Goal: Task Accomplishment & Management: Use online tool/utility

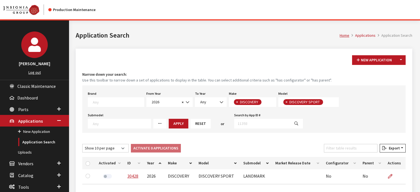
select select "2026"
select select "65"
select select "1347"
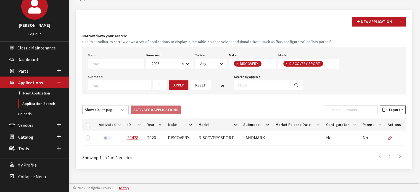
scroll to position [31, 0]
click at [190, 88] on button "Reset" at bounding box center [200, 85] width 20 height 10
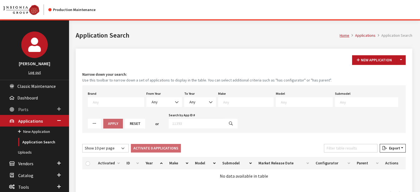
click at [23, 112] on link "Parts" at bounding box center [34, 109] width 69 height 12
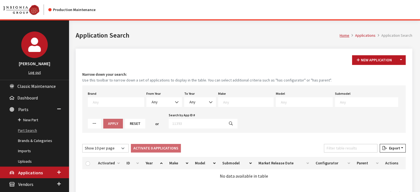
click at [32, 130] on link "Part Search" at bounding box center [34, 130] width 69 height 10
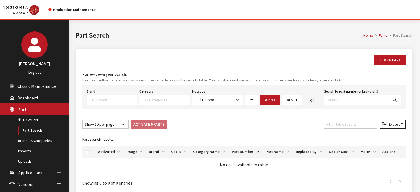
select select
click at [380, 95] on input "Search by part number or keyword" at bounding box center [356, 100] width 64 height 10
paste input "VKBIK4039"
type input "VKBIK4039"
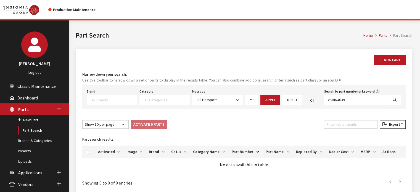
select select
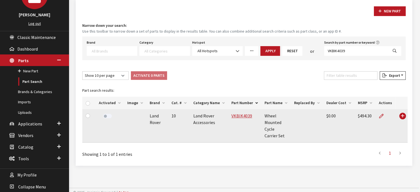
scroll to position [52, 0]
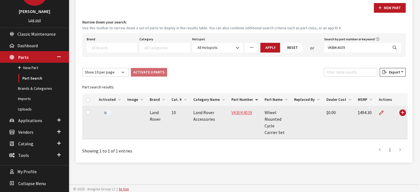
click at [236, 111] on link "VKBIK4039" at bounding box center [241, 113] width 21 height 6
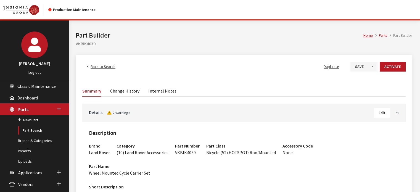
click at [381, 109] on button "Edit" at bounding box center [382, 113] width 16 height 10
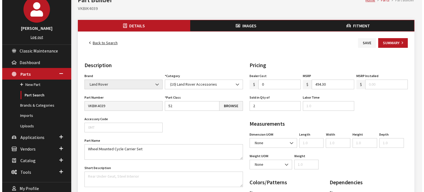
scroll to position [138, 0]
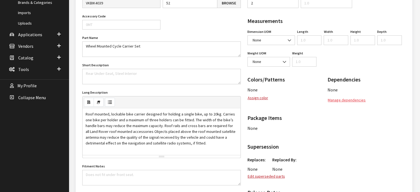
click at [348, 99] on button "Manage dependencies" at bounding box center [346, 100] width 38 height 10
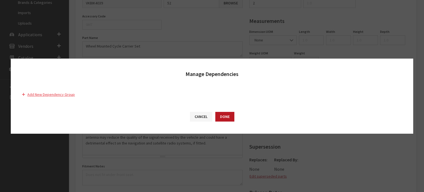
click at [70, 94] on button "Add New Dependency Group" at bounding box center [51, 95] width 58 height 10
select select "550"
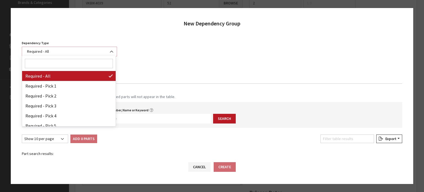
click at [77, 53] on span "Required - All" at bounding box center [69, 52] width 88 height 6
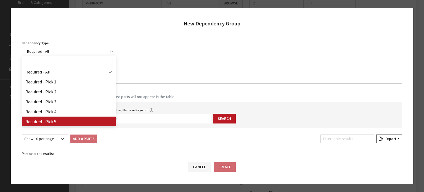
scroll to position [0, 0]
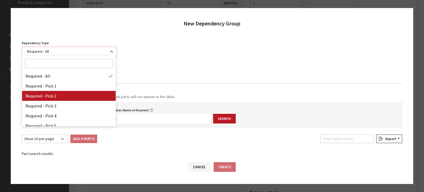
select select "2"
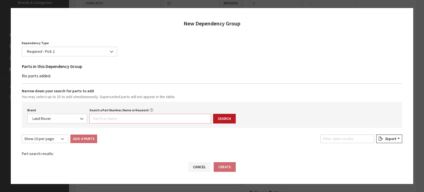
click at [146, 114] on input "Search a Part Number, Name or Keyword" at bounding box center [149, 119] width 121 height 10
paste input "VPLRR0155"
type input "VPLRR0155"
click at [219, 116] on button "Search" at bounding box center [224, 119] width 23 height 10
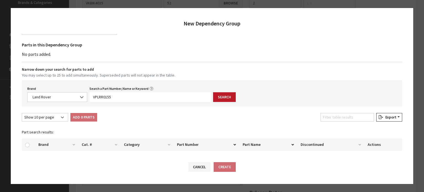
scroll to position [52, 0]
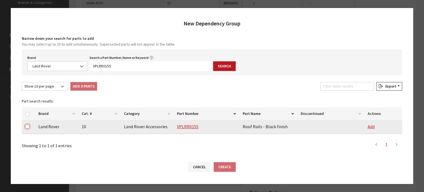
click at [28, 128] on input "checkbox" at bounding box center [27, 126] width 4 height 4
checkbox input "true"
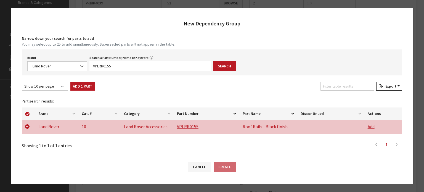
drag, startPoint x: 71, startPoint y: 88, endPoint x: 110, endPoint y: 81, distance: 39.0
click at [71, 88] on button "Add 1 Part" at bounding box center [82, 86] width 25 height 9
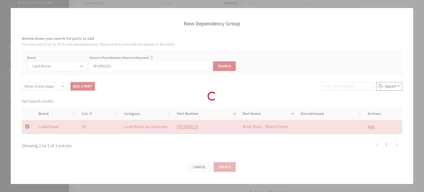
checkbox input "false"
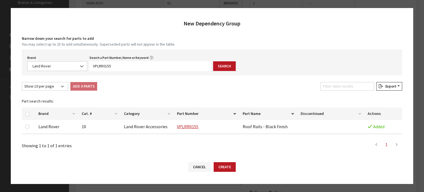
click at [121, 70] on div "Search a Part Number, Name or Keyword VPLRR0155 Value is required." at bounding box center [150, 62] width 124 height 17
click at [120, 68] on input "VPLRR0155" at bounding box center [149, 66] width 121 height 10
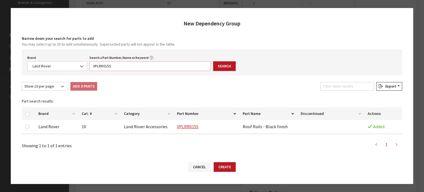
paste input "6"
type input "VPLRR0156"
click at [220, 63] on button "Search" at bounding box center [224, 66] width 23 height 10
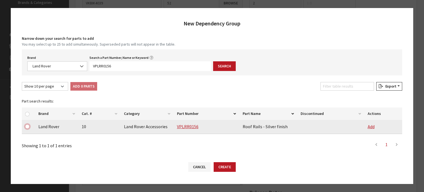
click at [26, 124] on input "checkbox" at bounding box center [27, 126] width 4 height 4
checkbox input "true"
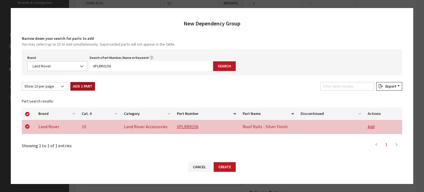
drag, startPoint x: 79, startPoint y: 87, endPoint x: 121, endPoint y: 69, distance: 45.5
click at [80, 87] on button "Add 1 Part" at bounding box center [82, 86] width 25 height 9
checkbox input "false"
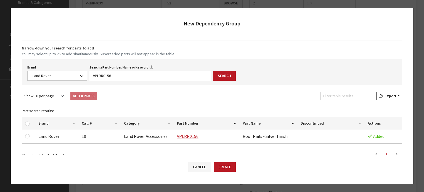
scroll to position [78, 0]
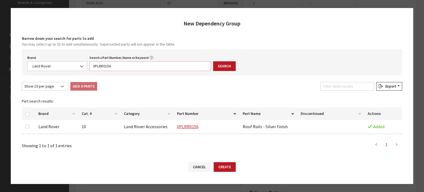
click at [124, 66] on input "VPLRR0156" at bounding box center [149, 66] width 121 height 10
paste input "4"
type input "VPLRR0154"
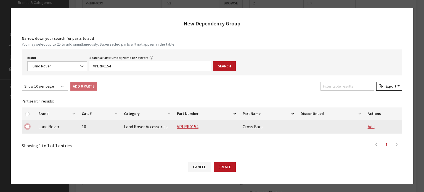
click at [26, 125] on input "checkbox" at bounding box center [27, 126] width 4 height 4
checkbox input "true"
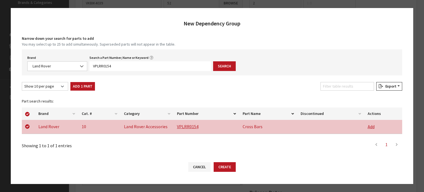
drag, startPoint x: 91, startPoint y: 78, endPoint x: 83, endPoint y: 83, distance: 9.9
click at [89, 79] on div "Narrow down your search for parts to add You may select up to 25 to add simulta…" at bounding box center [212, 91] width 380 height 120
click at [83, 83] on button "Add 1 Part" at bounding box center [82, 86] width 25 height 9
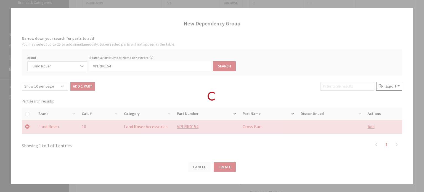
checkbox input "false"
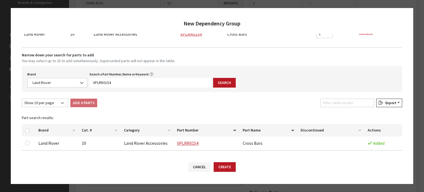
scroll to position [88, 0]
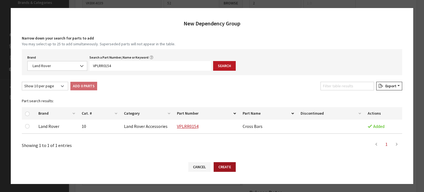
click at [225, 163] on button "Create" at bounding box center [225, 167] width 22 height 10
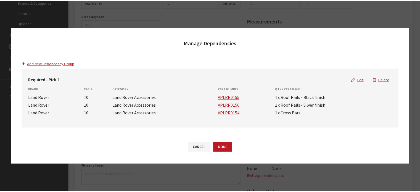
scroll to position [0, 0]
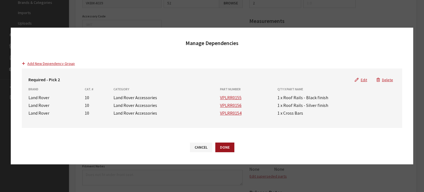
click at [228, 144] on button "Done" at bounding box center [224, 147] width 19 height 10
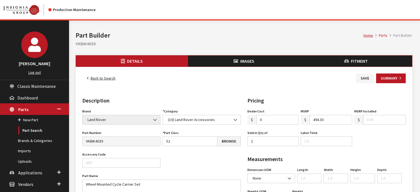
click at [353, 64] on button "Fitment" at bounding box center [356, 60] width 112 height 11
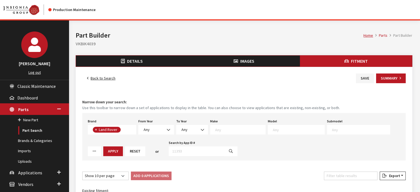
click at [130, 63] on span "Details" at bounding box center [135, 61] width 16 height 6
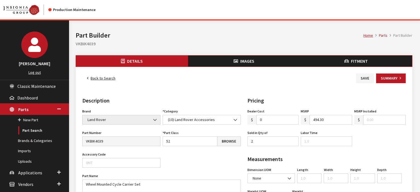
click at [95, 42] on h2 "VKBIK4039" at bounding box center [244, 43] width 336 height 7
drag, startPoint x: 95, startPoint y: 42, endPoint x: 83, endPoint y: 43, distance: 12.4
click at [83, 43] on h2 "VKBIK4039" at bounding box center [244, 43] width 336 height 7
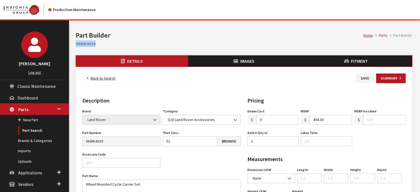
copy h2 "VKBIK4039"
click at [364, 75] on button "Save" at bounding box center [365, 78] width 18 height 10
click at [360, 74] on button "Save" at bounding box center [365, 78] width 18 height 10
click at [380, 76] on button "Summary" at bounding box center [391, 78] width 30 height 10
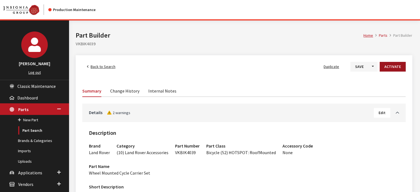
click at [389, 71] on button "Activate" at bounding box center [393, 67] width 26 height 10
click at [354, 67] on button "Save" at bounding box center [355, 67] width 18 height 10
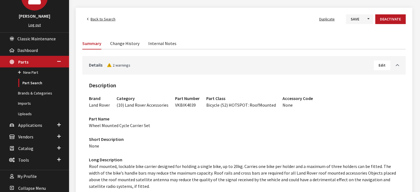
scroll to position [25, 0]
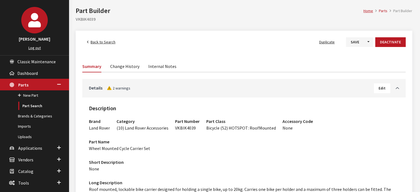
click at [104, 43] on span "Back to Search" at bounding box center [103, 41] width 25 height 5
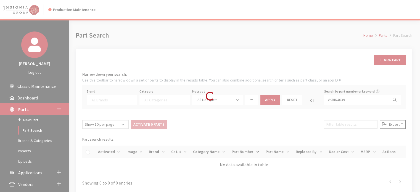
select select
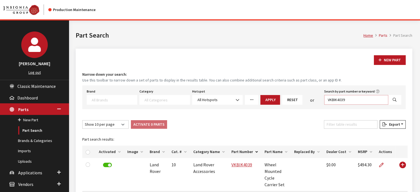
click at [334, 102] on input "VKBIK4039" at bounding box center [356, 100] width 64 height 10
paste input "PLVS0182"
type input "VPLVS0182"
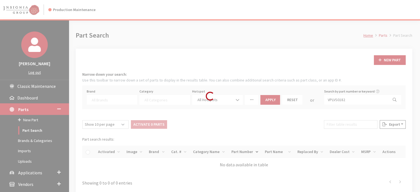
select select
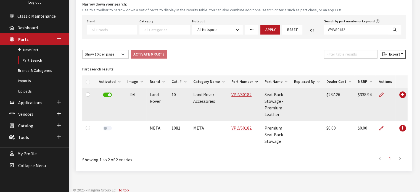
scroll to position [72, 0]
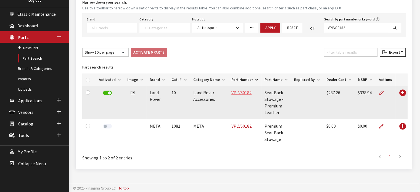
click at [236, 91] on link "VPLVS0182" at bounding box center [241, 93] width 20 height 6
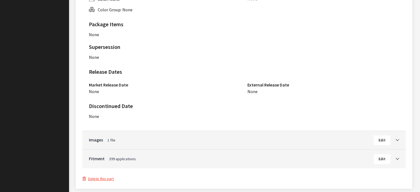
scroll to position [374, 0]
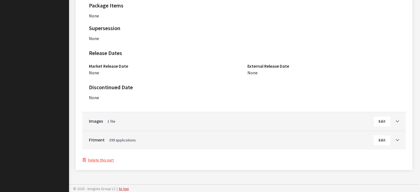
click at [381, 139] on span "Edit" at bounding box center [381, 139] width 7 height 5
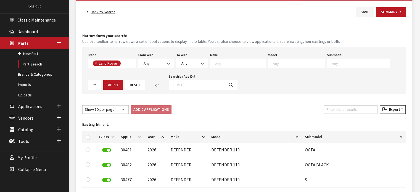
scroll to position [28, 0]
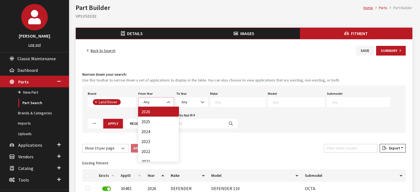
click at [167, 99] on b at bounding box center [167, 99] width 0 height 0
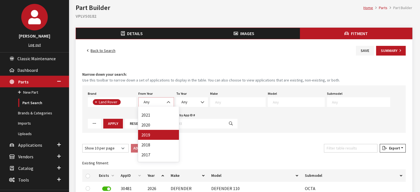
scroll to position [54, 0]
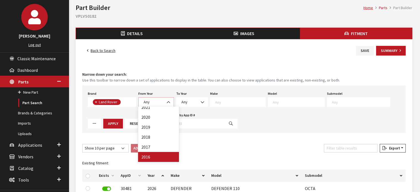
select select "2016"
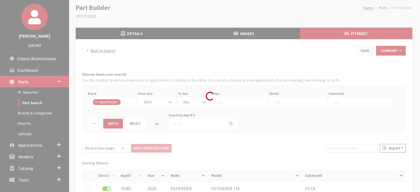
select select
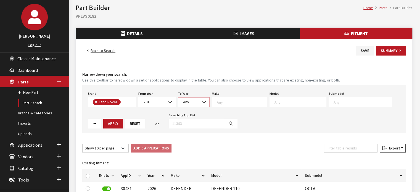
click at [201, 100] on span at bounding box center [204, 101] width 9 height 9
click at [158, 99] on span "2016" at bounding box center [157, 102] width 30 height 6
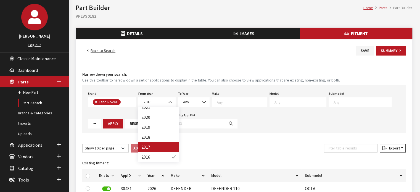
drag, startPoint x: 153, startPoint y: 148, endPoint x: 185, endPoint y: 119, distance: 43.0
select select "2017"
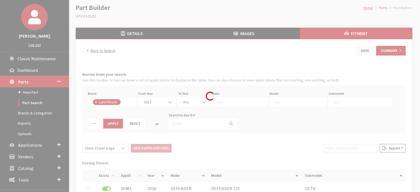
select select
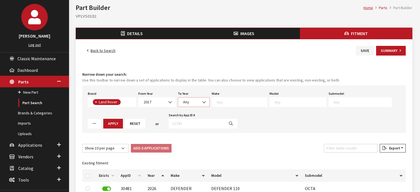
click at [192, 103] on span "Any" at bounding box center [193, 102] width 25 height 6
select select "2026"
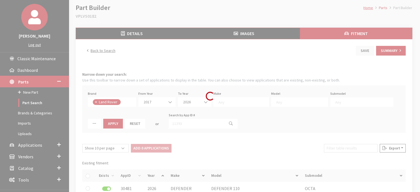
select select
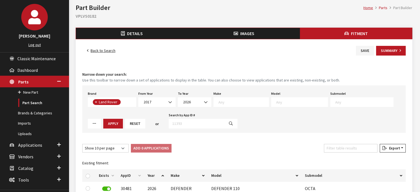
click at [236, 101] on textarea "Search" at bounding box center [243, 101] width 50 height 5
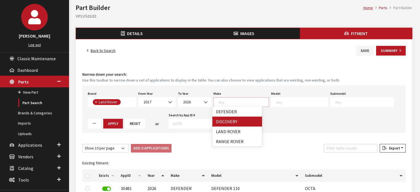
select select "65"
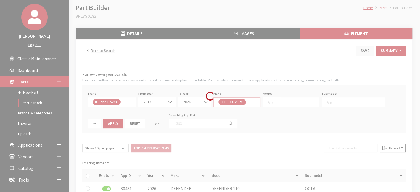
scroll to position [0, 0]
select select
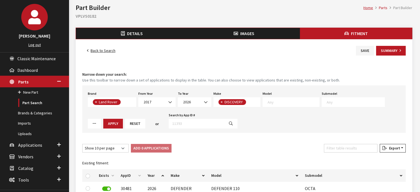
click at [286, 99] on textarea "Search" at bounding box center [293, 101] width 52 height 5
click at [254, 100] on span "× DISCOVERY" at bounding box center [236, 102] width 47 height 10
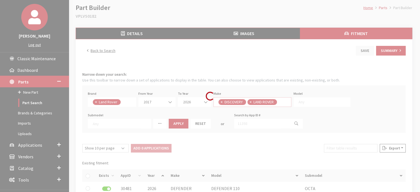
scroll to position [5, 0]
select select
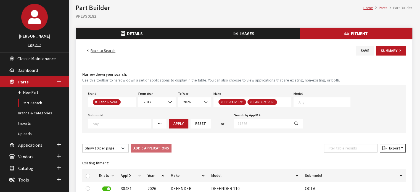
scroll to position [0, 0]
click at [280, 105] on span "× DISCOVERY × LAND ROVER" at bounding box center [252, 102] width 78 height 10
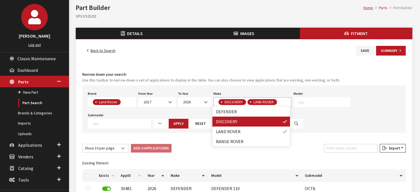
click at [310, 102] on textarea "Search" at bounding box center [324, 101] width 52 height 5
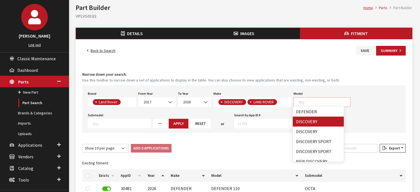
select select "1346"
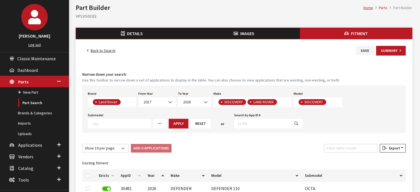
click at [333, 102] on span "× DISCOVERY" at bounding box center [317, 102] width 49 height 10
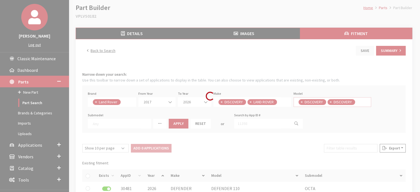
select select
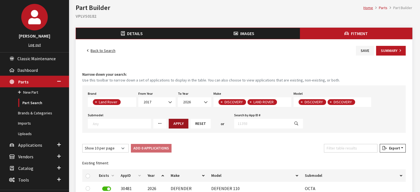
click at [181, 122] on button "Apply" at bounding box center [179, 124] width 20 height 10
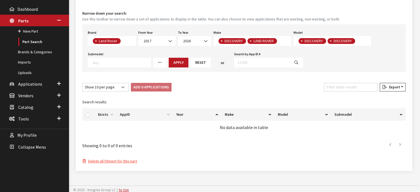
scroll to position [90, 0]
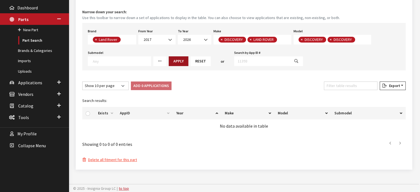
click at [169, 57] on button "Apply" at bounding box center [179, 61] width 20 height 10
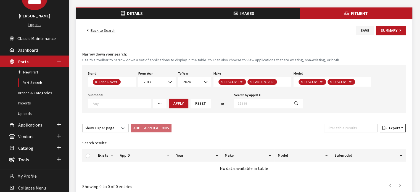
scroll to position [0, 0]
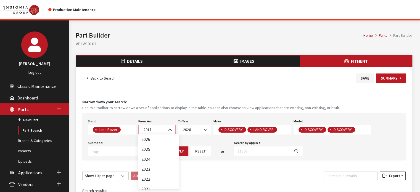
click at [163, 132] on span "2017" at bounding box center [157, 130] width 30 height 6
select select "2026"
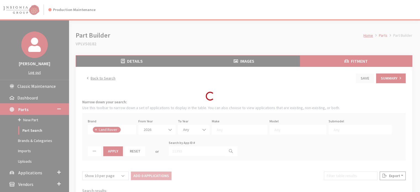
select select
select select "2026"
select select
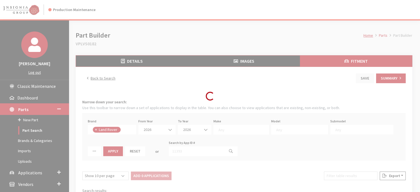
select select
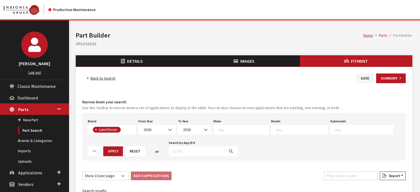
click at [105, 83] on link "Back to Search" at bounding box center [101, 78] width 38 height 10
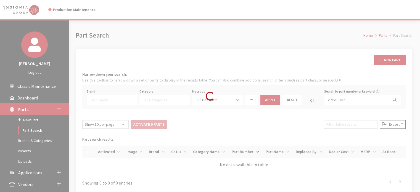
select select
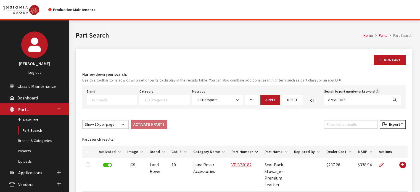
drag, startPoint x: 336, startPoint y: 105, endPoint x: 336, endPoint y: 101, distance: 3.6
click at [336, 105] on div "Brand Acura Alfa Romeo Audi BMW DoubleTake [PERSON_NAME] Racing GM GST Honda Hy…" at bounding box center [243, 97] width 323 height 24
click at [336, 101] on input "VPLVS0182" at bounding box center [356, 100] width 64 height 10
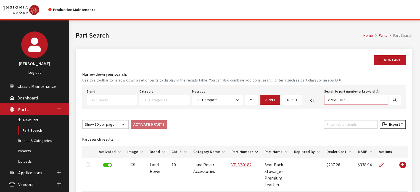
paste input "KBIK4039"
type input "VKBIK4039"
select select
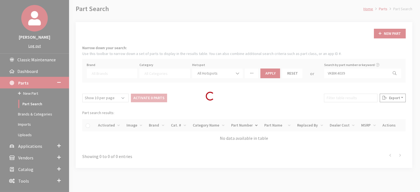
scroll to position [52, 0]
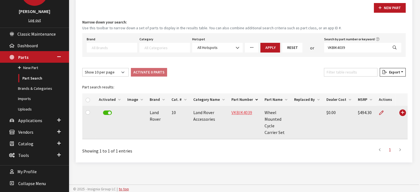
click at [238, 112] on link "VKBIK4039" at bounding box center [241, 113] width 21 height 6
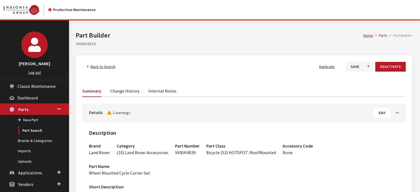
click at [112, 66] on span "Back to Search" at bounding box center [103, 66] width 25 height 5
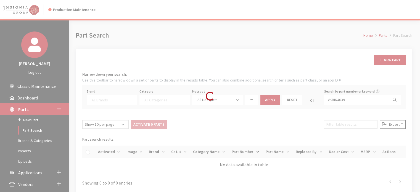
select select
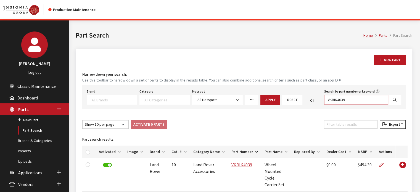
click at [360, 99] on input "VKBIK4039" at bounding box center [356, 100] width 64 height 10
drag, startPoint x: 354, startPoint y: 102, endPoint x: 282, endPoint y: 104, distance: 71.8
click at [282, 104] on div "Brand Acura Alfa Romeo Audi BMW DoubleTake [PERSON_NAME] Racing GM GST Honda Hy…" at bounding box center [244, 95] width 317 height 17
paste input "CUR4037"
type input "VKCUR4037"
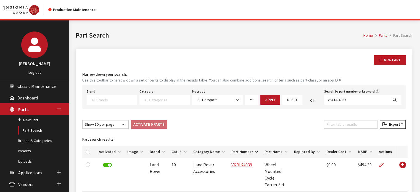
select select
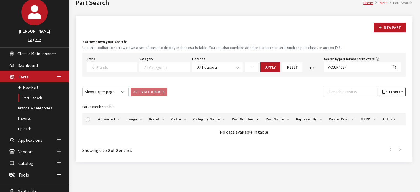
scroll to position [25, 0]
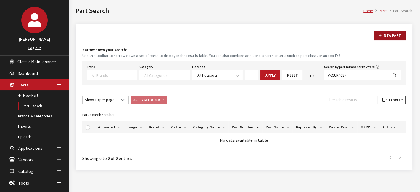
click at [391, 33] on button "New Part" at bounding box center [390, 36] width 32 height 10
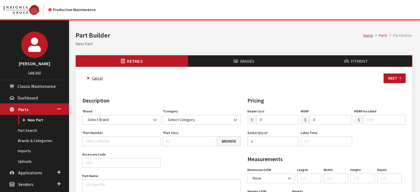
select select
click at [140, 113] on div "Brand Acura Alfa Romeo Audi BMW DoubleTake Ford Ford Racing GM GST Honda Hyunda…" at bounding box center [121, 115] width 80 height 17
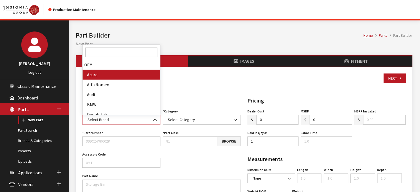
click at [144, 124] on span "Select Brand" at bounding box center [121, 120] width 78 height 10
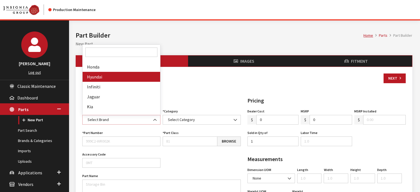
scroll to position [110, 0]
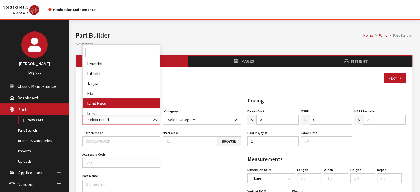
select select "550"
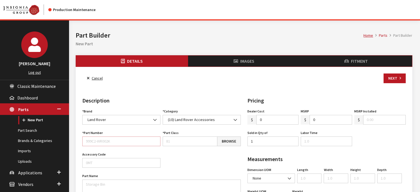
click at [113, 140] on input "Part Number" at bounding box center [121, 141] width 78 height 10
paste input "VKCUR4037"
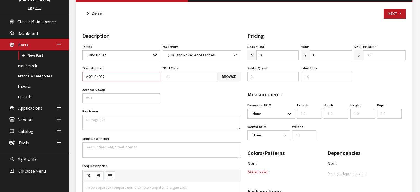
scroll to position [83, 0]
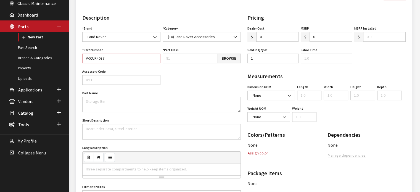
type input "VKCUR4037"
click at [110, 107] on textarea "Part Name" at bounding box center [161, 104] width 158 height 15
paste textarea "Leather Seatback Stowage Set"
type textarea "Leather Seatback Stowage Set"
click at [138, 147] on div "Long Description Three separate compartments to help keep items organized. Inse…" at bounding box center [161, 161] width 161 height 35
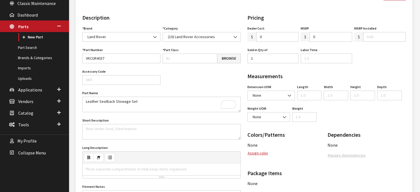
click at [139, 164] on div "Three separate compartments to help keep items organized." at bounding box center [136, 168] width 107 height 11
click at [138, 167] on div "Three separate compartments to help keep items organized." at bounding box center [136, 168] width 107 height 11
paste div "To enrich screen reader interactions, please activate Accessibility in Grammarl…"
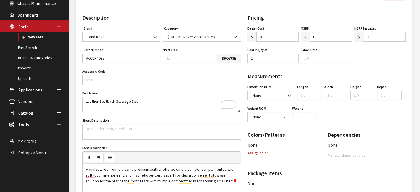
click at [268, 38] on input "0" at bounding box center [277, 37] width 43 height 10
click at [268, 37] on input "0" at bounding box center [277, 37] width 43 height 10
type input "6"
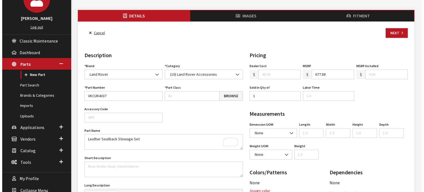
scroll to position [0, 0]
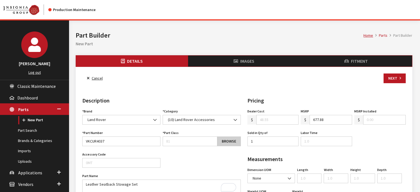
type input "677.88"
click at [225, 138] on link "Browse" at bounding box center [229, 141] width 24 height 10
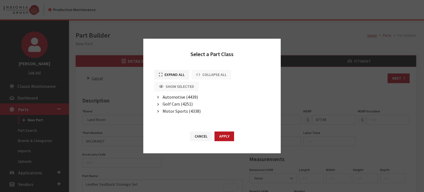
click at [180, 96] on span "Automotive (4439)" at bounding box center [180, 97] width 35 height 6
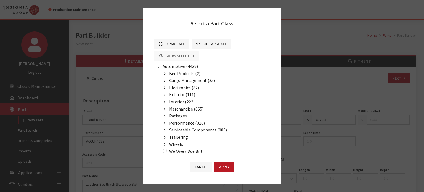
click at [178, 100] on span "Interior (222)" at bounding box center [181, 102] width 25 height 6
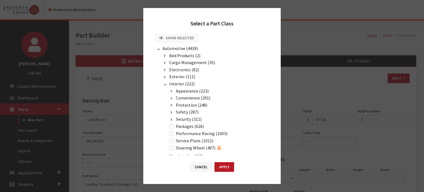
scroll to position [28, 0]
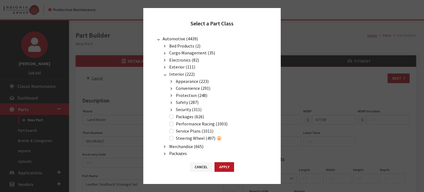
click at [193, 86] on span "Convenience (291)" at bounding box center [193, 88] width 35 height 6
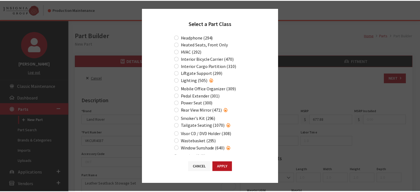
scroll to position [138, 0]
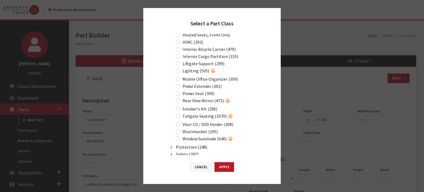
click at [209, 174] on div "Cancel Apply" at bounding box center [211, 169] width 137 height 29
click at [203, 121] on label "Visor CD / DVD Holder (308)" at bounding box center [207, 124] width 51 height 7
click at [180, 122] on input "Visor CD / DVD Holder (308)" at bounding box center [178, 124] width 4 height 4
radio input "true"
click at [231, 166] on button "Apply" at bounding box center [224, 167] width 20 height 10
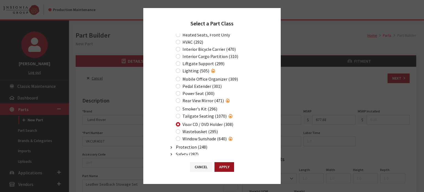
type input "308"
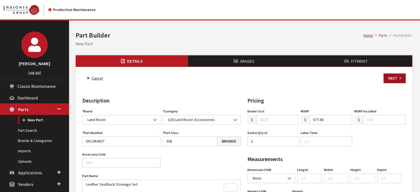
click at [389, 81] on button "Next" at bounding box center [394, 78] width 22 height 10
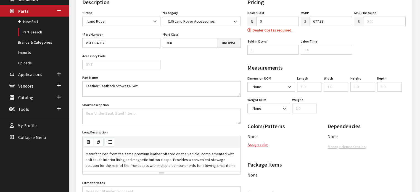
scroll to position [81, 0]
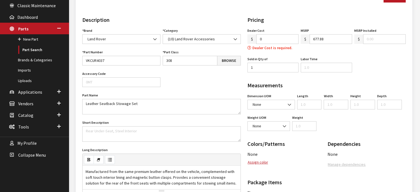
click at [274, 38] on input "0" at bounding box center [277, 39] width 43 height 10
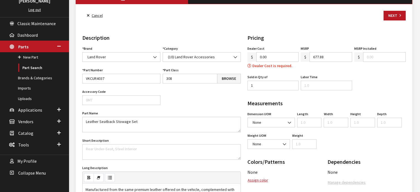
scroll to position [53, 0]
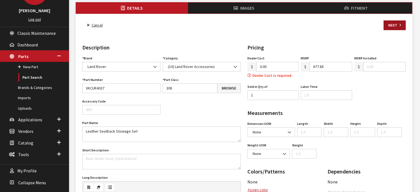
type input "0.00"
click at [397, 25] on button "Next" at bounding box center [394, 25] width 22 height 10
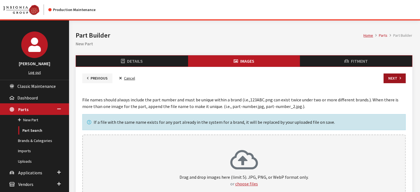
click at [395, 76] on button "Next" at bounding box center [394, 78] width 22 height 10
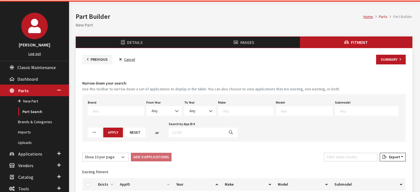
scroll to position [28, 0]
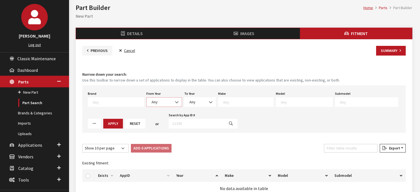
click at [167, 102] on span "Any" at bounding box center [164, 102] width 28 height 6
click at [168, 97] on div "From Year Any Any" at bounding box center [164, 98] width 38 height 17
click at [117, 98] on span at bounding box center [116, 102] width 56 height 10
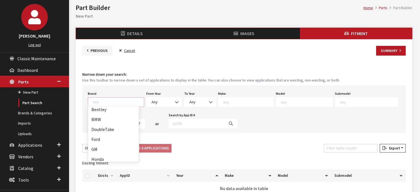
scroll to position [110, 0]
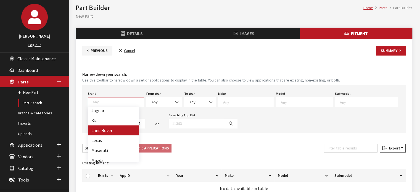
select select "550"
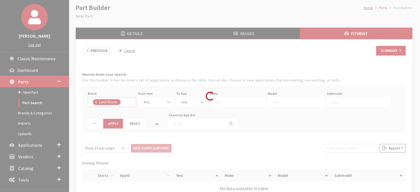
select select
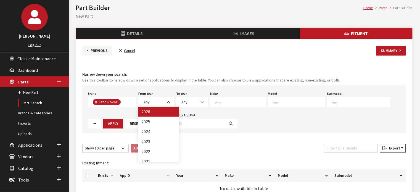
click at [156, 101] on span "Any" at bounding box center [156, 102] width 28 height 6
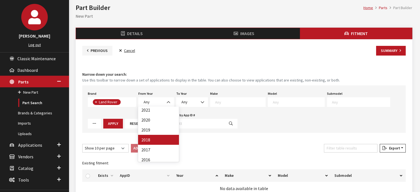
scroll to position [54, 0]
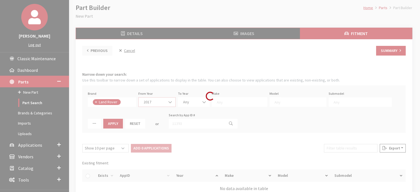
select select "2017"
select select
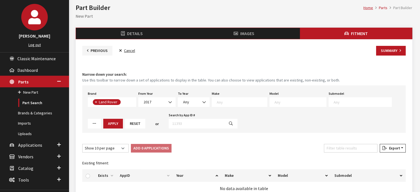
drag, startPoint x: 198, startPoint y: 94, endPoint x: 198, endPoint y: 100, distance: 6.1
click at [198, 94] on div "To Year 2026 2025 2024 2023 2022 2021 2020 2019 2018 2017 Any" at bounding box center [194, 98] width 34 height 17
click at [200, 105] on span at bounding box center [204, 101] width 9 height 9
select select "2026"
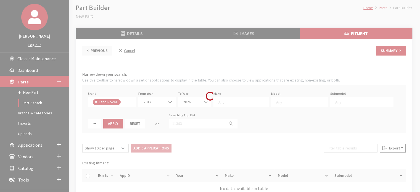
select select
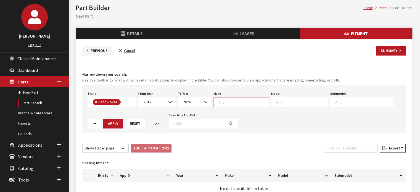
click at [239, 100] on textarea "Search" at bounding box center [243, 101] width 50 height 5
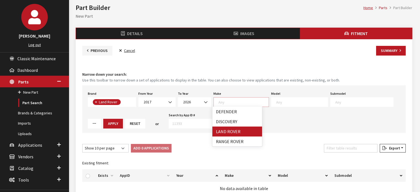
select select "39"
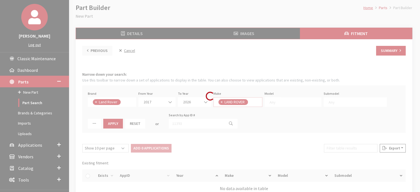
scroll to position [0, 0]
select select
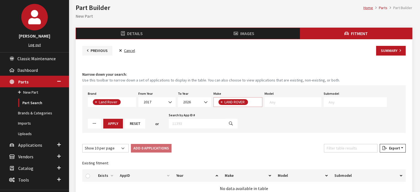
click at [257, 101] on span "× LAND ROVER" at bounding box center [237, 102] width 49 height 10
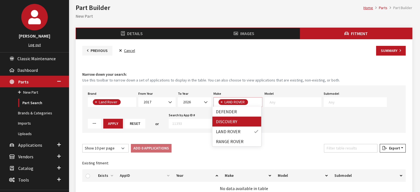
select select "65"
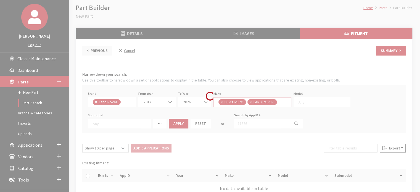
scroll to position [0, 0]
select select
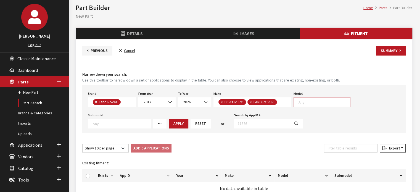
click at [306, 99] on textarea "Search" at bounding box center [324, 101] width 52 height 5
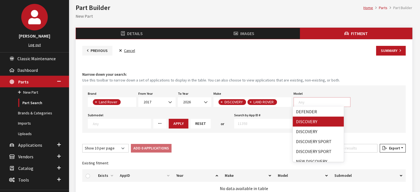
drag, startPoint x: 318, startPoint y: 123, endPoint x: 323, endPoint y: 119, distance: 6.3
select select "1346"
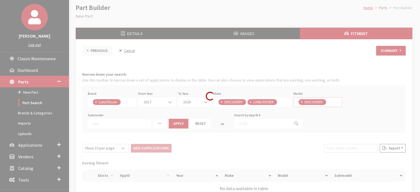
scroll to position [5, 0]
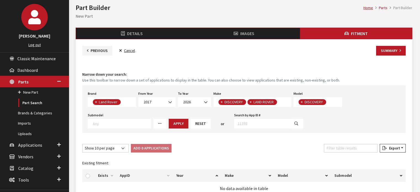
click at [331, 103] on span "× DISCOVERY" at bounding box center [317, 102] width 49 height 10
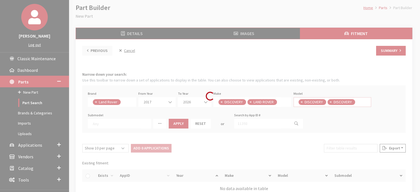
select select
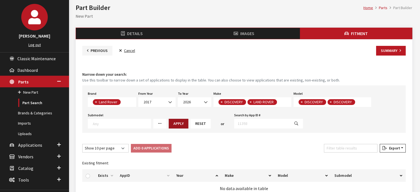
click at [173, 124] on button "Apply" at bounding box center [179, 124] width 20 height 10
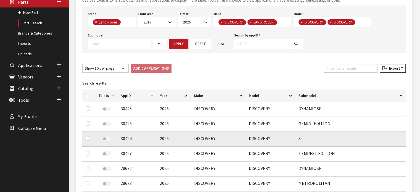
scroll to position [110, 0]
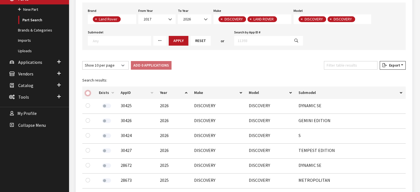
click at [90, 91] on input "checkbox" at bounding box center [88, 93] width 4 height 4
checkbox input "true"
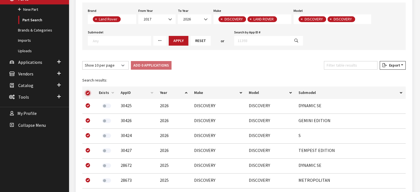
checkbox input "true"
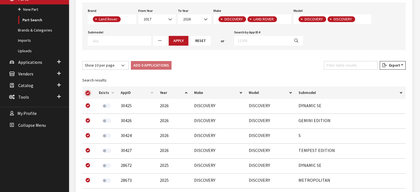
checkbox input "true"
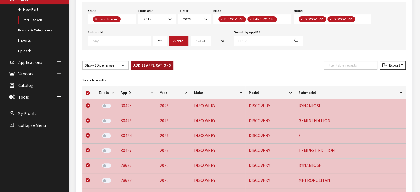
click at [146, 64] on button "Add 33 Applications" at bounding box center [152, 65] width 43 height 9
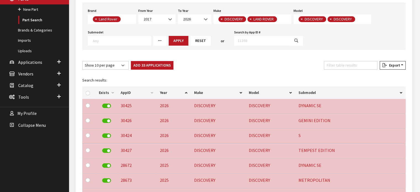
checkbox input "false"
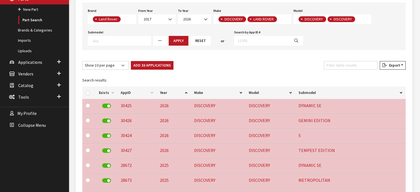
checkbox input "false"
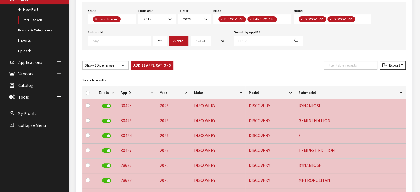
checkbox input "false"
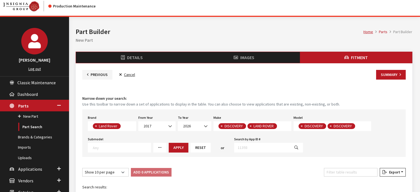
scroll to position [0, 0]
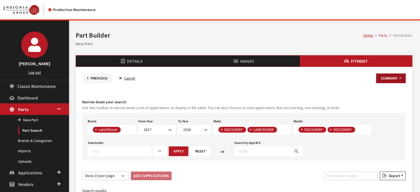
click at [396, 76] on button "Summary" at bounding box center [391, 78] width 30 height 10
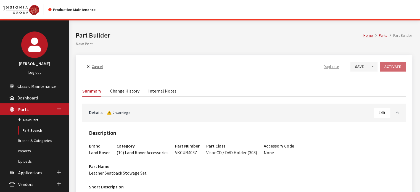
click at [379, 113] on span "Edit" at bounding box center [381, 112] width 7 height 5
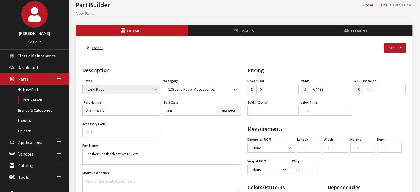
scroll to position [28, 0]
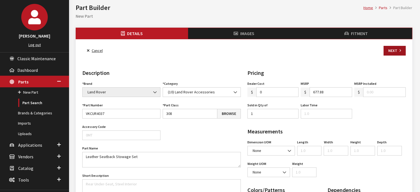
click at [395, 49] on button "Next" at bounding box center [394, 51] width 22 height 10
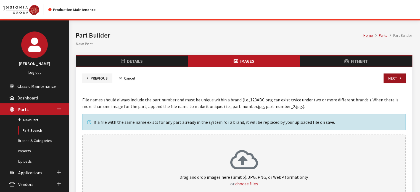
click at [396, 77] on button "Next" at bounding box center [394, 78] width 22 height 10
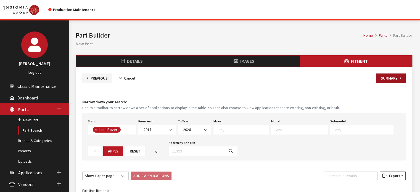
scroll to position [55, 0]
click at [382, 77] on button "Summary" at bounding box center [391, 78] width 30 height 10
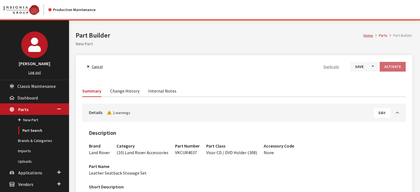
click at [361, 67] on button "Save" at bounding box center [359, 67] width 18 height 10
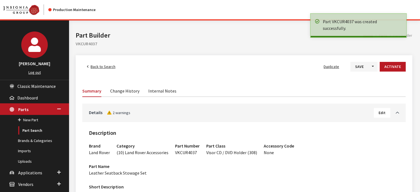
click at [376, 108] on button "Edit" at bounding box center [382, 113] width 16 height 10
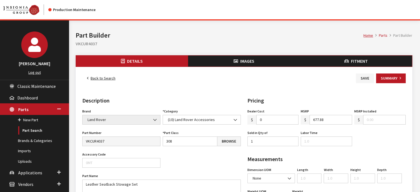
click at [189, 136] on div "Part Class 308 Browse Part Class is required." at bounding box center [201, 137] width 80 height 17
click at [187, 140] on input "308" at bounding box center [190, 141] width 55 height 10
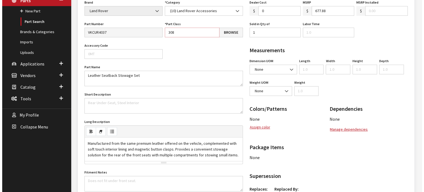
scroll to position [166, 0]
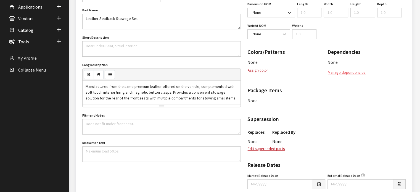
click at [348, 72] on button "Manage dependencies" at bounding box center [346, 73] width 38 height 10
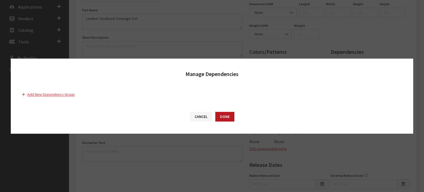
click at [67, 95] on button "Add New Dependency Group" at bounding box center [51, 95] width 58 height 10
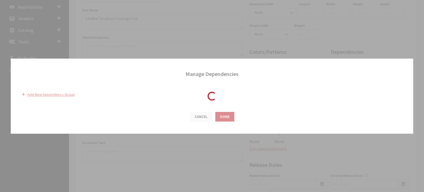
select select "550"
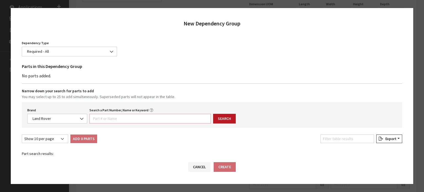
drag, startPoint x: 116, startPoint y: 116, endPoint x: 167, endPoint y: 120, distance: 50.6
click at [117, 116] on input "Search a Part Number, Name or Keyword" at bounding box center [149, 119] width 121 height 10
paste input "VPLVS0182"
type input "VPLVS0182"
click at [219, 117] on button "Search" at bounding box center [224, 119] width 23 height 10
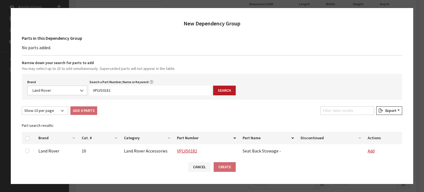
scroll to position [59, 0]
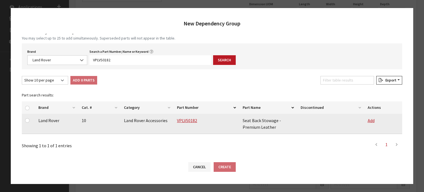
click at [39, 121] on td "Land Rover" at bounding box center [56, 124] width 43 height 20
drag, startPoint x: 26, startPoint y: 118, endPoint x: 30, endPoint y: 118, distance: 3.6
click at [26, 118] on input "checkbox" at bounding box center [27, 120] width 4 height 4
checkbox input "true"
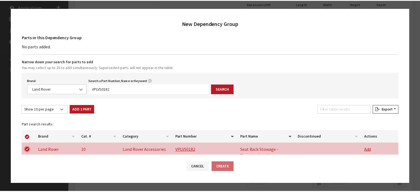
scroll to position [0, 0]
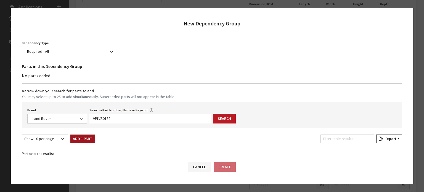
click at [79, 135] on button "Add 1 Part" at bounding box center [82, 138] width 25 height 9
checkbox input "false"
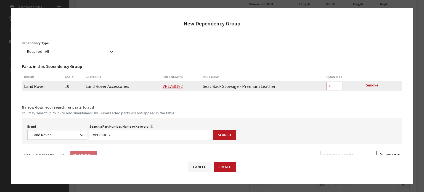
click at [330, 85] on input "1" at bounding box center [334, 86] width 17 height 9
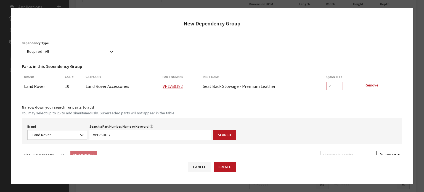
type input "2"
click at [259, 50] on div "Dependency Type Select Type Required - All Required - Pick 1 Required - Pick 2 …" at bounding box center [212, 50] width 380 height 22
click at [80, 55] on span "Required - All" at bounding box center [69, 52] width 95 height 10
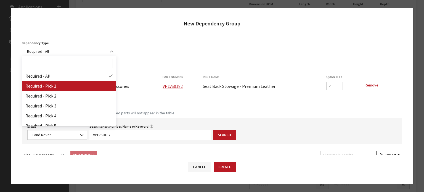
select select "1"
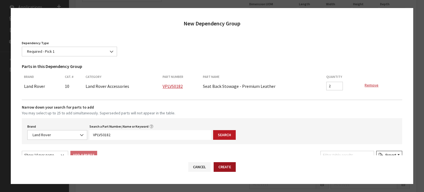
click at [235, 166] on button "Create" at bounding box center [225, 167] width 22 height 10
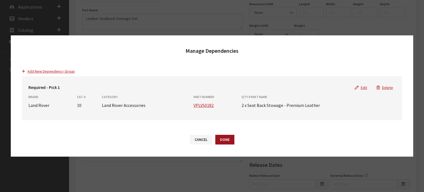
click at [225, 141] on button "Done" at bounding box center [224, 140] width 19 height 10
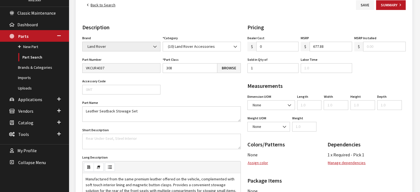
scroll to position [83, 0]
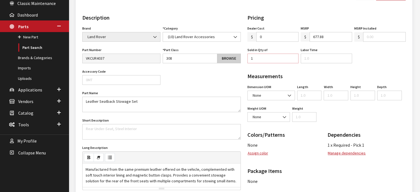
drag, startPoint x: 254, startPoint y: 61, endPoint x: 239, endPoint y: 62, distance: 14.9
click at [239, 62] on div "Details Description Brand Acura Alfa Romeo Audi BMW DoubleTake Ford Ford Racing…" at bounding box center [244, 165] width 330 height 302
type input "2"
click at [309, 71] on div "Pricing Dealer Cost $ 0 MSRP $ 677.88 MSRP Installed $ Sold in Qty of 2 Labor T…" at bounding box center [326, 165] width 165 height 302
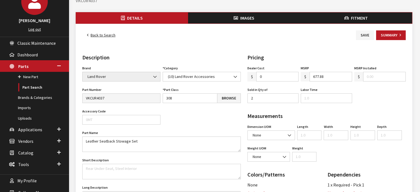
scroll to position [0, 0]
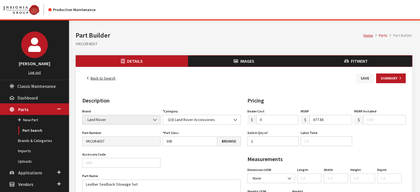
click at [369, 76] on button "Save" at bounding box center [365, 78] width 18 height 10
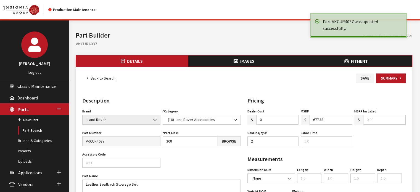
click at [92, 46] on h2 "VKCUR4037" at bounding box center [244, 43] width 336 height 7
copy h2 "VKCUR4037"
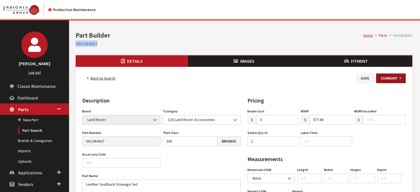
click at [390, 73] on button "Summary" at bounding box center [391, 78] width 30 height 10
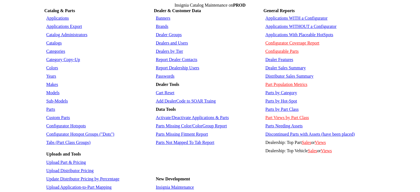
click at [53, 107] on link "Parts" at bounding box center [50, 109] width 9 height 5
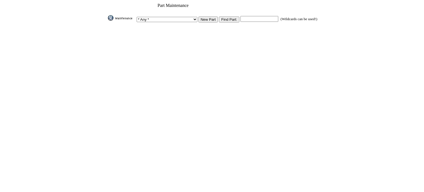
click at [235, 12] on table "Part Maintenance * Any * 3D Carbon 3M ACE Acura Advent Agri-Cover Alfa Romeo Al…" at bounding box center [212, 17] width 212 height 31
click at [240, 17] on input "text" at bounding box center [259, 19] width 38 height 6
paste input "VKCUR4037"
type input "VKCUR4037"
click at [219, 20] on input "Find Part:" at bounding box center [229, 20] width 20 height 6
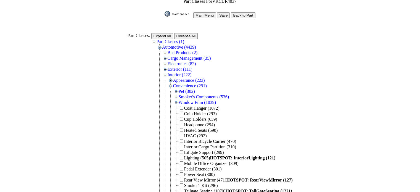
scroll to position [55, 0]
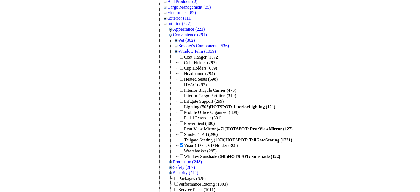
click at [193, 143] on span "Visor CD / DVD Holder (308)" at bounding box center [211, 145] width 54 height 5
click at [183, 143] on input "checkbox" at bounding box center [182, 145] width 4 height 4
checkbox input "false"
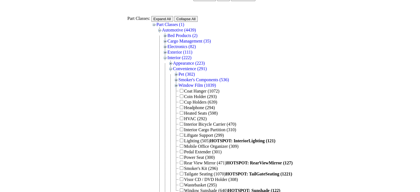
scroll to position [0, 0]
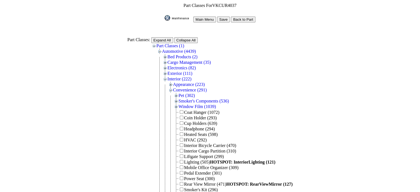
click at [221, 17] on input "Save" at bounding box center [223, 20] width 13 height 6
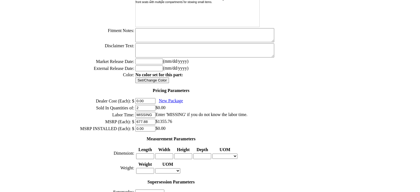
scroll to position [225, 0]
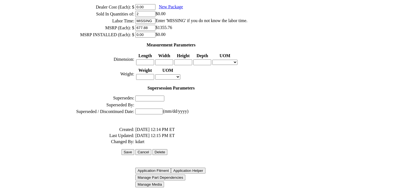
click at [132, 149] on input "Save" at bounding box center [127, 152] width 13 height 6
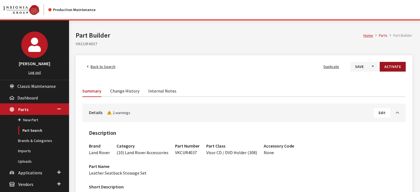
click at [393, 67] on button "Activate" at bounding box center [393, 67] width 26 height 10
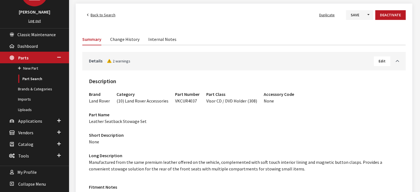
scroll to position [55, 0]
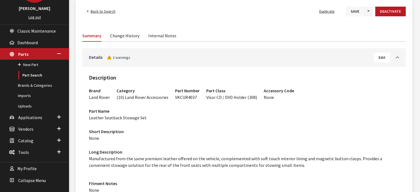
click at [358, 12] on button "Save" at bounding box center [355, 12] width 18 height 10
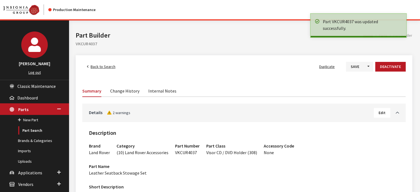
click at [101, 66] on span "Back to Search" at bounding box center [103, 66] width 25 height 5
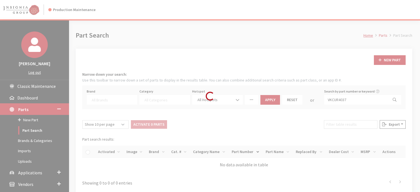
select select
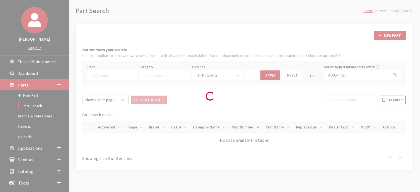
scroll to position [52, 0]
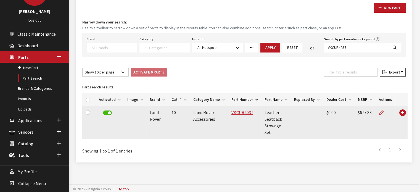
click at [253, 112] on td "VKCUR4037" at bounding box center [244, 122] width 33 height 33
click at [234, 111] on link "VKCUR4037" at bounding box center [242, 113] width 22 height 6
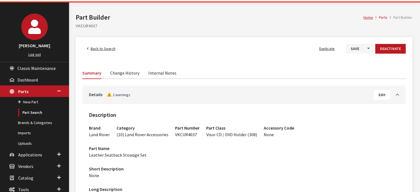
scroll to position [28, 0]
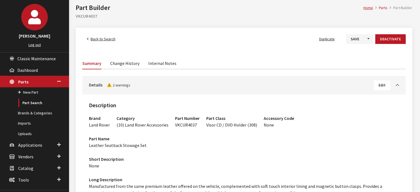
click at [379, 84] on span "Edit" at bounding box center [381, 85] width 7 height 5
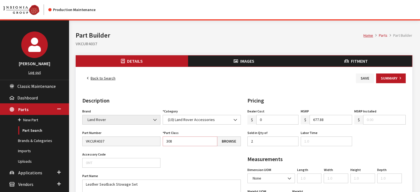
click at [202, 141] on input "308" at bounding box center [190, 141] width 55 height 10
click input "308"
type input "3"
click button "Save"
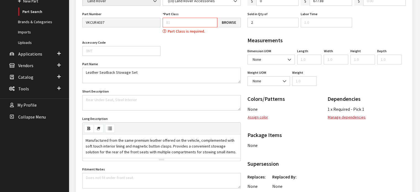
scroll to position [130, 0]
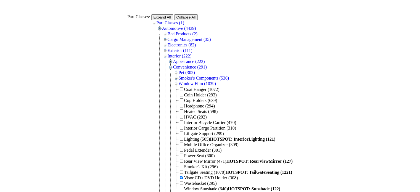
scroll to position [55, 0]
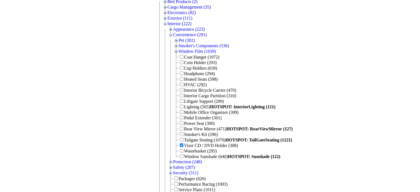
click at [183, 143] on input "checkbox" at bounding box center [182, 145] width 4 height 4
checkbox input "false"
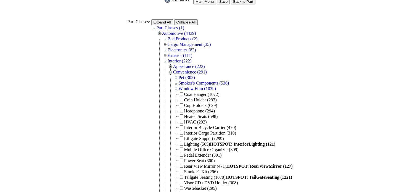
scroll to position [0, 0]
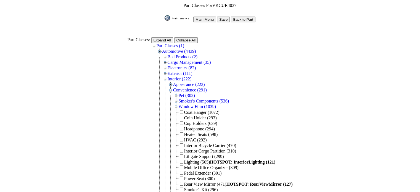
click at [224, 20] on input "Save" at bounding box center [223, 20] width 13 height 6
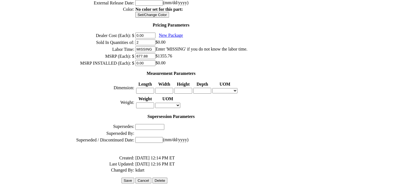
scroll to position [221, 0]
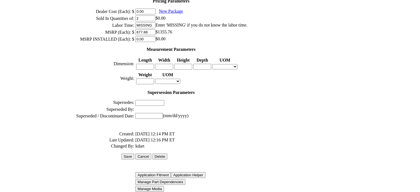
click at [134, 153] on input "Save" at bounding box center [127, 156] width 13 height 6
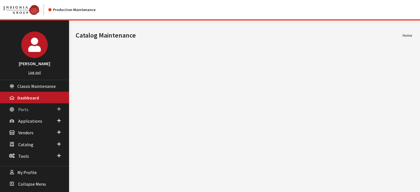
click at [13, 110] on icon at bounding box center [12, 109] width 6 height 5
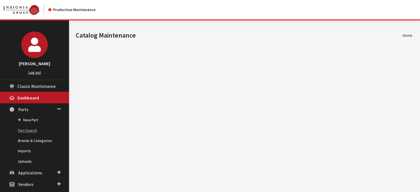
click at [32, 133] on link "Part Search" at bounding box center [34, 130] width 69 height 10
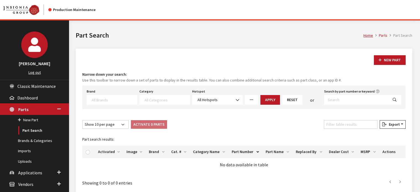
select select
click at [376, 104] on input "Search by part number or keyword" at bounding box center [356, 100] width 64 height 10
paste input "VKCUR4037"
type input "VKCUR4037"
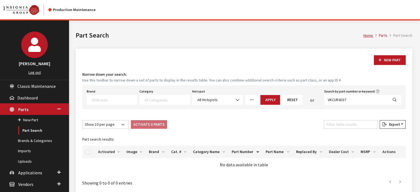
select select
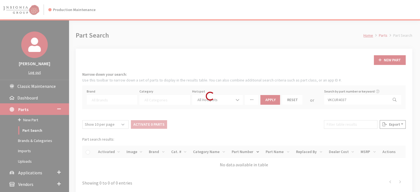
scroll to position [52, 0]
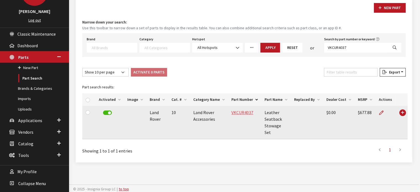
click at [242, 110] on link "VKCUR4037" at bounding box center [242, 113] width 22 height 6
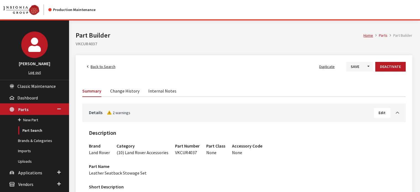
click at [91, 66] on span "Back to Search" at bounding box center [103, 66] width 25 height 5
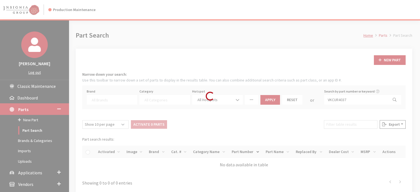
select select
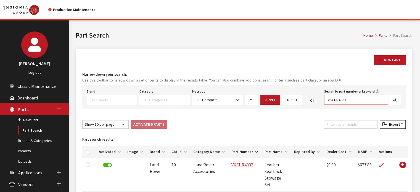
click at [351, 100] on input "VKCUR4037" at bounding box center [356, 100] width 64 height 10
click at [352, 94] on div "Search by part number or keyword VKCUR40379" at bounding box center [362, 95] width 79 height 17
click at [353, 95] on input "VKCUR40379" at bounding box center [356, 100] width 64 height 10
click at [352, 98] on input "VKCUR40379" at bounding box center [356, 100] width 64 height 10
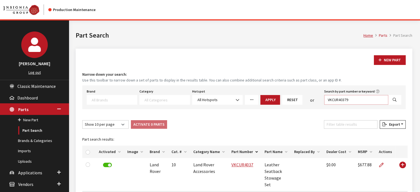
paste input "BIK4039"
type input "VKBIK4039"
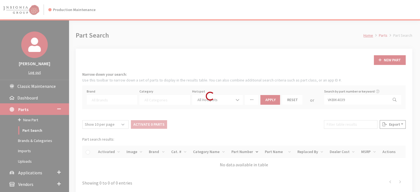
select select
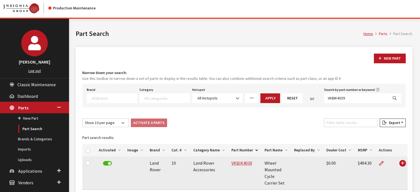
scroll to position [52, 0]
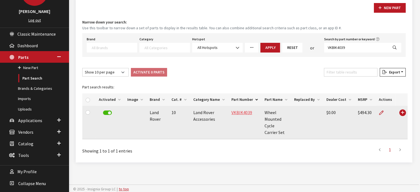
click at [242, 112] on link "VKBIK4039" at bounding box center [241, 113] width 21 height 6
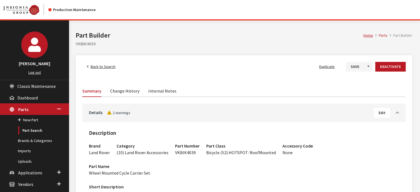
click at [104, 64] on span "Back to Search" at bounding box center [103, 66] width 25 height 5
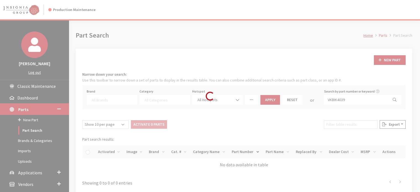
select select
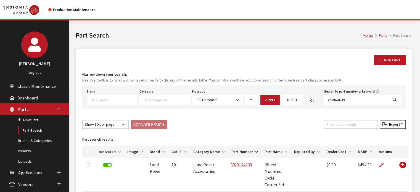
click at [390, 99] on button "Search" at bounding box center [394, 100] width 13 height 10
select select
click at [0, 0] on div "Loading..." at bounding box center [0, 0] width 0 height 0
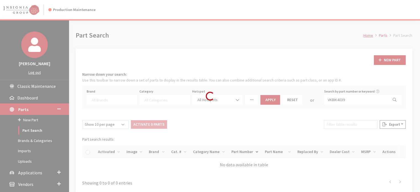
click at [380, 99] on div "Loading..." at bounding box center [210, 96] width 420 height 192
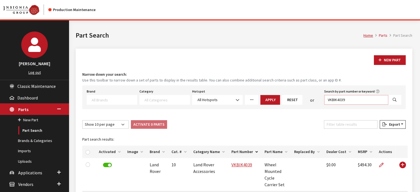
click at [372, 101] on input "VKBIK4039" at bounding box center [356, 100] width 64 height 10
paste input "CUR4038"
type input "VKCUR4038"
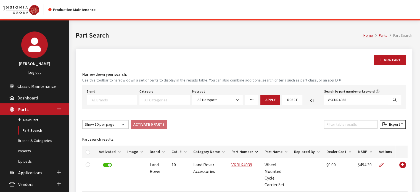
select select
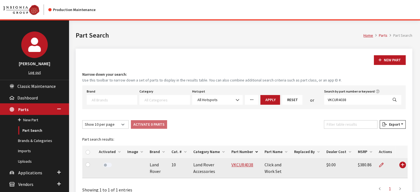
scroll to position [52, 0]
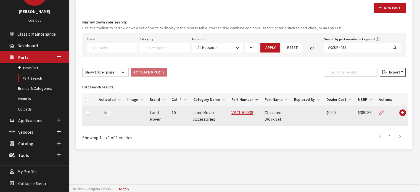
click at [380, 111] on icon at bounding box center [381, 113] width 4 height 4
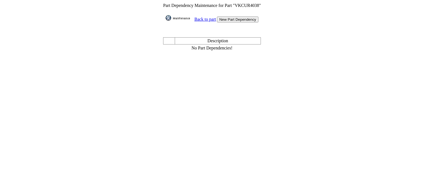
click at [232, 20] on input "New Part Dependency" at bounding box center [237, 20] width 41 height 6
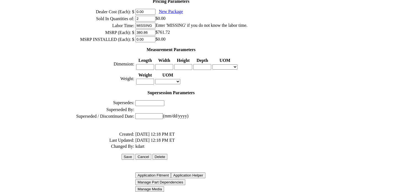
scroll to position [225, 0]
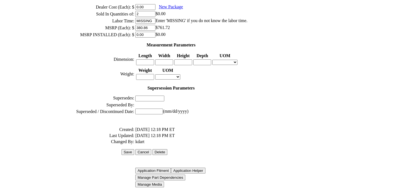
click at [134, 149] on input "Save" at bounding box center [127, 152] width 13 height 6
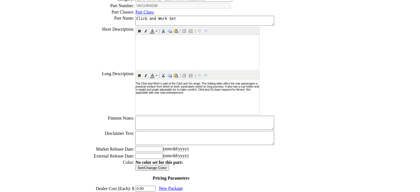
scroll to position [0, 0]
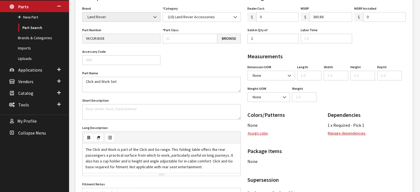
scroll to position [138, 0]
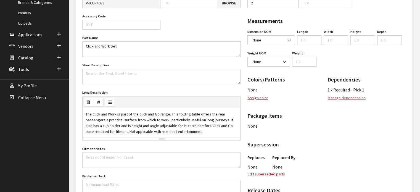
click at [347, 97] on button "Manage dependencies" at bounding box center [346, 98] width 38 height 10
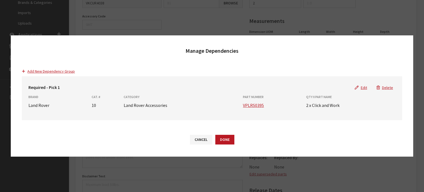
click at [191, 139] on button "Cancel" at bounding box center [201, 140] width 22 height 10
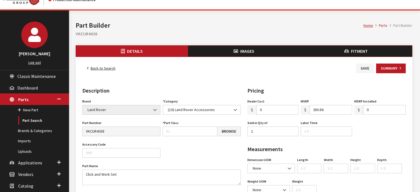
scroll to position [0, 0]
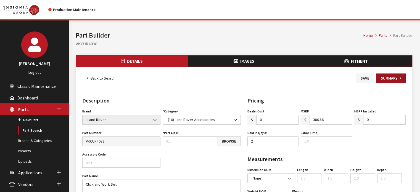
click at [389, 77] on button "Summary" at bounding box center [391, 78] width 30 height 10
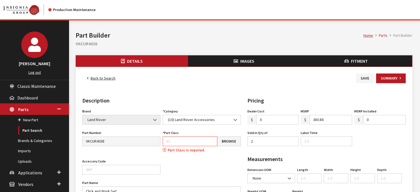
click at [99, 74] on link "Back to Search" at bounding box center [101, 78] width 38 height 10
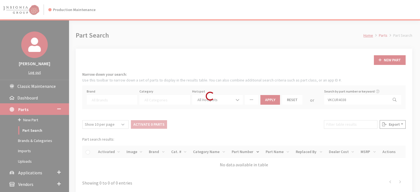
select select
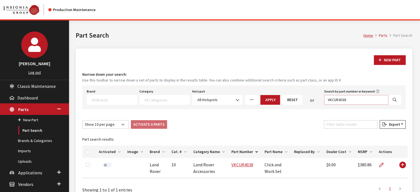
drag, startPoint x: 353, startPoint y: 99, endPoint x: 322, endPoint y: 98, distance: 31.5
click at [322, 98] on div "Brand Acura Alfa Romeo Audi BMW DoubleTake Ford Ford Racing GM GST Honda Hyunda…" at bounding box center [244, 95] width 317 height 17
paste input "7"
type input "VKCUR4037"
select select
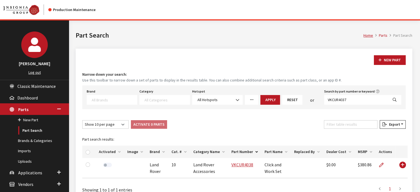
select select
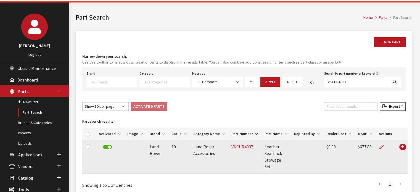
scroll to position [28, 0]
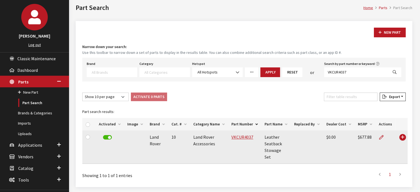
click at [243, 133] on td "VKCUR4037" at bounding box center [244, 146] width 33 height 33
click at [243, 136] on link "VKCUR4037" at bounding box center [242, 137] width 22 height 6
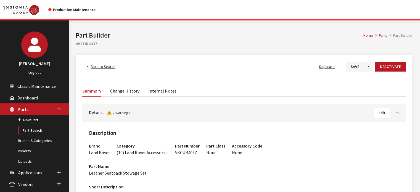
click at [109, 67] on span "Back to Search" at bounding box center [103, 66] width 25 height 5
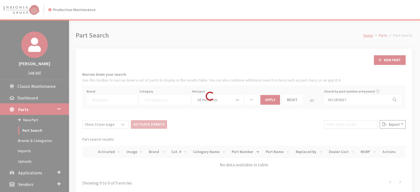
select select
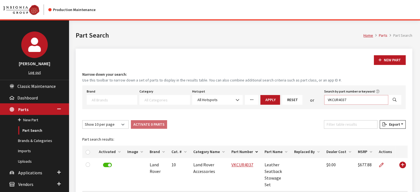
click at [358, 99] on input "VKCUR4037" at bounding box center [356, 100] width 64 height 10
paste input "BIK4039"
type input "VKBIK4039"
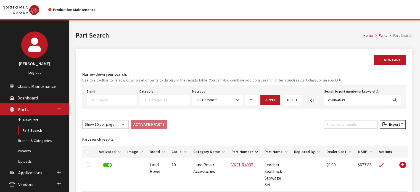
select select
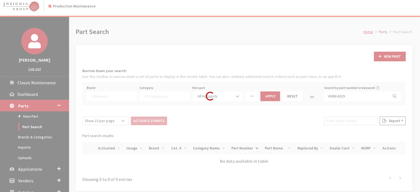
scroll to position [52, 0]
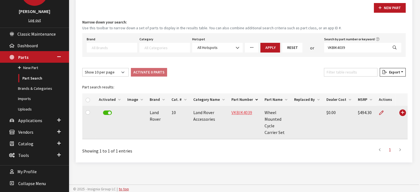
click at [247, 113] on link "VKBIK4039" at bounding box center [241, 113] width 21 height 6
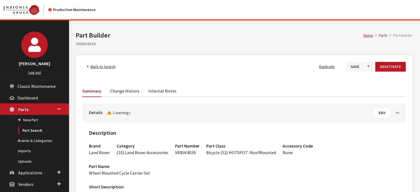
click at [102, 68] on span "Back to Search" at bounding box center [103, 66] width 25 height 5
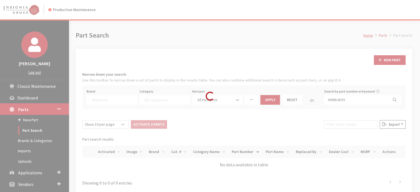
select select
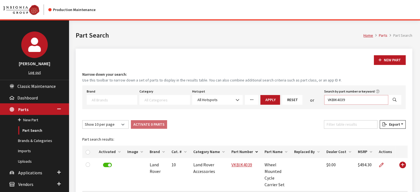
drag, startPoint x: 344, startPoint y: 99, endPoint x: 289, endPoint y: 98, distance: 54.9
click at [289, 98] on div "Brand Acura Alfa Romeo Audi BMW DoubleTake [PERSON_NAME] Racing GM GST Honda Hy…" at bounding box center [244, 95] width 317 height 17
type input "9"
paste input "VKCUR4038"
type input "VKCUR4038"
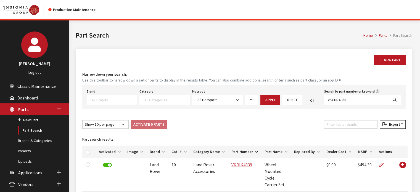
select select
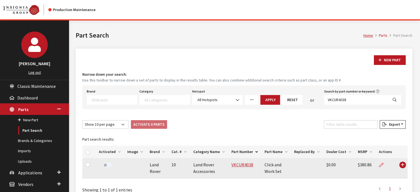
click at [379, 160] on link at bounding box center [383, 165] width 9 height 14
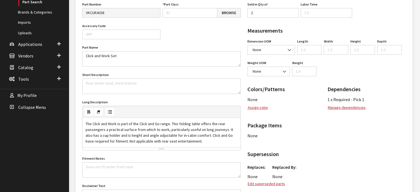
scroll to position [55, 0]
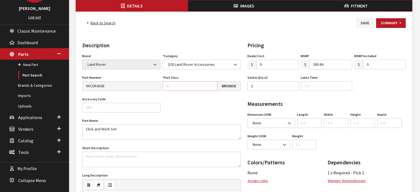
click at [192, 88] on input "Part Class" at bounding box center [190, 86] width 55 height 10
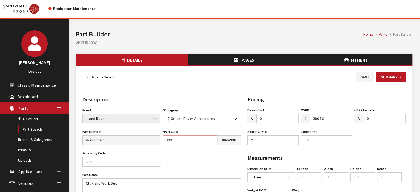
scroll to position [0, 0]
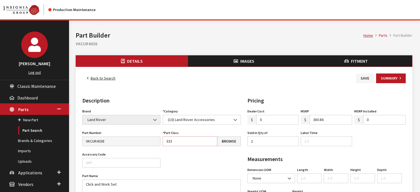
type input "333"
click at [346, 61] on icon "button" at bounding box center [346, 61] width 4 height 4
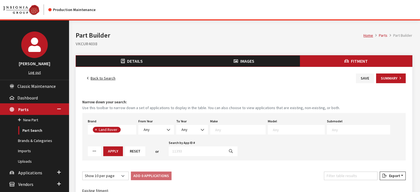
scroll to position [55, 0]
click at [160, 125] on span "Any" at bounding box center [156, 130] width 36 height 10
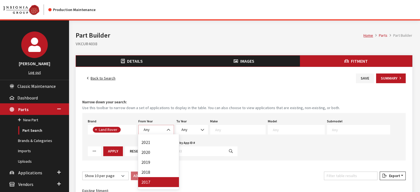
scroll to position [54, 0]
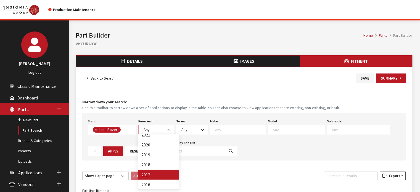
select select "2017"
select select
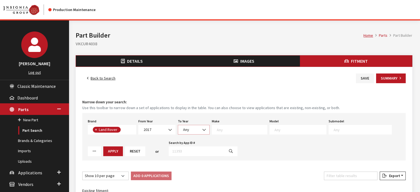
click at [200, 131] on span at bounding box center [204, 129] width 9 height 9
select select "2026"
select select
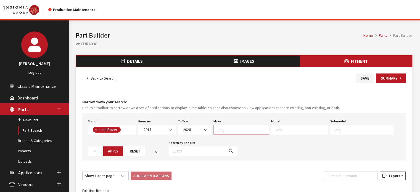
click at [248, 131] on textarea "Search" at bounding box center [243, 129] width 50 height 5
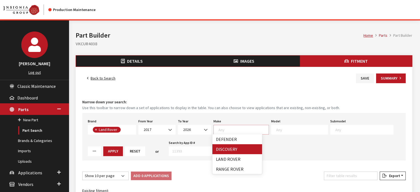
select select "65"
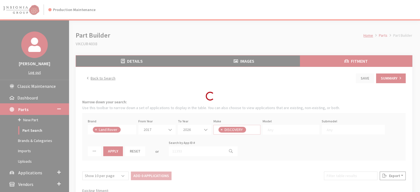
scroll to position [0, 0]
select select
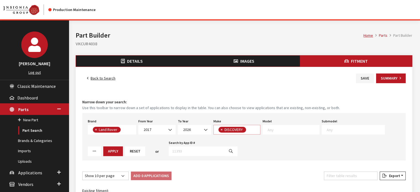
click at [244, 133] on span "× DISCOVERY" at bounding box center [236, 130] width 47 height 10
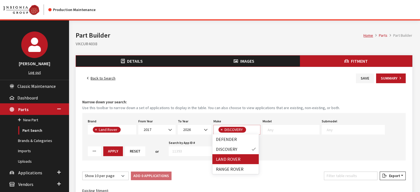
drag, startPoint x: 242, startPoint y: 160, endPoint x: 280, endPoint y: 126, distance: 50.6
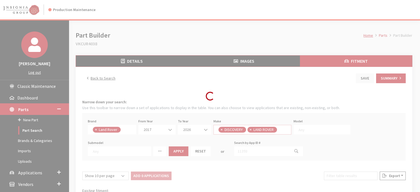
scroll to position [0, 0]
select select
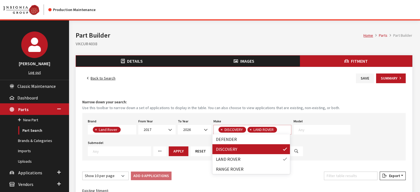
scroll to position [0, 0]
click at [311, 131] on textarea "Search" at bounding box center [324, 129] width 52 height 5
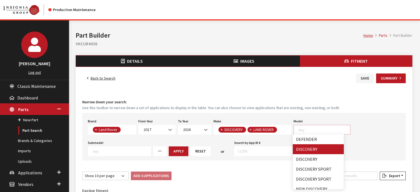
select select "1346"
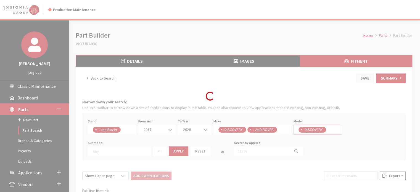
scroll to position [5, 0]
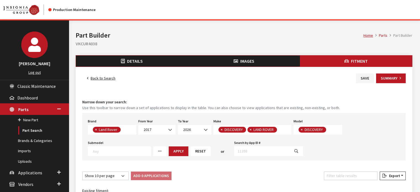
click at [330, 132] on span "× DISCOVERY" at bounding box center [317, 130] width 49 height 10
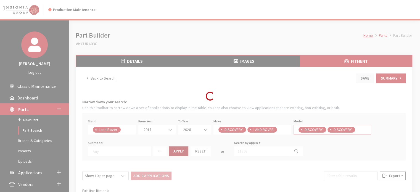
select select
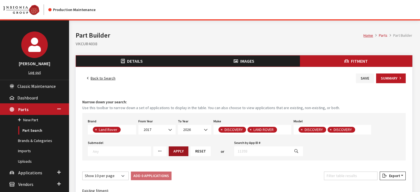
click at [174, 151] on button "Apply" at bounding box center [179, 151] width 20 height 10
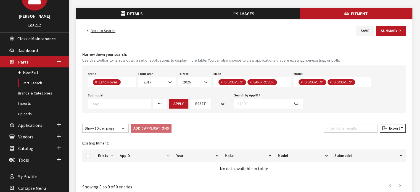
scroll to position [90, 0]
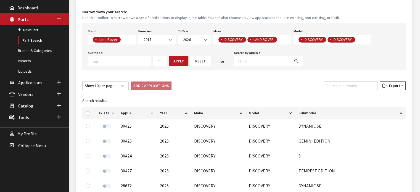
click at [92, 113] on th at bounding box center [88, 113] width 13 height 12
click at [87, 113] on input "checkbox" at bounding box center [88, 113] width 4 height 4
checkbox input "true"
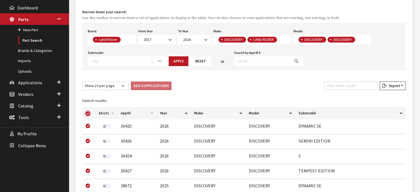
checkbox input "true"
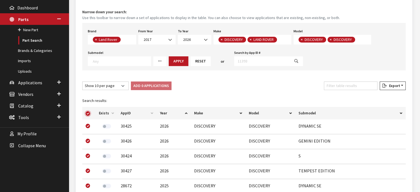
checkbox input "true"
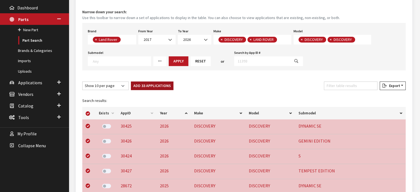
drag, startPoint x: 145, startPoint y: 84, endPoint x: 245, endPoint y: 90, distance: 100.1
click at [145, 84] on button "Add 33 Applications" at bounding box center [152, 85] width 43 height 9
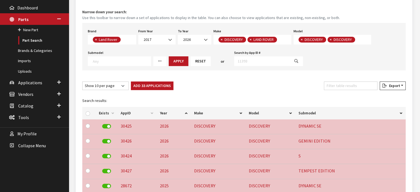
checkbox input "false"
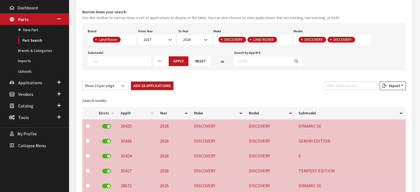
checkbox input "false"
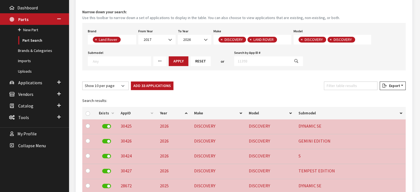
checkbox input "false"
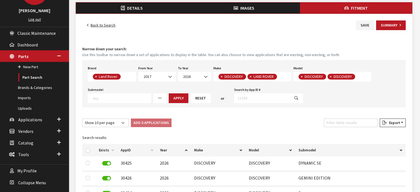
scroll to position [0, 0]
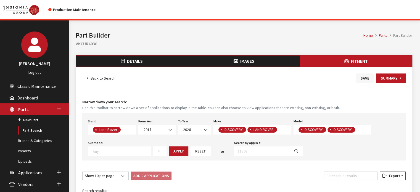
click at [363, 77] on button "Save" at bounding box center [365, 78] width 18 height 10
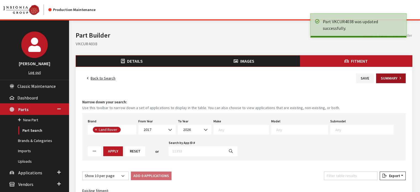
scroll to position [55, 0]
click at [393, 77] on button "Summary" at bounding box center [391, 78] width 30 height 10
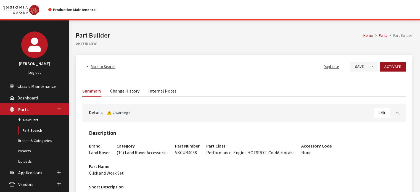
click at [393, 66] on button "Activate" at bounding box center [393, 67] width 26 height 10
click at [91, 42] on h2 "VKCUR4038" at bounding box center [244, 43] width 336 height 7
copy h2 "VKCUR4038"
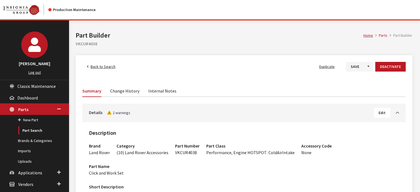
click at [105, 67] on span "Back to Search" at bounding box center [103, 66] width 25 height 5
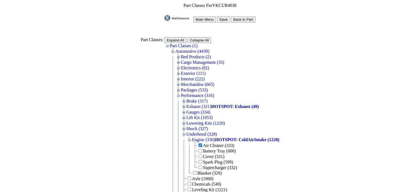
click at [202, 143] on input "checkbox" at bounding box center [200, 145] width 4 height 4
checkbox input "false"
click at [237, 20] on input "Back to Part" at bounding box center [243, 20] width 25 height 6
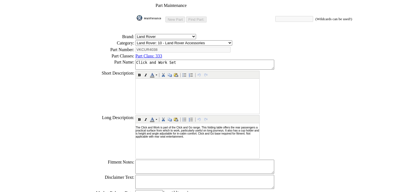
click at [162, 54] on span "Part Class: 333" at bounding box center [148, 56] width 27 height 5
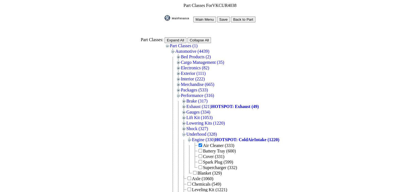
drag, startPoint x: 206, startPoint y: 143, endPoint x: 206, endPoint y: 137, distance: 6.6
click at [202, 143] on input "checkbox" at bounding box center [200, 145] width 4 height 4
checkbox input "false"
click at [225, 19] on input "Save" at bounding box center [223, 20] width 13 height 6
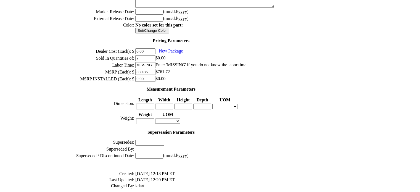
scroll to position [225, 0]
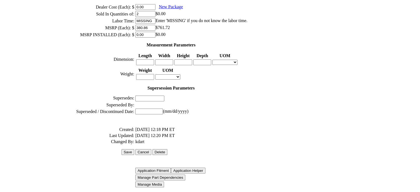
click at [132, 149] on input "Save" at bounding box center [127, 152] width 13 height 6
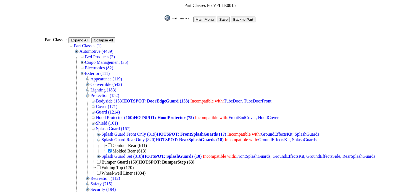
click at [242, 18] on input "Back to Part" at bounding box center [243, 20] width 25 height 6
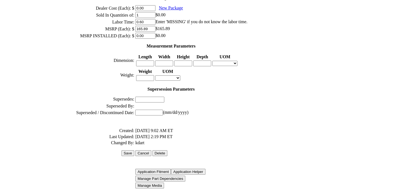
scroll to position [225, 0]
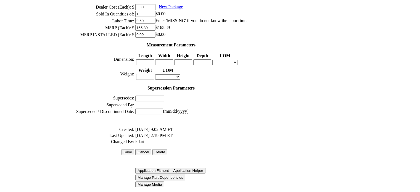
click at [134, 149] on input "Save" at bounding box center [127, 152] width 13 height 6
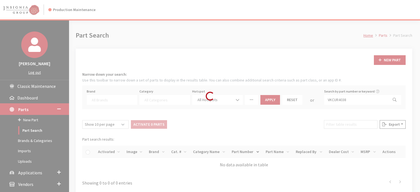
select select
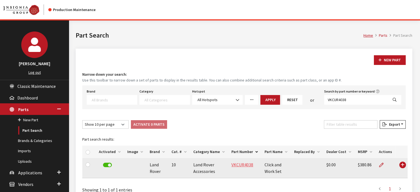
click at [234, 163] on link "VKCUR4038" at bounding box center [242, 165] width 22 height 6
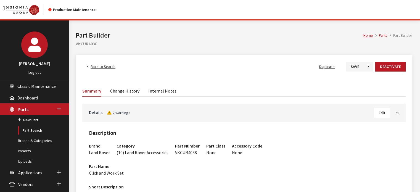
click at [98, 68] on span "Back to Search" at bounding box center [103, 66] width 25 height 5
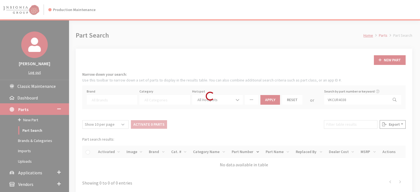
select select
click at [351, 99] on div "Loading..." at bounding box center [210, 96] width 420 height 192
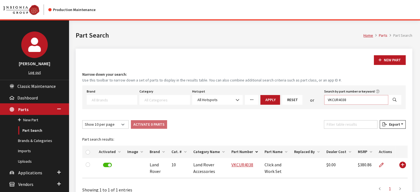
click at [351, 99] on input "VKCUR4038" at bounding box center [356, 100] width 64 height 10
paste input "PLLE0015"
type input "VPLLE0015"
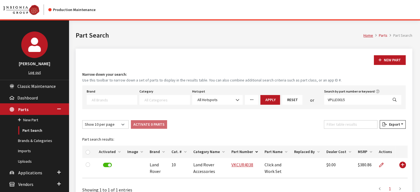
select select
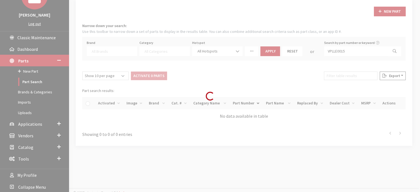
scroll to position [52, 0]
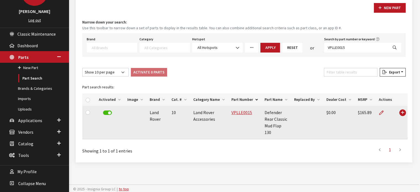
click at [249, 114] on td "VPLLE0015" at bounding box center [244, 122] width 33 height 33
click at [237, 109] on td "VPLLE0015" at bounding box center [244, 122] width 33 height 33
click at [238, 112] on link "VPLLE0015" at bounding box center [241, 113] width 21 height 6
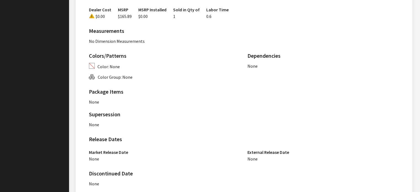
scroll to position [374, 0]
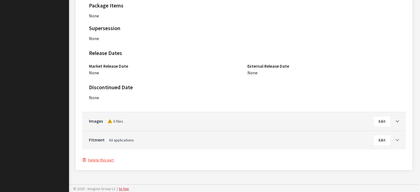
click at [397, 139] on icon "Toggle Accordion" at bounding box center [397, 140] width 3 height 4
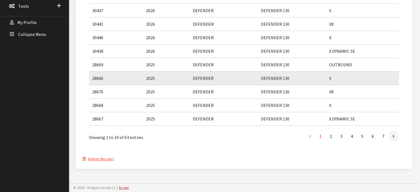
scroll to position [200, 0]
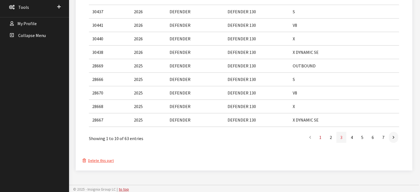
click at [339, 138] on link "3" at bounding box center [341, 137] width 10 height 11
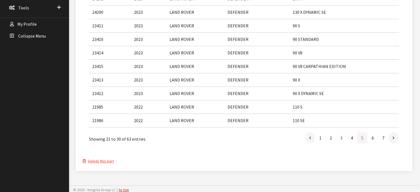
click at [363, 140] on link "5" at bounding box center [362, 137] width 10 height 11
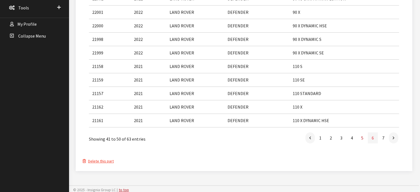
click at [375, 142] on link "6" at bounding box center [373, 137] width 10 height 11
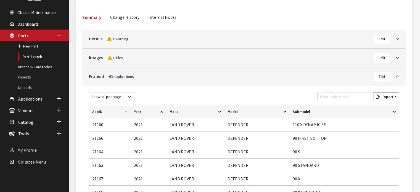
scroll to position [62, 0]
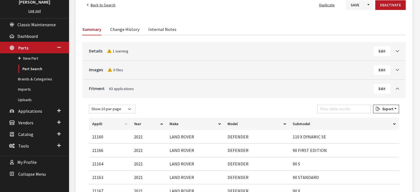
click at [381, 88] on span "Edit" at bounding box center [381, 88] width 7 height 5
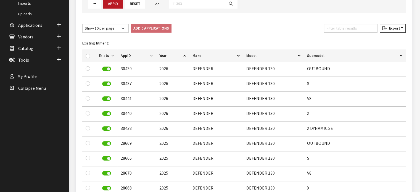
scroll to position [138, 0]
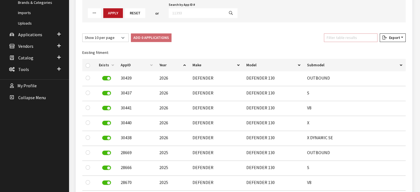
click at [345, 36] on input "Filter table results" at bounding box center [351, 37] width 54 height 9
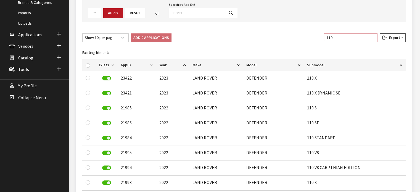
type input "110"
click at [85, 64] on th at bounding box center [88, 65] width 13 height 12
click at [86, 65] on input "checkbox" at bounding box center [88, 65] width 4 height 4
checkbox input "true"
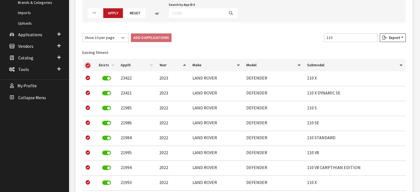
checkbox input "true"
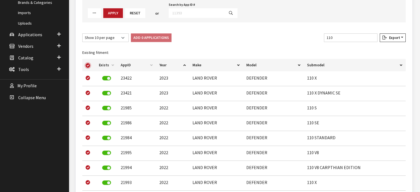
checkbox input "true"
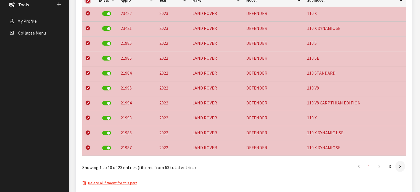
scroll to position [193, 0]
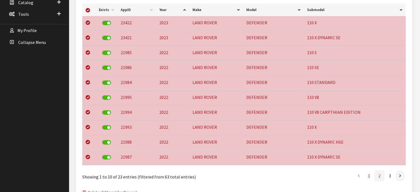
click at [380, 179] on link "2" at bounding box center [379, 175] width 10 height 11
click at [395, 177] on li "3" at bounding box center [390, 175] width 10 height 11
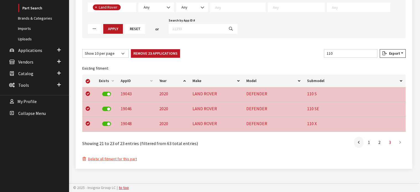
scroll to position [121, 0]
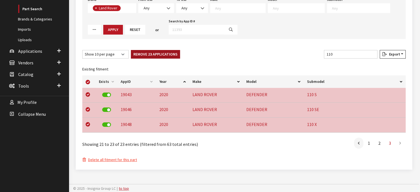
click at [170, 53] on button "Remove 23 Applications" at bounding box center [155, 54] width 49 height 9
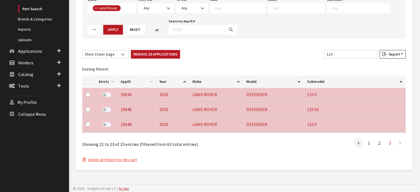
checkbox input "false"
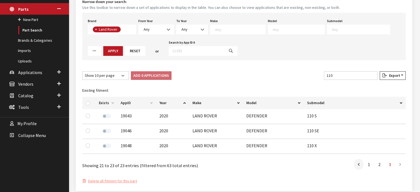
scroll to position [66, 0]
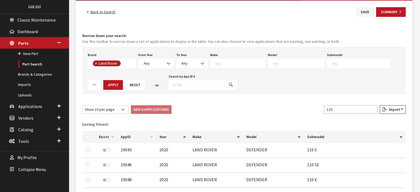
click at [343, 109] on input "110" at bounding box center [351, 109] width 54 height 9
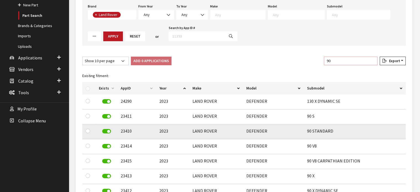
scroll to position [149, 0]
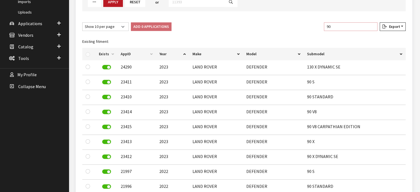
type input "90"
click at [87, 53] on div at bounding box center [89, 54] width 7 height 6
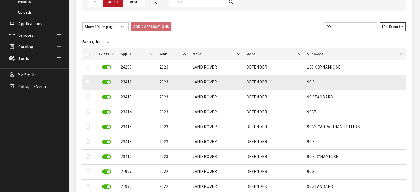
click at [108, 78] on div at bounding box center [106, 82] width 15 height 8
click at [109, 83] on label at bounding box center [106, 82] width 9 height 4
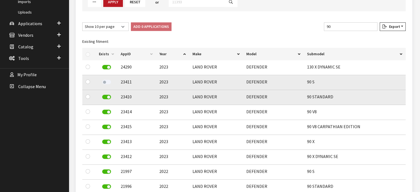
click at [109, 99] on div at bounding box center [106, 97] width 15 height 8
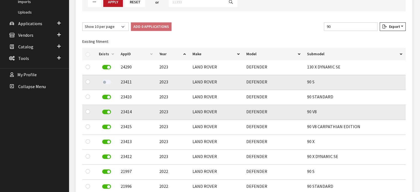
click at [107, 110] on label at bounding box center [106, 112] width 9 height 4
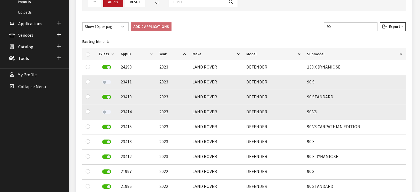
click at [107, 97] on label at bounding box center [106, 97] width 9 height 4
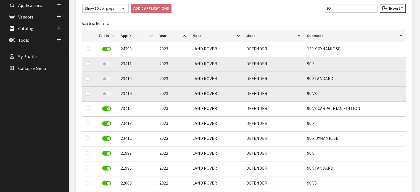
scroll to position [177, 0]
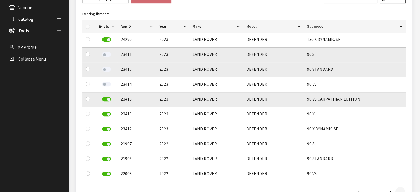
click at [107, 100] on label at bounding box center [106, 99] width 9 height 4
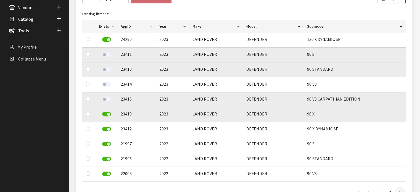
click at [106, 110] on div at bounding box center [106, 114] width 15 height 8
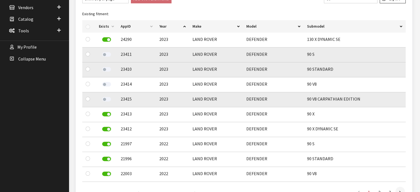
click at [106, 112] on label at bounding box center [106, 114] width 9 height 4
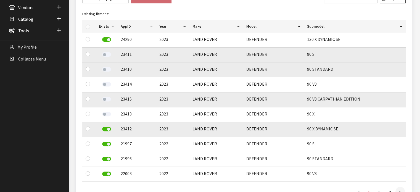
click at [104, 129] on label at bounding box center [106, 129] width 9 height 4
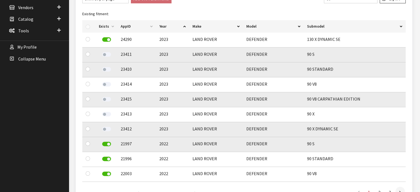
click at [107, 145] on label at bounding box center [106, 144] width 9 height 4
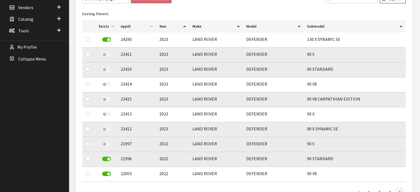
drag, startPoint x: 108, startPoint y: 161, endPoint x: 105, endPoint y: 163, distance: 4.2
click at [106, 162] on div at bounding box center [106, 159] width 15 height 8
click at [108, 158] on label at bounding box center [106, 158] width 9 height 4
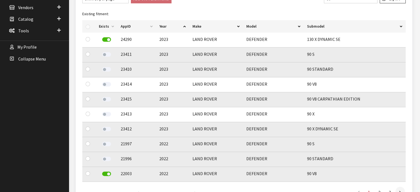
click at [108, 172] on label at bounding box center [106, 173] width 9 height 4
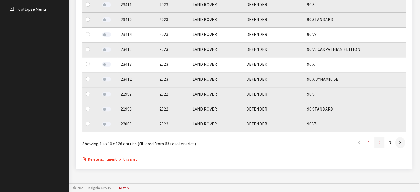
click at [381, 142] on link "2" at bounding box center [379, 142] width 10 height 11
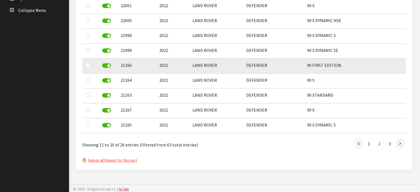
scroll to position [198, 0]
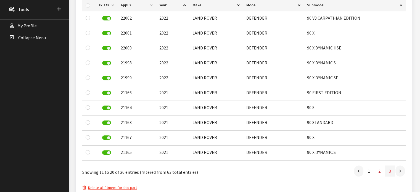
click at [391, 173] on link "3" at bounding box center [390, 170] width 10 height 11
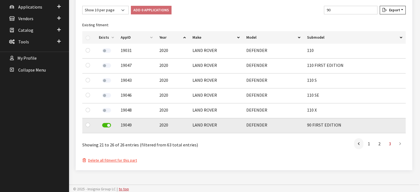
click at [106, 126] on label at bounding box center [106, 125] width 9 height 4
click at [380, 140] on link "2" at bounding box center [379, 143] width 10 height 11
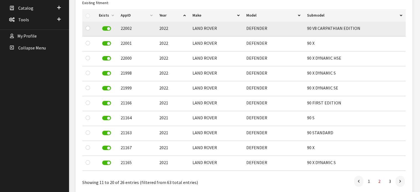
scroll to position [170, 0]
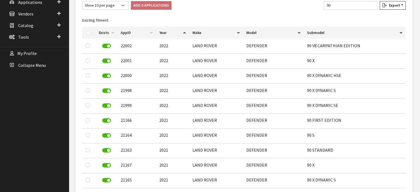
click at [89, 33] on div at bounding box center [89, 33] width 7 height 6
click at [88, 33] on div at bounding box center [89, 33] width 7 height 6
click at [87, 32] on div at bounding box center [89, 33] width 7 height 6
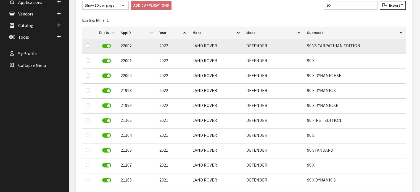
click at [107, 45] on label at bounding box center [106, 46] width 9 height 4
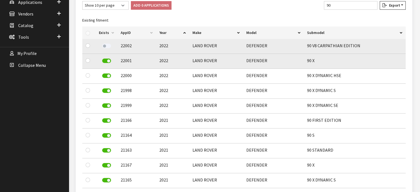
click at [105, 64] on div at bounding box center [106, 61] width 15 height 8
click at [108, 59] on label at bounding box center [106, 61] width 9 height 4
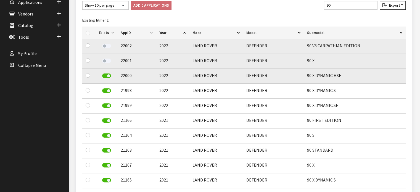
click at [106, 75] on label at bounding box center [106, 75] width 9 height 4
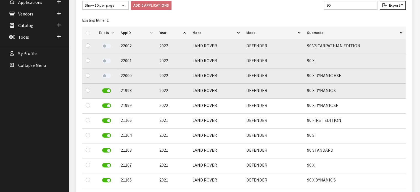
drag, startPoint x: 107, startPoint y: 90, endPoint x: 105, endPoint y: 98, distance: 8.4
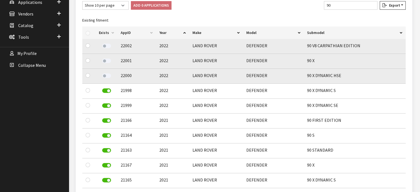
click at [107, 90] on label at bounding box center [106, 90] width 9 height 4
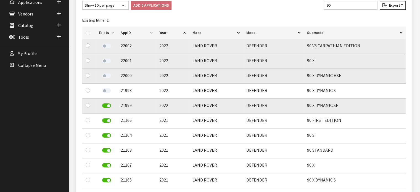
click at [106, 112] on td at bounding box center [106, 106] width 22 height 15
click at [106, 106] on label at bounding box center [106, 105] width 9 height 4
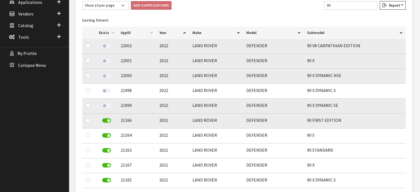
click at [106, 119] on label at bounding box center [106, 120] width 9 height 4
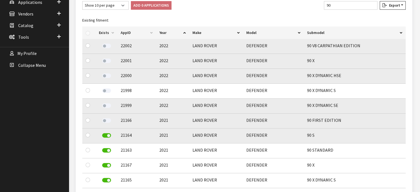
click at [112, 136] on div at bounding box center [106, 136] width 15 height 8
click at [108, 134] on label at bounding box center [106, 135] width 9 height 4
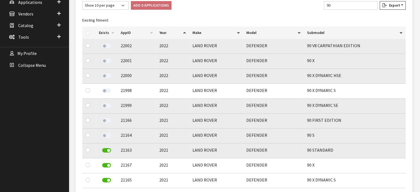
click at [105, 152] on div at bounding box center [106, 151] width 15 height 8
click at [105, 152] on label at bounding box center [106, 150] width 9 height 4
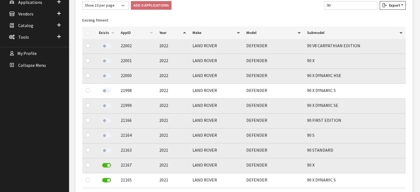
click at [108, 165] on label at bounding box center [106, 165] width 9 height 4
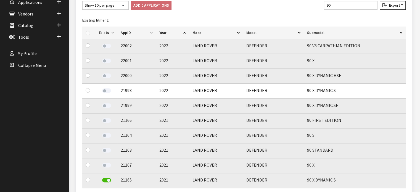
click at [108, 179] on label at bounding box center [106, 180] width 9 height 4
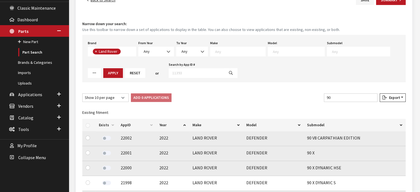
scroll to position [87, 0]
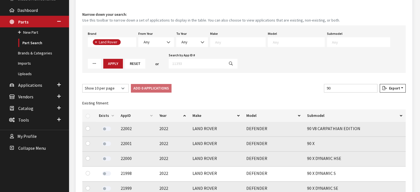
click at [349, 112] on th "Submodel" at bounding box center [355, 115] width 102 height 12
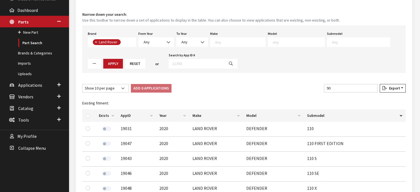
drag, startPoint x: 339, startPoint y: 94, endPoint x: 339, endPoint y: 86, distance: 8.0
click at [339, 93] on div "Show 10 per page Show 25 per page Show 50 per page Show 100 per page Show 1000 …" at bounding box center [243, 185] width 323 height 203
click at [339, 86] on input "90" at bounding box center [351, 88] width 54 height 9
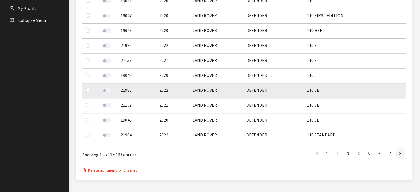
scroll to position [225, 0]
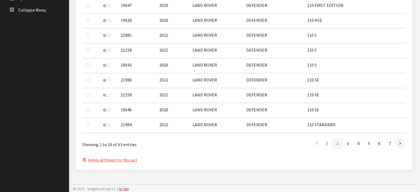
click at [338, 146] on link "2" at bounding box center [337, 143] width 10 height 11
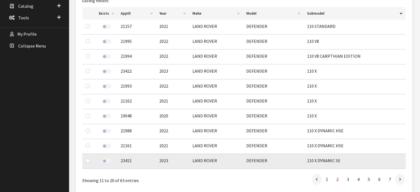
scroll to position [198, 0]
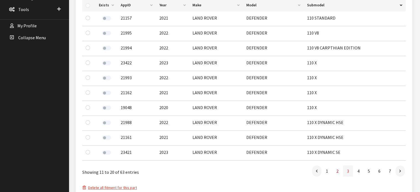
click at [348, 172] on link "3" at bounding box center [348, 170] width 10 height 11
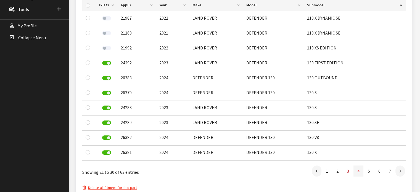
click at [359, 172] on link "4" at bounding box center [358, 170] width 10 height 11
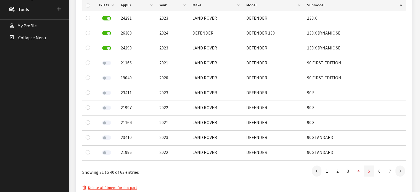
click at [365, 171] on link "5" at bounding box center [369, 170] width 10 height 11
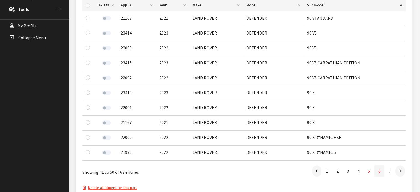
click at [374, 172] on link "6" at bounding box center [379, 170] width 10 height 11
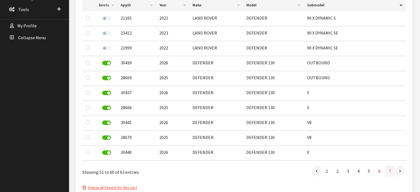
click at [391, 172] on link "7" at bounding box center [390, 170] width 10 height 11
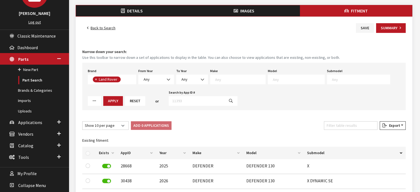
scroll to position [10, 0]
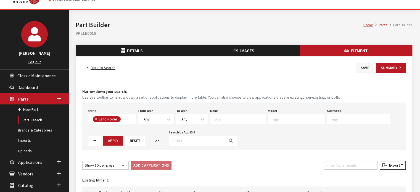
click at [372, 63] on button "Save" at bounding box center [365, 68] width 18 height 10
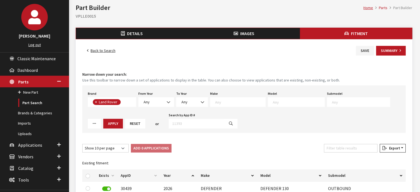
scroll to position [28, 0]
click at [397, 55] on button "Summary" at bounding box center [391, 51] width 30 height 10
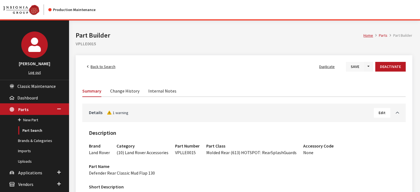
click at [358, 67] on button "Save" at bounding box center [355, 67] width 18 height 10
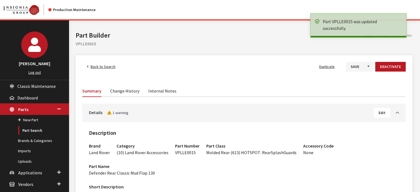
click at [104, 67] on span "Back to Search" at bounding box center [103, 66] width 25 height 5
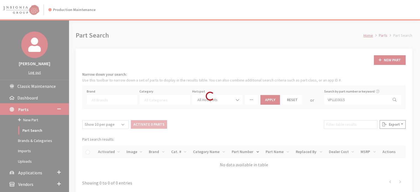
select select
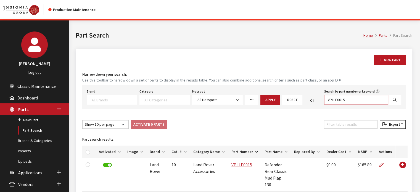
click at [344, 99] on input "VPLLE0015" at bounding box center [356, 100] width 64 height 10
paste input "KEST4025"
type input "VKEST4025"
select select
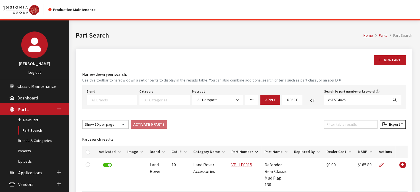
select select
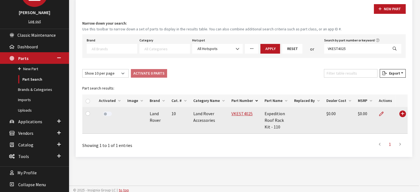
scroll to position [52, 0]
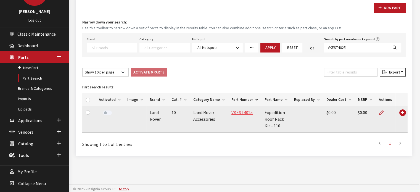
click at [246, 112] on link "VKEST4025" at bounding box center [241, 113] width 21 height 6
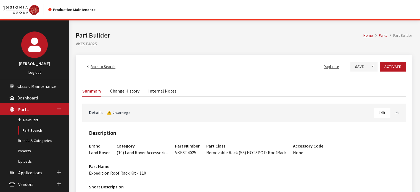
click at [384, 112] on span "Edit" at bounding box center [381, 112] width 7 height 5
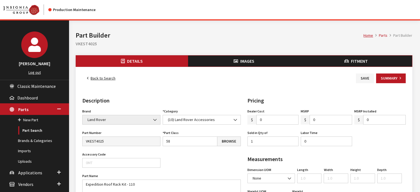
click at [323, 123] on input "0" at bounding box center [330, 120] width 43 height 10
type input "2162.08"
click at [315, 141] on input "0" at bounding box center [326, 141] width 51 height 10
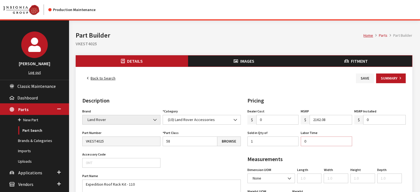
click at [315, 141] on input "0" at bounding box center [326, 141] width 51 height 10
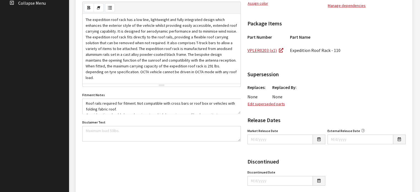
scroll to position [248, 0]
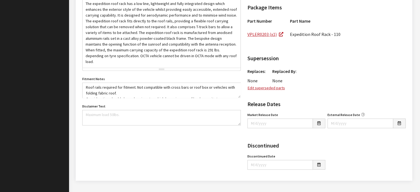
type input "0.75"
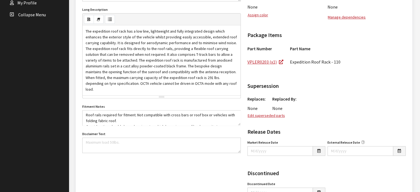
scroll to position [193, 0]
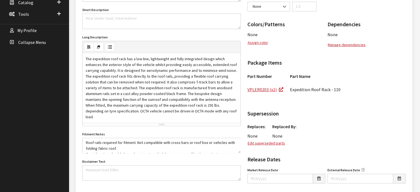
click at [316, 138] on div "Replaces: None Replaced By: None Edit superseded parts" at bounding box center [326, 133] width 165 height 26
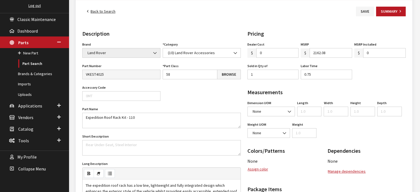
scroll to position [55, 0]
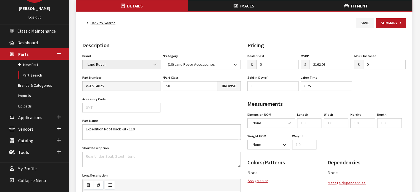
click at [356, 6] on span "Fitment" at bounding box center [359, 6] width 17 height 6
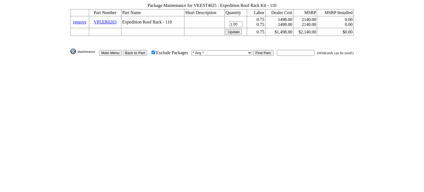
click at [147, 50] on input "Back to Part" at bounding box center [135, 53] width 25 height 6
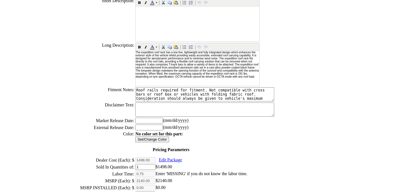
scroll to position [110, 0]
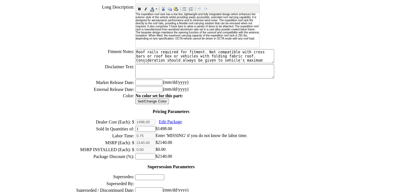
click at [181, 119] on span "Edit Package" at bounding box center [170, 121] width 23 height 5
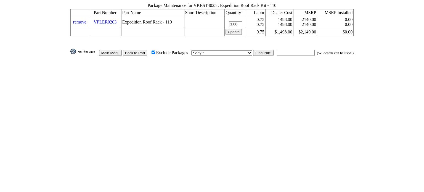
click at [89, 22] on td "remove" at bounding box center [79, 22] width 18 height 12
click at [86, 20] on link "remove" at bounding box center [79, 22] width 13 height 5
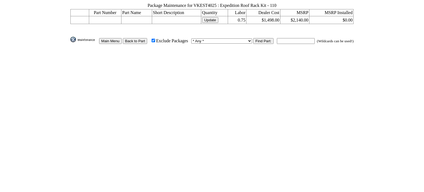
click at [212, 22] on table "Part Number Part Name Short Description Quantity Labor Dealer Cost MSRP MSRP In…" at bounding box center [211, 16] width 283 height 15
click at [212, 20] on input "Update" at bounding box center [210, 20] width 16 height 6
click at [149, 43] on table "Package Maintenance for VKEST4025 : Expedition Roof Rack Kit - 110 Part Number …" at bounding box center [212, 24] width 285 height 44
click at [147, 41] on input "Back to Part" at bounding box center [135, 41] width 25 height 6
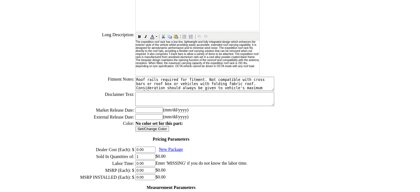
scroll to position [138, 0]
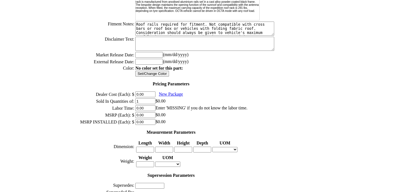
click at [154, 105] on input "0.00" at bounding box center [145, 108] width 20 height 6
click at [150, 98] on input "1" at bounding box center [145, 101] width 20 height 6
click at [152, 105] on input "0.00" at bounding box center [145, 108] width 20 height 6
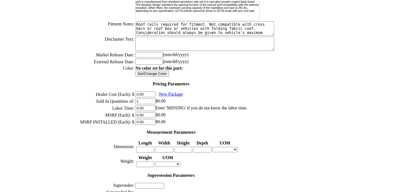
click at [149, 91] on input "0.00" at bounding box center [145, 94] width 20 height 6
click at [150, 98] on input "1" at bounding box center [145, 101] width 20 height 6
click at [150, 105] on input "0.00" at bounding box center [145, 108] width 20 height 6
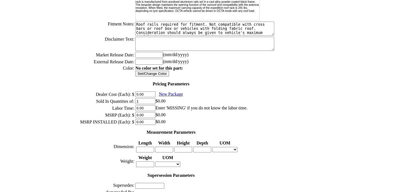
click at [150, 105] on input "0.00" at bounding box center [145, 108] width 20 height 6
type input ".75"
click at [151, 112] on input "0.00" at bounding box center [145, 115] width 20 height 6
type input "2162.08"
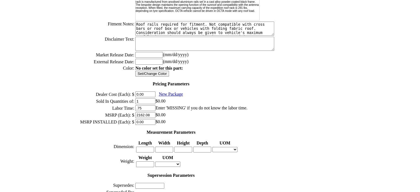
click at [246, 65] on td "No color set for this part : Set/Change Color" at bounding box center [204, 70] width 139 height 11
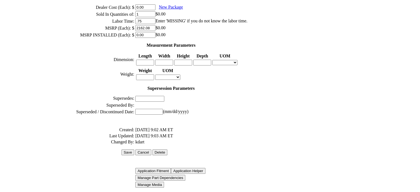
scroll to position [225, 0]
click at [134, 149] on input "Save" at bounding box center [127, 152] width 13 height 6
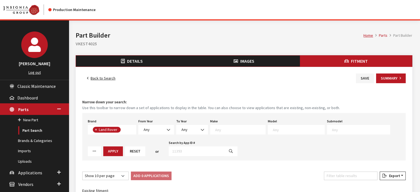
scroll to position [55, 0]
click at [155, 131] on span "Any" at bounding box center [156, 130] width 28 height 6
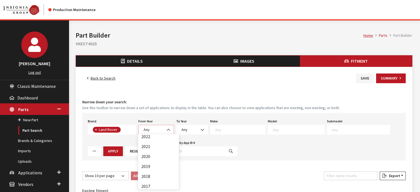
scroll to position [54, 0]
select select "2017"
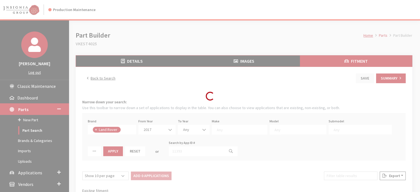
select select
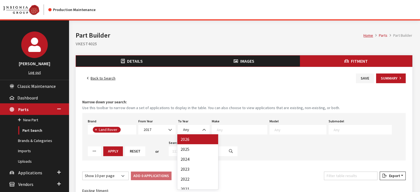
click at [190, 133] on span "Any" at bounding box center [194, 130] width 32 height 10
select select "2026"
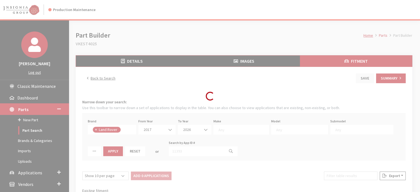
select select
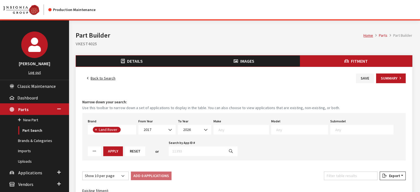
click at [237, 130] on textarea "Search" at bounding box center [243, 129] width 50 height 5
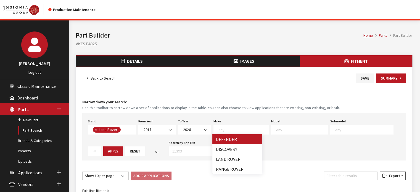
select select "64"
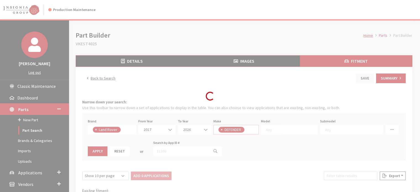
select select
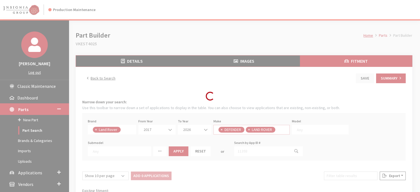
select select
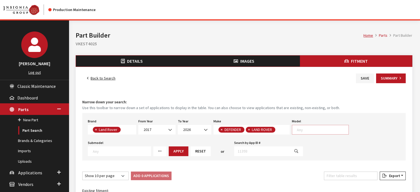
click at [303, 128] on textarea "Search" at bounding box center [323, 129] width 52 height 5
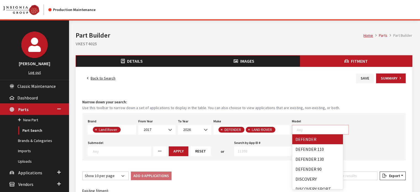
select select "1070"
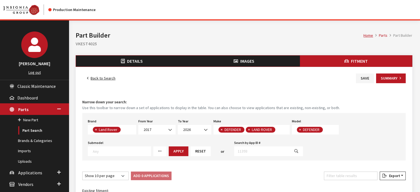
click at [151, 146] on span at bounding box center [119, 151] width 63 height 10
click at [331, 133] on span "× DEFENDER" at bounding box center [315, 130] width 47 height 10
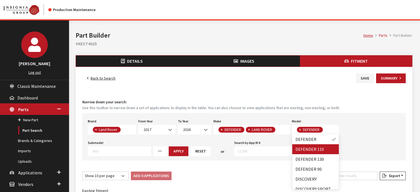
select select
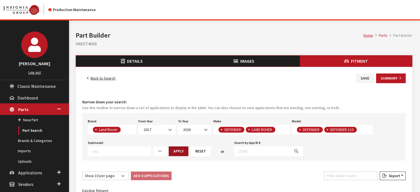
click at [176, 153] on button "Apply" at bounding box center [179, 151] width 20 height 10
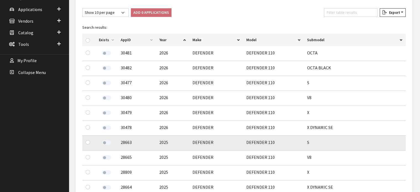
scroll to position [193, 0]
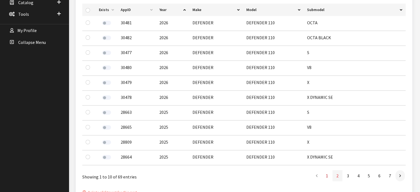
click at [338, 176] on link "2" at bounding box center [337, 175] width 10 height 11
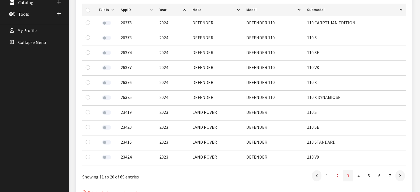
click at [348, 176] on link "3" at bounding box center [348, 175] width 10 height 11
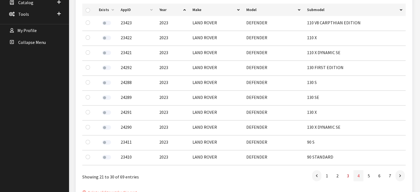
click at [360, 177] on link "4" at bounding box center [358, 175] width 10 height 11
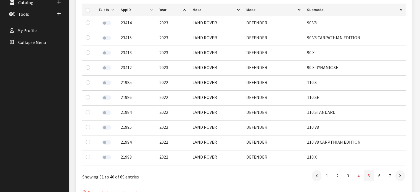
click at [367, 174] on link "5" at bounding box center [369, 175] width 10 height 11
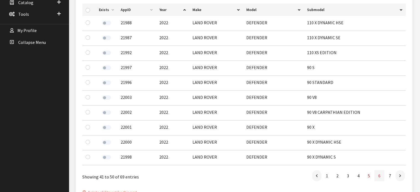
click at [376, 175] on link "6" at bounding box center [379, 175] width 10 height 11
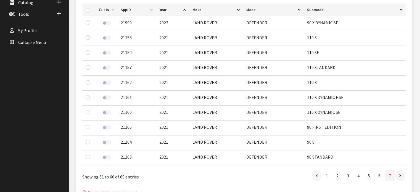
click at [390, 177] on link "7" at bounding box center [390, 175] width 10 height 11
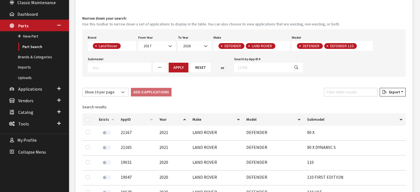
scroll to position [83, 0]
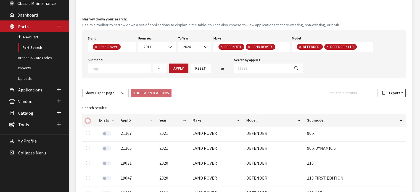
click at [89, 119] on input "checkbox" at bounding box center [88, 120] width 4 height 4
checkbox input "true"
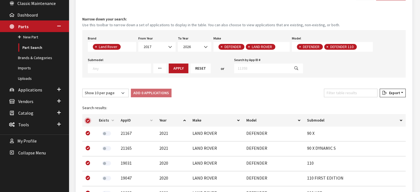
checkbox input "true"
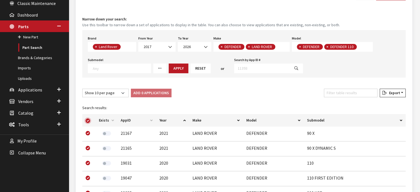
checkbox input "true"
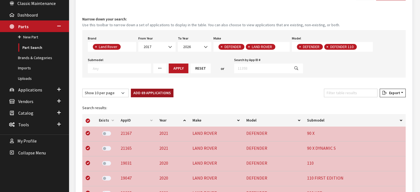
click at [158, 93] on button "Add 69 Applications" at bounding box center [152, 93] width 43 height 9
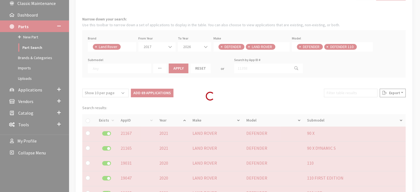
checkbox input "false"
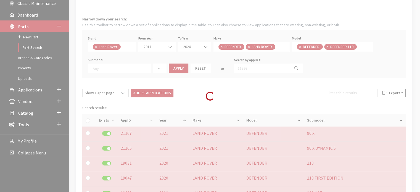
checkbox input "false"
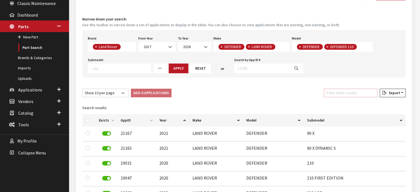
click at [352, 95] on input "Filter table results" at bounding box center [351, 93] width 54 height 9
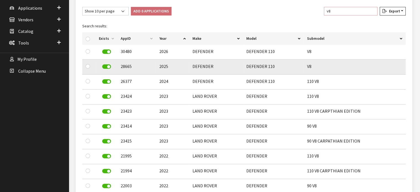
scroll to position [166, 0]
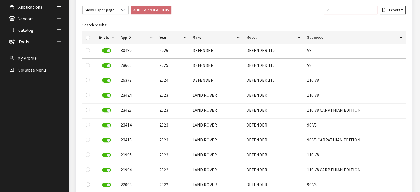
type input "v8"
click at [87, 37] on input "checkbox" at bounding box center [88, 38] width 4 height 4
checkbox input "true"
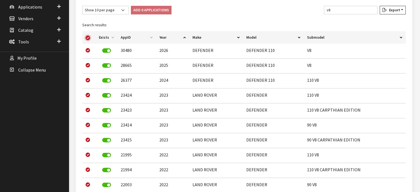
checkbox input "true"
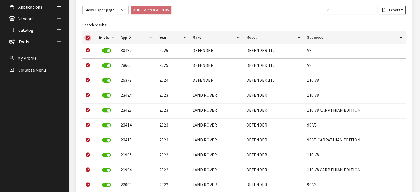
checkbox input "true"
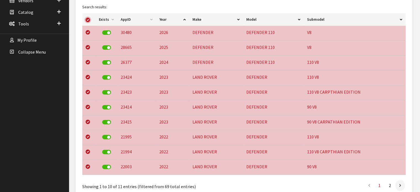
scroll to position [171, 0]
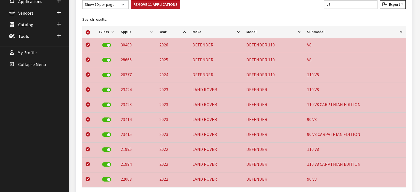
click at [167, 9] on div "Add 0 Applications Remove 11 Applications" at bounding box center [155, 5] width 51 height 11
click at [167, 4] on button "Remove 11 Applications" at bounding box center [155, 4] width 49 height 9
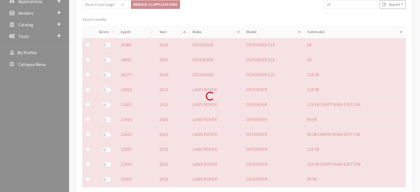
checkbox input "false"
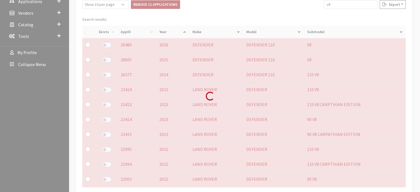
checkbox input "false"
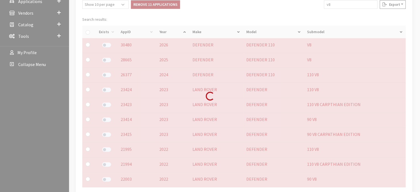
checkbox input "false"
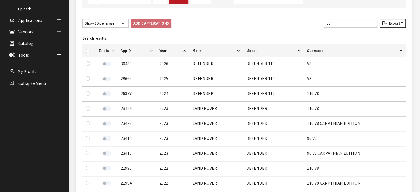
scroll to position [144, 0]
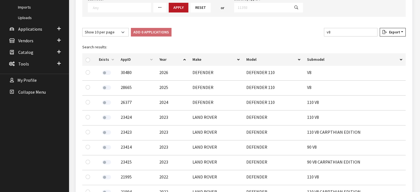
click at [345, 36] on div "Filter table results v8" at bounding box center [351, 33] width 56 height 11
click at [344, 35] on input "v8" at bounding box center [351, 32] width 54 height 9
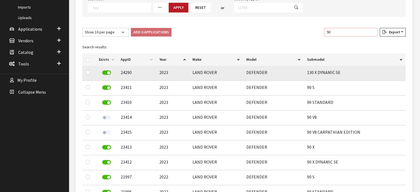
type input "90"
click at [105, 72] on label at bounding box center [106, 72] width 9 height 4
click at [106, 86] on label at bounding box center [106, 87] width 9 height 4
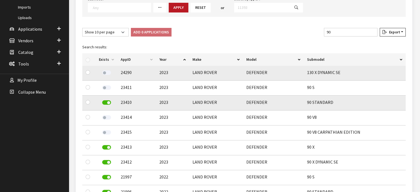
click at [106, 103] on label at bounding box center [106, 102] width 9 height 4
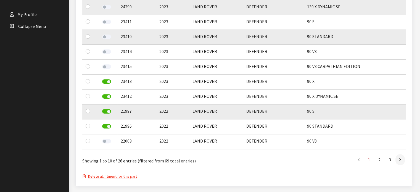
scroll to position [226, 0]
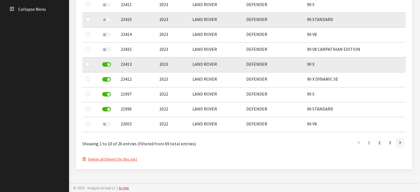
drag, startPoint x: 106, startPoint y: 63, endPoint x: 105, endPoint y: 75, distance: 11.9
click at [106, 63] on label at bounding box center [106, 64] width 9 height 4
drag, startPoint x: 105, startPoint y: 78, endPoint x: 106, endPoint y: 82, distance: 3.5
click at [105, 79] on label at bounding box center [106, 79] width 9 height 4
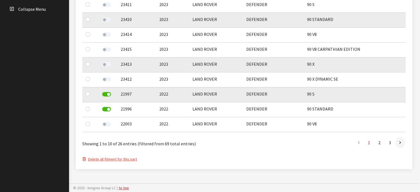
click at [106, 95] on label at bounding box center [106, 94] width 9 height 4
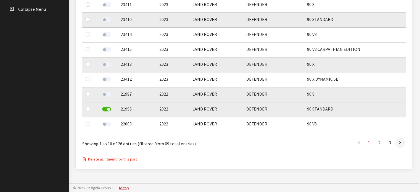
click at [107, 107] on label at bounding box center [106, 109] width 9 height 4
click at [382, 142] on link "2" at bounding box center [379, 142] width 10 height 11
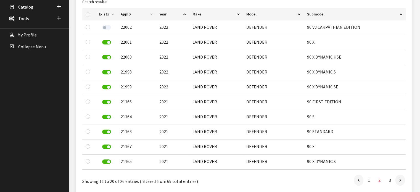
scroll to position [198, 0]
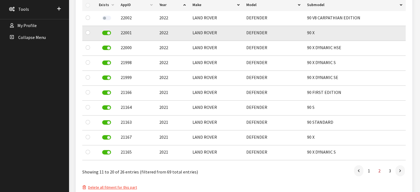
click at [105, 31] on label at bounding box center [106, 33] width 9 height 4
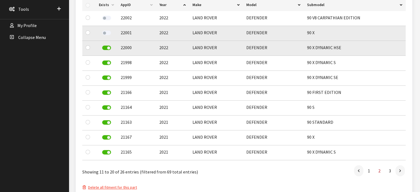
click at [106, 47] on label at bounding box center [106, 48] width 9 height 4
click at [106, 63] on label at bounding box center [106, 62] width 9 height 4
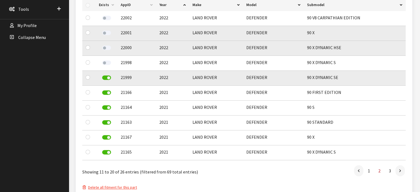
click at [105, 81] on div at bounding box center [106, 78] width 15 height 8
click at [106, 78] on label at bounding box center [106, 77] width 9 height 4
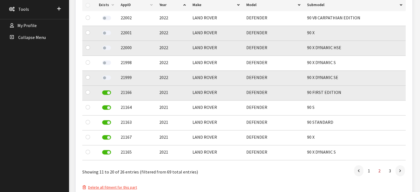
click at [107, 91] on label at bounding box center [106, 92] width 9 height 4
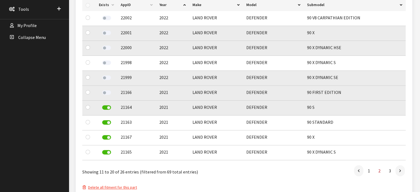
click at [108, 111] on div at bounding box center [106, 108] width 15 height 8
click at [108, 110] on div at bounding box center [106, 108] width 15 height 8
click at [108, 107] on label at bounding box center [106, 107] width 9 height 4
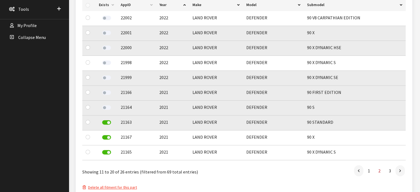
click at [107, 123] on label at bounding box center [106, 122] width 9 height 4
click at [106, 136] on label at bounding box center [106, 137] width 9 height 4
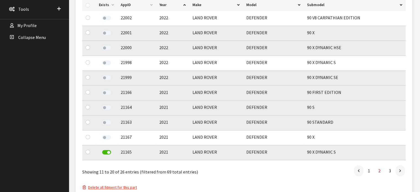
click at [106, 150] on label at bounding box center [106, 152] width 9 height 4
click at [388, 172] on link "3" at bounding box center [390, 170] width 10 height 11
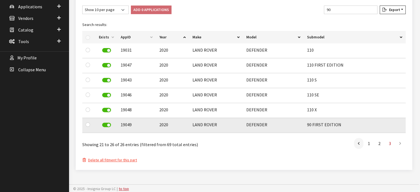
click at [109, 124] on label at bounding box center [106, 125] width 9 height 4
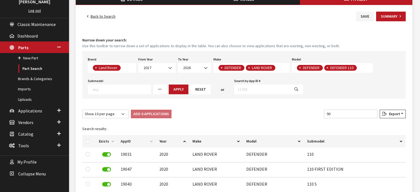
scroll to position [28, 0]
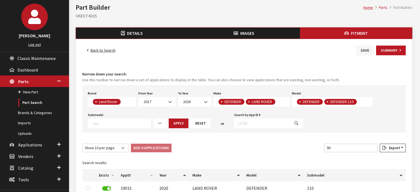
click at [368, 52] on button "Save" at bounding box center [365, 51] width 18 height 10
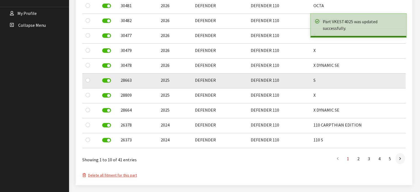
scroll to position [221, 0]
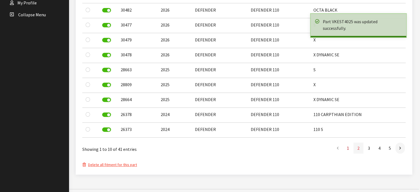
click at [358, 150] on link "2" at bounding box center [358, 147] width 10 height 11
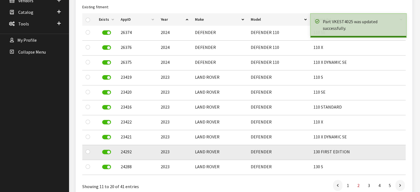
scroll to position [193, 0]
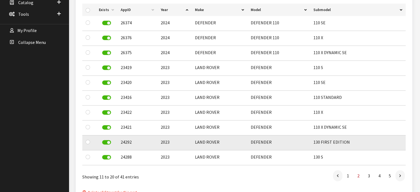
click at [104, 141] on label at bounding box center [106, 142] width 9 height 4
click at [104, 157] on label at bounding box center [106, 157] width 9 height 4
click at [366, 177] on link "3" at bounding box center [369, 175] width 10 height 11
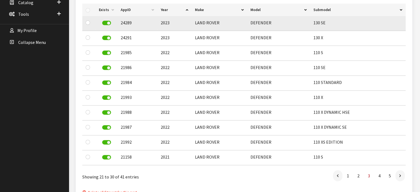
click at [105, 21] on label at bounding box center [106, 23] width 9 height 4
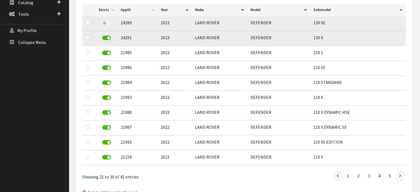
click at [105, 37] on label at bounding box center [106, 38] width 9 height 4
click at [381, 172] on link "4" at bounding box center [379, 175] width 10 height 11
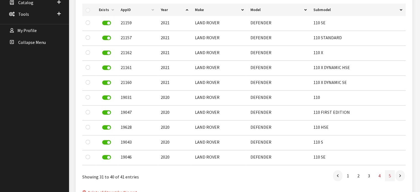
click at [386, 176] on link "5" at bounding box center [390, 175] width 10 height 11
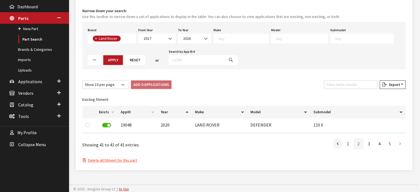
click at [353, 148] on link "2" at bounding box center [358, 143] width 10 height 11
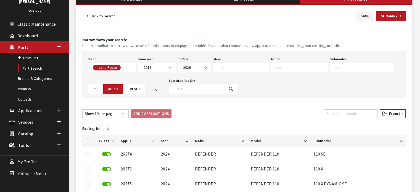
scroll to position [32, 0]
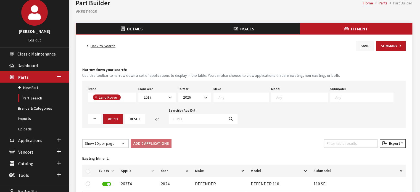
click at [360, 50] on button "Save" at bounding box center [365, 46] width 18 height 10
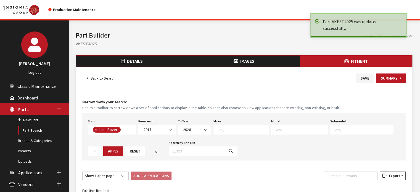
scroll to position [55, 0]
click at [225, 129] on textarea "Search" at bounding box center [243, 129] width 50 height 5
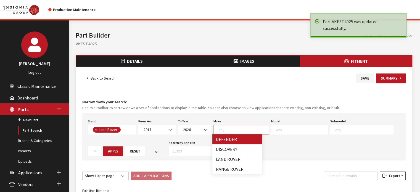
select select "64"
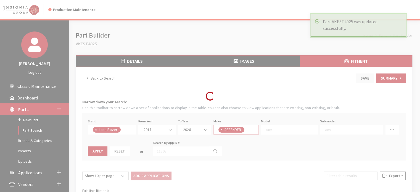
select select
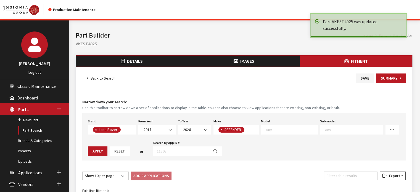
click at [280, 129] on textarea "Search" at bounding box center [292, 129] width 52 height 5
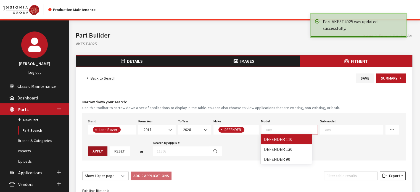
click at [92, 149] on button "Apply" at bounding box center [98, 151] width 20 height 10
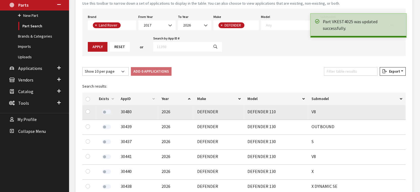
scroll to position [110, 0]
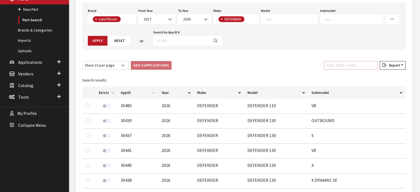
click at [341, 68] on input "Filter table results" at bounding box center [351, 65] width 54 height 9
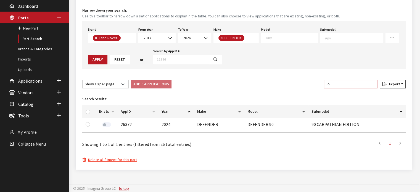
type input "i"
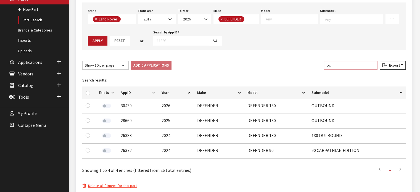
scroll to position [90, 0]
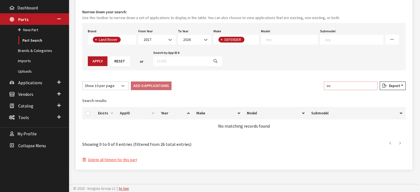
type input "o"
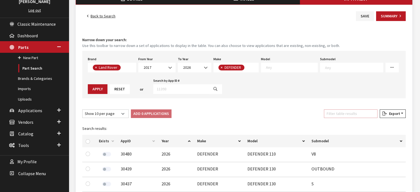
scroll to position [0, 0]
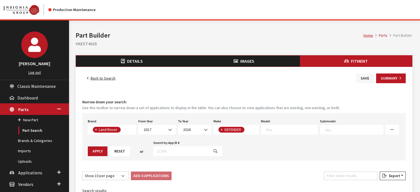
click at [364, 76] on button "Save" at bounding box center [365, 78] width 18 height 10
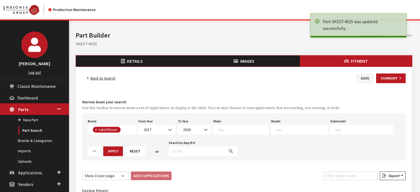
select select
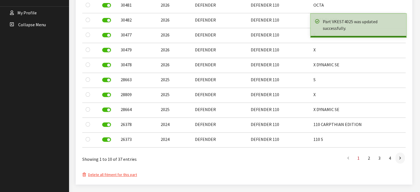
scroll to position [221, 0]
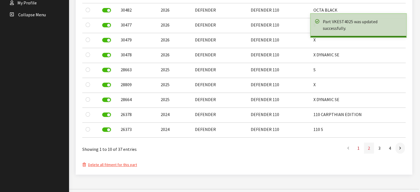
click at [369, 148] on link "2" at bounding box center [369, 147] width 10 height 11
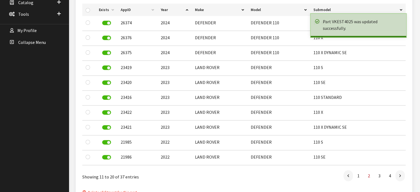
scroll to position [193, 0]
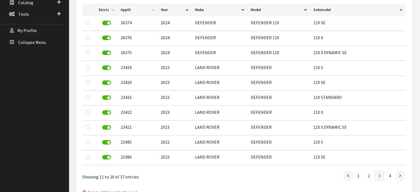
click at [379, 177] on link "3" at bounding box center [379, 175] width 10 height 11
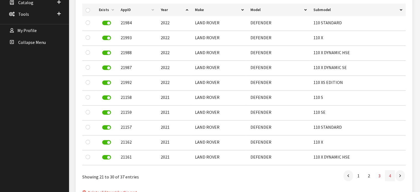
click at [392, 176] on link "4" at bounding box center [390, 175] width 10 height 11
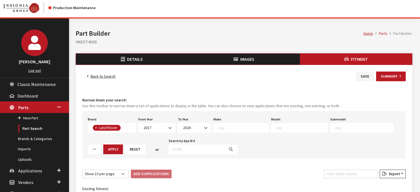
scroll to position [0, 0]
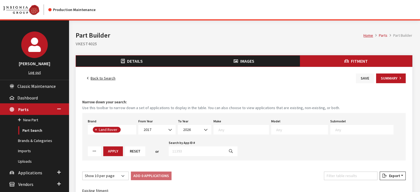
click at [363, 76] on button "Save" at bounding box center [365, 78] width 18 height 10
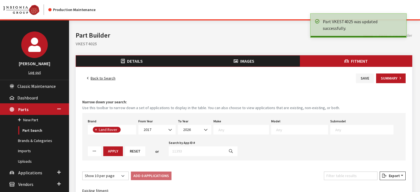
select select
click at [129, 65] on button "Details" at bounding box center [132, 60] width 112 height 11
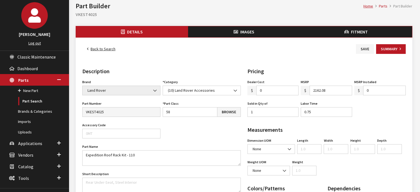
scroll to position [28, 0]
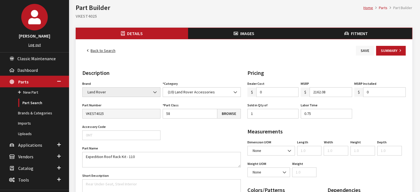
click at [369, 50] on button "Save" at bounding box center [365, 51] width 18 height 10
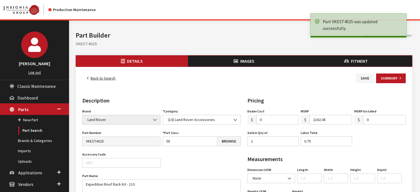
click at [390, 53] on div "Home Parts Part Builder Part Builder VKEST4025" at bounding box center [243, 37] width 343 height 35
click at [388, 79] on button "Summary" at bounding box center [391, 78] width 30 height 10
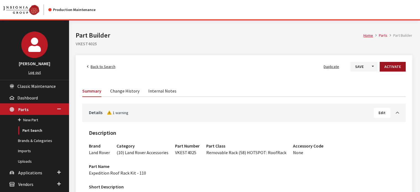
click at [395, 69] on button "Activate" at bounding box center [393, 67] width 26 height 10
click at [108, 69] on span "Back to Search" at bounding box center [103, 66] width 25 height 5
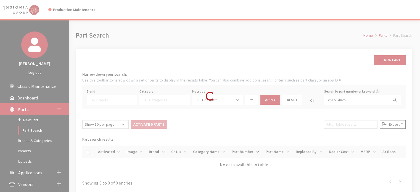
select select
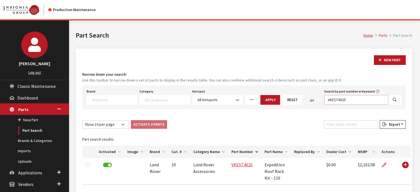
click at [343, 98] on input "VKEST4025" at bounding box center [356, 100] width 64 height 10
click at [343, 97] on input "VKEST4025" at bounding box center [356, 100] width 64 height 10
paste input "6"
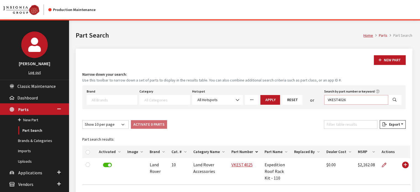
type input "VKEST4026"
select select
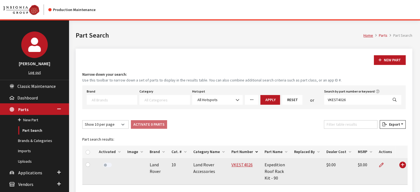
click at [104, 165] on label at bounding box center [107, 165] width 9 height 4
click at [376, 163] on td at bounding box center [385, 171] width 20 height 27
click at [379, 166] on link at bounding box center [383, 165] width 9 height 14
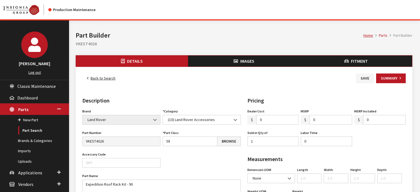
click at [314, 117] on input "0" at bounding box center [330, 120] width 43 height 10
type input "1862.08"
click at [324, 140] on input "0" at bounding box center [326, 141] width 51 height 10
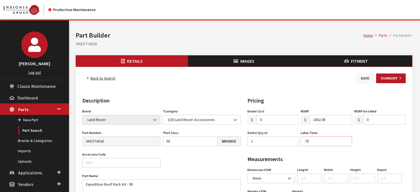
type input ".75"
click at [365, 79] on button "Save" at bounding box center [365, 78] width 18 height 10
click at [363, 81] on button "Save" at bounding box center [365, 78] width 18 height 10
click at [102, 76] on link "Back to Search" at bounding box center [101, 78] width 38 height 10
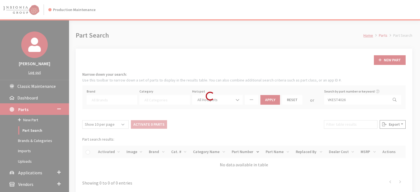
select select
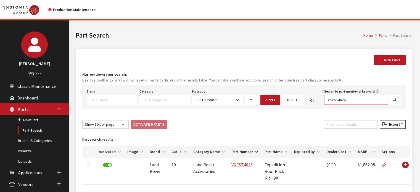
click at [351, 98] on input "VKEST4026" at bounding box center [356, 100] width 64 height 10
paste input "5"
type input "VKEST4025"
select select
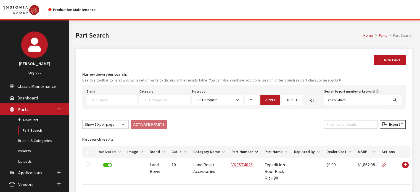
select select
click at [332, 99] on input "VKEST4025" at bounding box center [356, 100] width 64 height 10
paste input "6"
type input "VKEST4026"
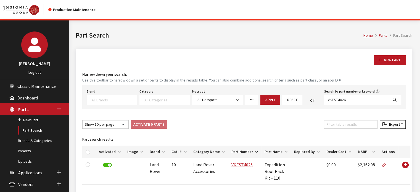
click at [394, 98] on icon "Search" at bounding box center [394, 100] width 4 height 4
select select
click at [352, 95] on input "VKEST4026" at bounding box center [356, 100] width 64 height 10
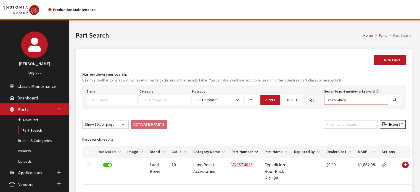
click at [352, 95] on input "VKEST4026" at bounding box center [356, 100] width 64 height 10
select select
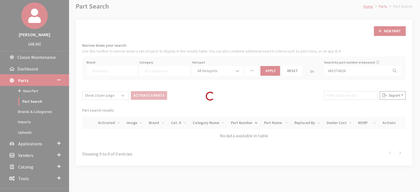
scroll to position [52, 0]
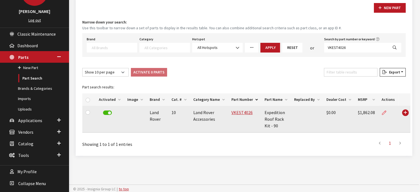
click at [383, 111] on link at bounding box center [385, 113] width 9 height 14
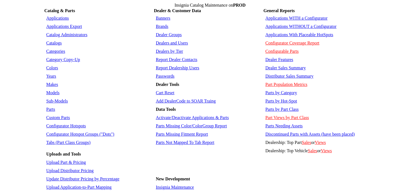
click at [52, 105] on td "Parts" at bounding box center [99, 109] width 108 height 8
click at [52, 107] on link "Parts" at bounding box center [50, 109] width 9 height 5
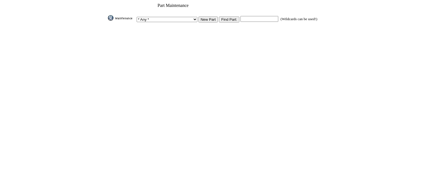
click at [240, 20] on td "(Wildcards can be used!)" at bounding box center [278, 19] width 77 height 8
click at [240, 17] on input "text" at bounding box center [259, 19] width 38 height 6
paste input "VKEST4026"
type input "VKEST4026"
click at [223, 18] on input "Find Part:" at bounding box center [229, 20] width 20 height 6
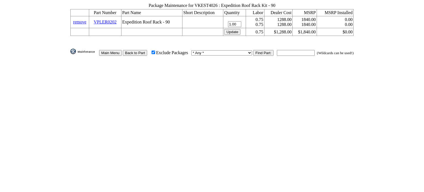
click at [86, 21] on link "remove" at bounding box center [79, 22] width 13 height 5
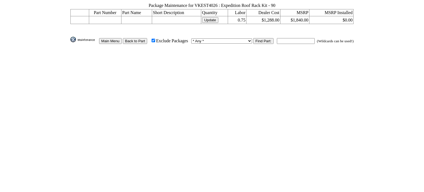
click at [151, 36] on td "Main Menu Back to Part Exclude Packages * Any * 3D Carbon 3M ACE Acura Advent A…" at bounding box center [212, 40] width 284 height 8
click at [147, 38] on input "Back to Part" at bounding box center [135, 41] width 25 height 6
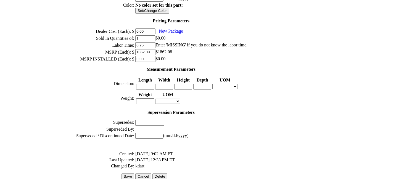
scroll to position [225, 0]
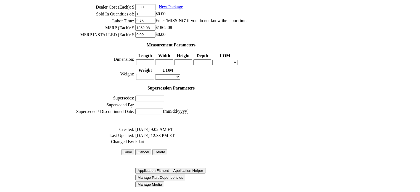
click at [134, 139] on td "Changed By:" at bounding box center [101, 142] width 67 height 6
click at [134, 149] on input "Save" at bounding box center [127, 152] width 13 height 6
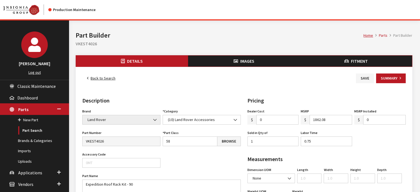
drag, startPoint x: 341, startPoint y: 55, endPoint x: 342, endPoint y: 59, distance: 4.0
click at [341, 55] on div "Home Parts Part Builder Part Builder VKEST4026" at bounding box center [243, 37] width 343 height 35
click at [342, 59] on button "Fitment" at bounding box center [356, 60] width 112 height 11
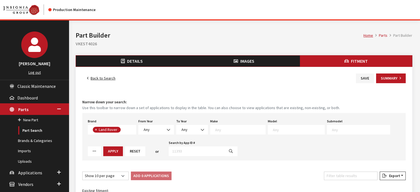
scroll to position [55, 0]
click at [159, 133] on span "Any" at bounding box center [156, 130] width 36 height 10
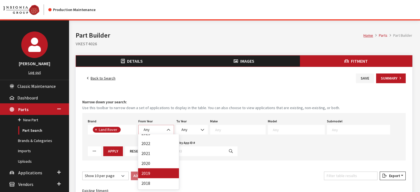
scroll to position [54, 0]
select select "2017"
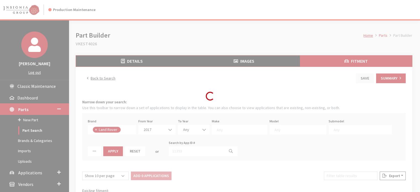
select select
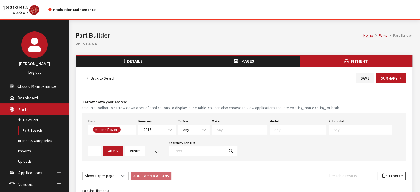
click at [189, 137] on div "Brand Any Acura Alfa Romeo Audi Bentley BMW DoubleTake Ford GM Honda Hyundai In…" at bounding box center [243, 136] width 323 height 47
click at [192, 125] on span "Any" at bounding box center [194, 130] width 32 height 10
drag, startPoint x: 195, startPoint y: 139, endPoint x: 247, endPoint y: 130, distance: 52.1
select select "2026"
select select
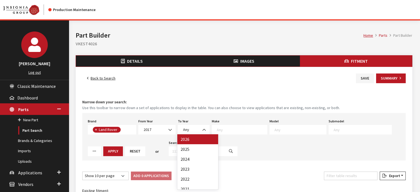
select select
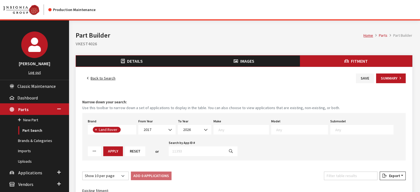
click at [243, 128] on textarea "Search" at bounding box center [243, 129] width 50 height 5
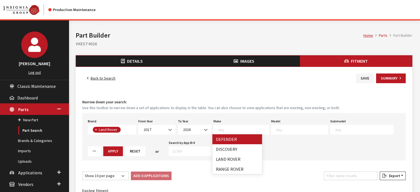
select select "64"
select select
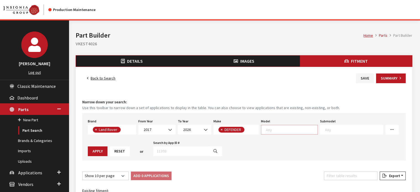
click at [278, 129] on textarea "Search" at bounding box center [292, 129] width 52 height 5
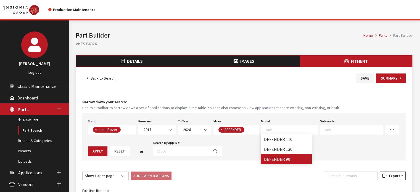
select select "1341"
select select
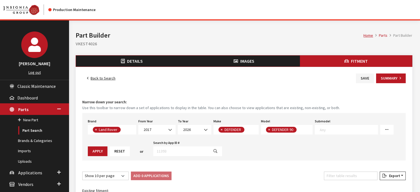
scroll to position [0, 0]
click at [299, 128] on textarea "Search" at bounding box center [299, 130] width 3 height 5
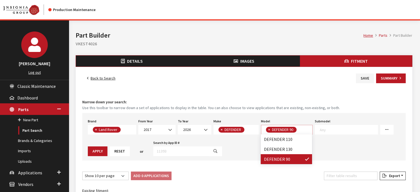
click at [344, 130] on textarea "Search" at bounding box center [349, 129] width 58 height 5
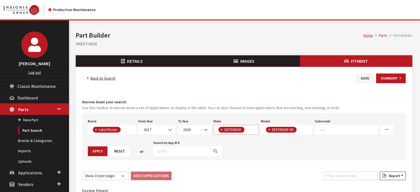
click at [246, 130] on textarea "Search" at bounding box center [247, 130] width 3 height 5
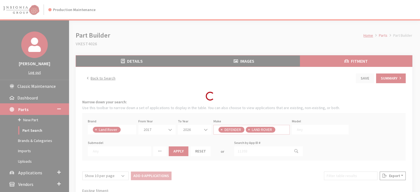
select select
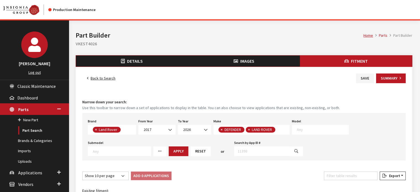
click at [322, 132] on span at bounding box center [320, 130] width 57 height 10
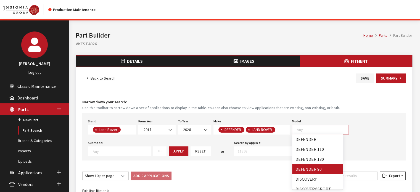
drag, startPoint x: 319, startPoint y: 168, endPoint x: 319, endPoint y: 164, distance: 3.9
select select "1341"
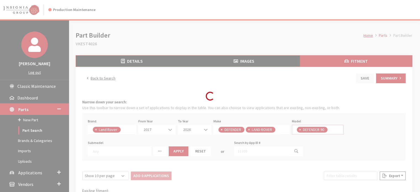
scroll to position [15, 0]
select select
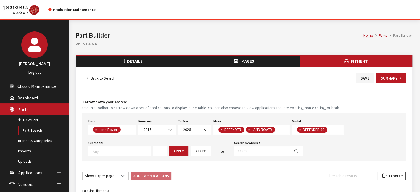
scroll to position [0, 0]
click at [335, 128] on span "× DEFENDER 90" at bounding box center [318, 130] width 52 height 10
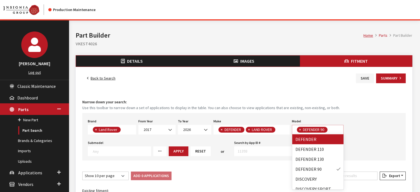
select select "1070"
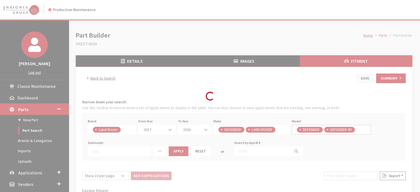
select select
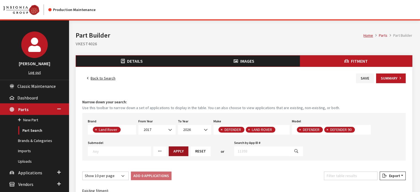
click at [169, 149] on button "Apply" at bounding box center [179, 151] width 20 height 10
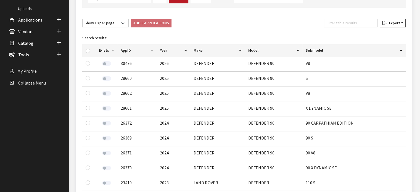
scroll to position [116, 0]
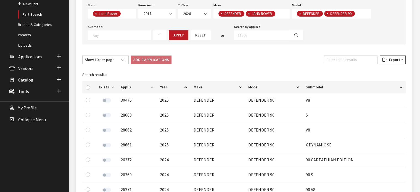
click at [360, 65] on div "Filter table results" at bounding box center [351, 60] width 56 height 11
click at [360, 60] on input "Filter table results" at bounding box center [351, 59] width 54 height 9
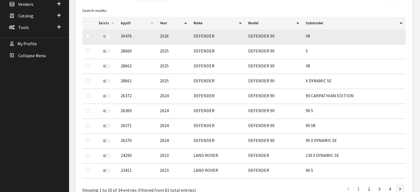
scroll to position [171, 0]
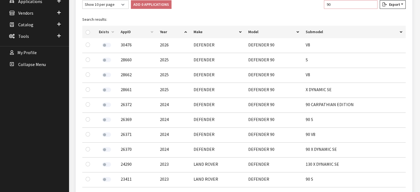
type input "90"
click at [88, 32] on input "checkbox" at bounding box center [88, 32] width 4 height 4
checkbox input "true"
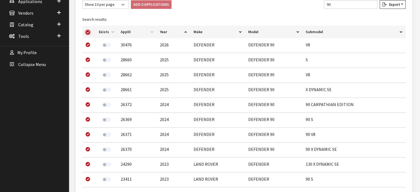
checkbox input "true"
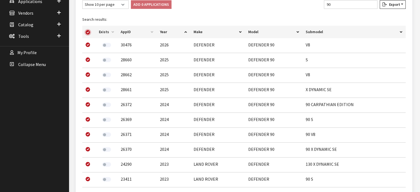
checkbox input "true"
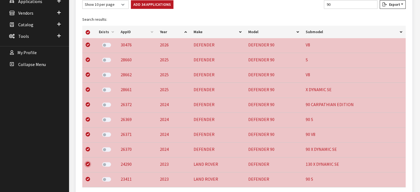
click at [88, 162] on input "checkbox" at bounding box center [88, 164] width 4 height 4
checkbox input "false"
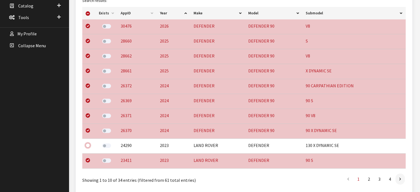
scroll to position [226, 0]
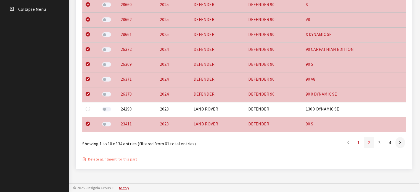
click at [369, 142] on link "2" at bounding box center [369, 142] width 10 height 11
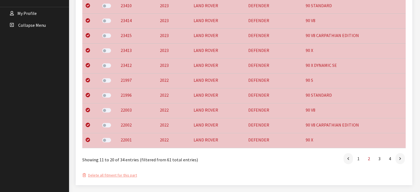
scroll to position [198, 0]
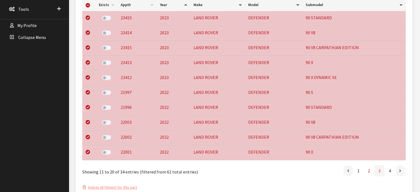
click at [379, 169] on link "3" at bounding box center [379, 170] width 10 height 11
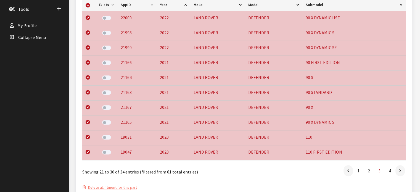
click at [86, 139] on div at bounding box center [89, 137] width 7 height 7
drag, startPoint x: 89, startPoint y: 135, endPoint x: 88, endPoint y: 147, distance: 12.4
click at [89, 135] on input "checkbox" at bounding box center [88, 137] width 4 height 4
checkbox input "false"
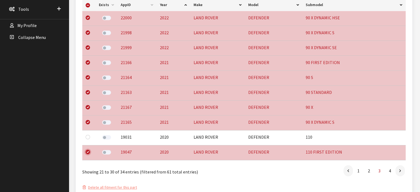
click at [88, 151] on input "checkbox" at bounding box center [88, 152] width 4 height 4
checkbox input "false"
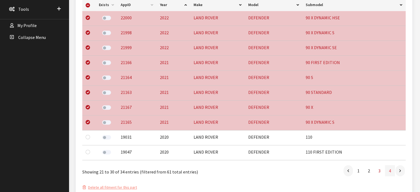
click at [389, 170] on link "4" at bounding box center [390, 170] width 10 height 11
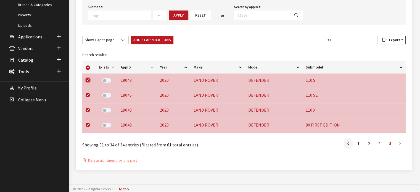
click at [88, 81] on input "checkbox" at bounding box center [88, 80] width 4 height 4
checkbox input "false"
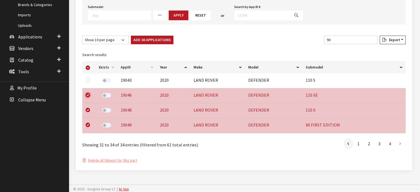
click at [89, 95] on input "checkbox" at bounding box center [88, 95] width 4 height 4
checkbox input "false"
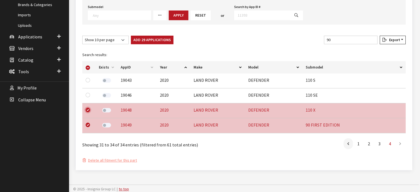
click at [88, 110] on input "checkbox" at bounding box center [88, 110] width 4 height 4
checkbox input "false"
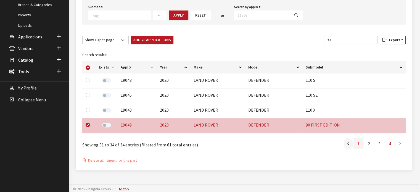
click at [359, 146] on link "1" at bounding box center [358, 143] width 10 height 11
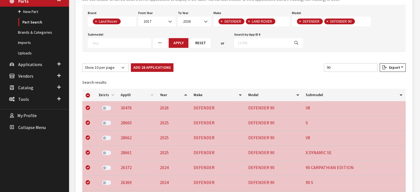
scroll to position [88, 0]
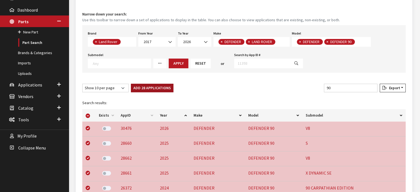
click at [163, 89] on button "Add 28 Applications" at bounding box center [152, 88] width 43 height 9
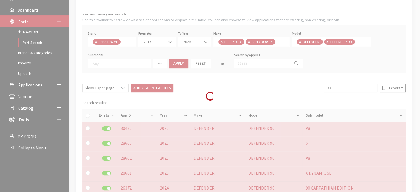
checkbox input "false"
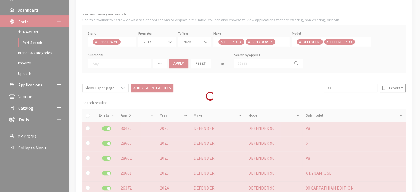
checkbox input "false"
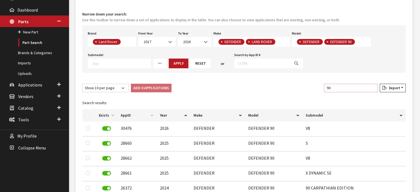
click at [341, 88] on input "90" at bounding box center [351, 88] width 54 height 9
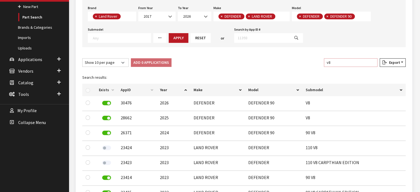
scroll to position [143, 0]
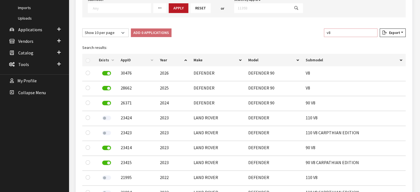
type input "v8"
click at [90, 60] on div at bounding box center [89, 60] width 7 height 6
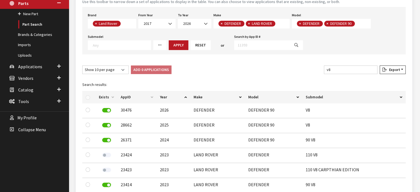
scroll to position [60, 0]
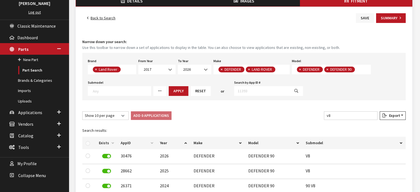
click at [367, 16] on button "Save" at bounding box center [365, 18] width 18 height 10
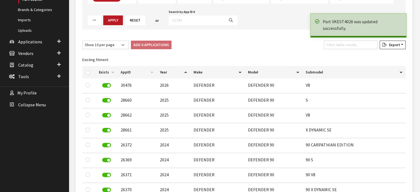
scroll to position [138, 0]
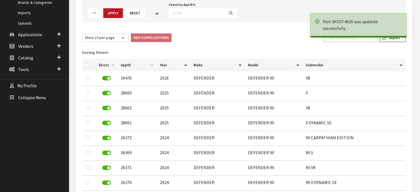
click at [338, 38] on input "Filter table results" at bounding box center [351, 37] width 54 height 9
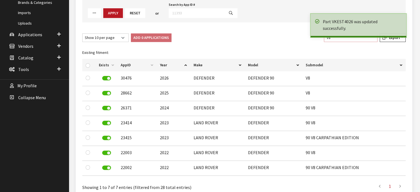
type input "v8"
click at [87, 63] on input "checkbox" at bounding box center [88, 65] width 4 height 4
checkbox input "true"
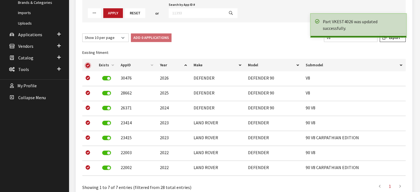
checkbox input "true"
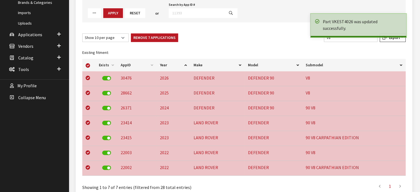
click at [147, 32] on div "Fitment Narrow down your search: Use this toolbar to narrow down a set of appli…" at bounding box center [243, 82] width 325 height 248
click at [147, 36] on button "Remove 7 Applications" at bounding box center [154, 37] width 47 height 9
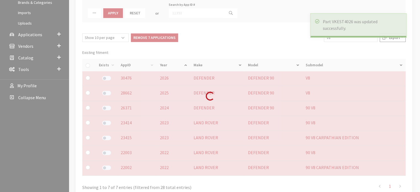
checkbox input "false"
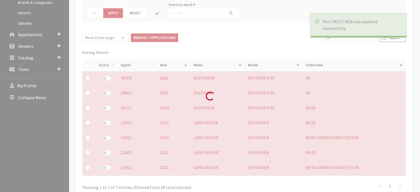
checkbox input "false"
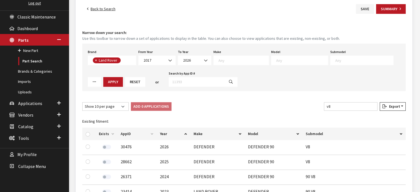
scroll to position [28, 0]
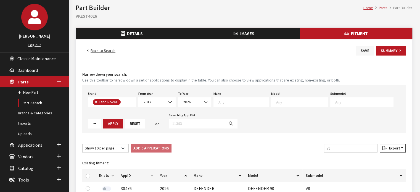
click at [360, 55] on button "Save" at bounding box center [365, 51] width 18 height 10
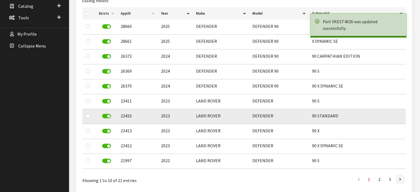
scroll to position [193, 0]
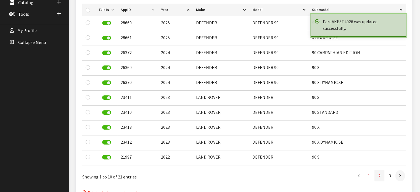
click at [380, 177] on link "2" at bounding box center [379, 175] width 10 height 11
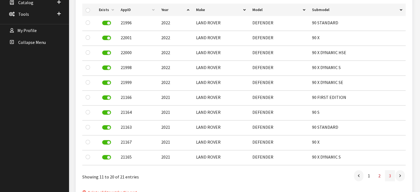
click at [391, 176] on link "3" at bounding box center [390, 175] width 10 height 11
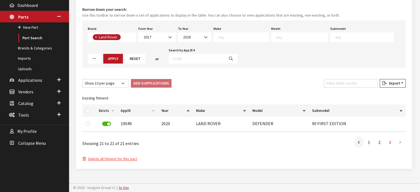
scroll to position [91, 0]
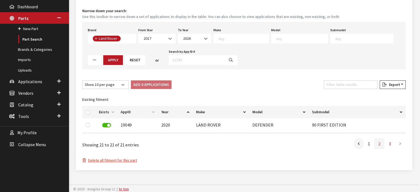
click at [380, 143] on link "2" at bounding box center [379, 143] width 10 height 11
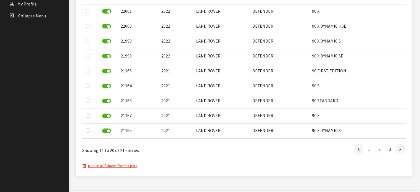
scroll to position [225, 0]
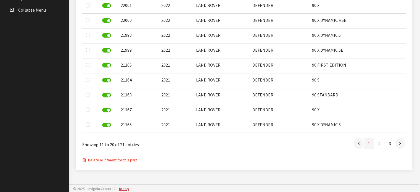
click at [369, 143] on link "1" at bounding box center [369, 143] width 10 height 11
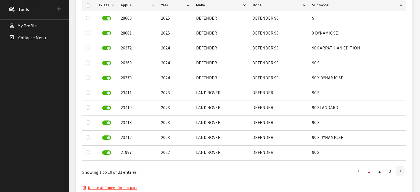
click at [369, 170] on link "1" at bounding box center [369, 170] width 10 height 11
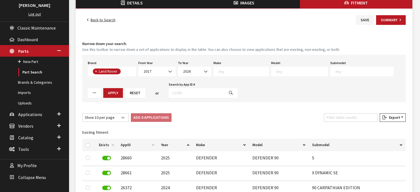
scroll to position [32, 0]
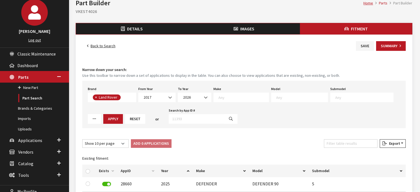
click at [170, 92] on div "From Year Any 2026 2025 2024 2023 2022 2021 2020 2019 2018 2017 2016 2017" at bounding box center [156, 93] width 39 height 17
click at [198, 98] on span "2026" at bounding box center [194, 97] width 26 height 6
click at [162, 98] on span "2017" at bounding box center [157, 97] width 30 height 6
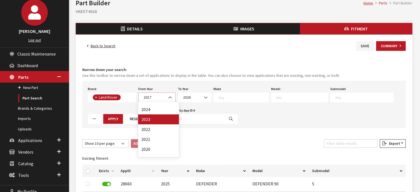
scroll to position [0, 0]
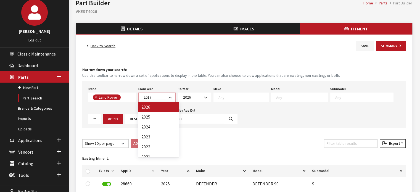
select select "2026"
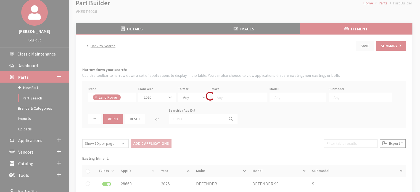
select select
select select "2026"
select select
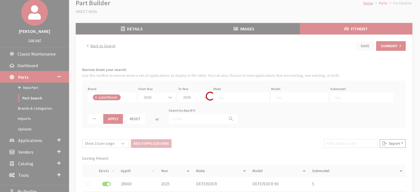
select select
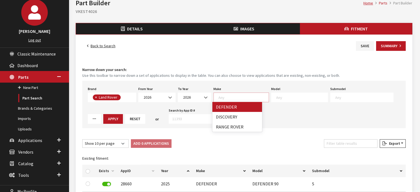
scroll to position [0, 0]
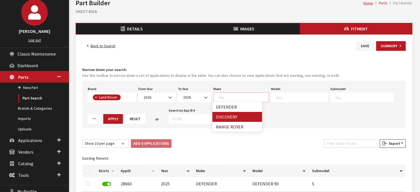
select select "64"
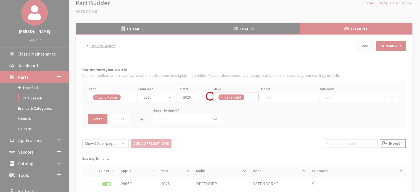
select select
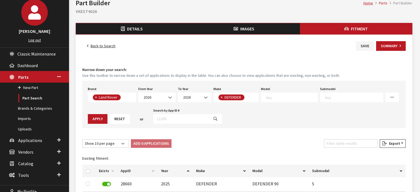
drag, startPoint x: 272, startPoint y: 103, endPoint x: 272, endPoint y: 100, distance: 3.1
click at [272, 103] on div "Brand Any Acura Alfa Romeo Audi Bentley BMW DoubleTake Ford GM Honda Hyundai In…" at bounding box center [243, 104] width 323 height 47
click at [272, 99] on textarea "Search" at bounding box center [292, 97] width 52 height 5
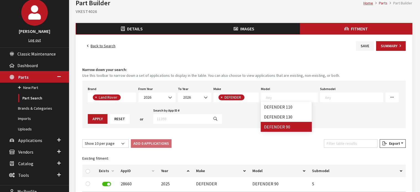
select select "1341"
select select "158"
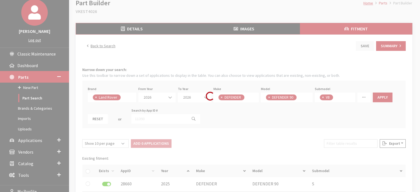
scroll to position [0, 0]
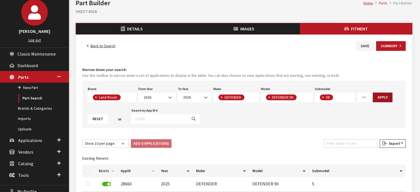
click at [388, 96] on button "Apply" at bounding box center [383, 97] width 20 height 10
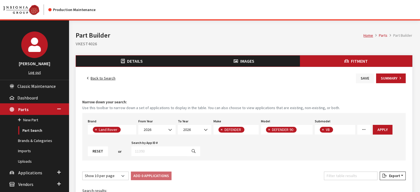
click at [363, 78] on button "Save" at bounding box center [365, 78] width 18 height 10
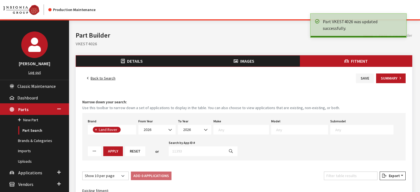
select select
click at [104, 81] on link "Back to Search" at bounding box center [101, 78] width 38 height 10
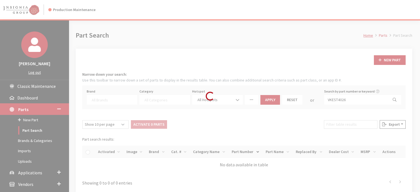
select select
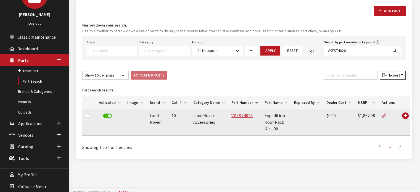
scroll to position [52, 0]
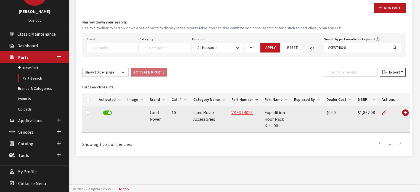
click at [238, 112] on link "VKEST4026" at bounding box center [241, 113] width 21 height 6
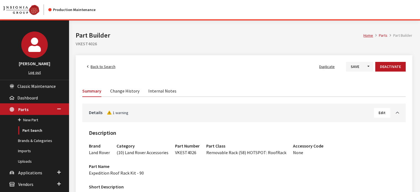
click at [95, 68] on span "Back to Search" at bounding box center [103, 66] width 25 height 5
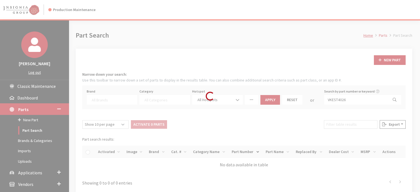
select select
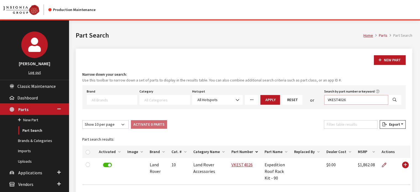
click at [339, 103] on input "VKEST4026" at bounding box center [356, 100] width 64 height 10
paste input "7"
type input "VKEST4027"
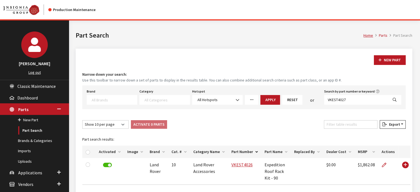
select select
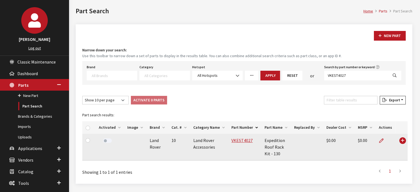
scroll to position [52, 0]
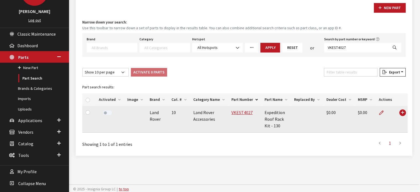
click at [237, 108] on td "VKEST4027" at bounding box center [244, 119] width 33 height 27
click at [234, 111] on link "VKEST4027" at bounding box center [241, 113] width 21 height 6
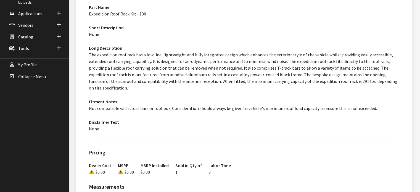
scroll to position [138, 0]
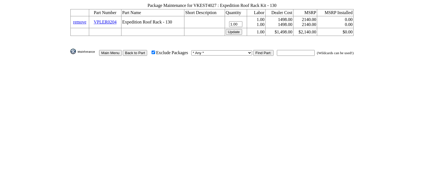
click at [86, 20] on link "remove" at bounding box center [79, 22] width 13 height 5
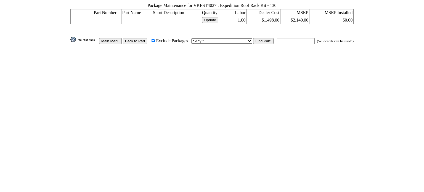
click at [210, 21] on td "Update" at bounding box center [214, 20] width 27 height 8
click at [211, 18] on input "Update" at bounding box center [210, 20] width 16 height 6
click at [147, 38] on input "Back to Part" at bounding box center [135, 41] width 25 height 6
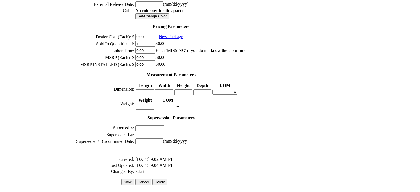
scroll to position [225, 0]
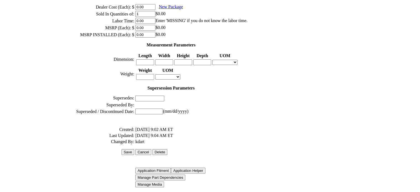
click at [134, 149] on input "Save" at bounding box center [127, 152] width 13 height 6
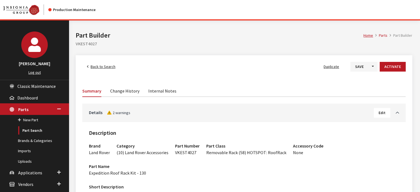
click at [380, 115] on span "Edit" at bounding box center [381, 112] width 7 height 5
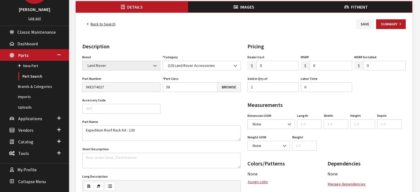
scroll to position [55, 0]
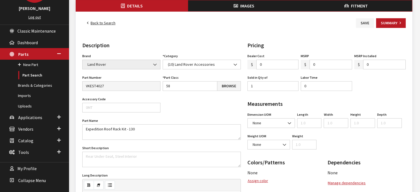
click at [325, 65] on input "0" at bounding box center [330, 65] width 43 height 10
type input "2399.81"
click at [337, 80] on div "Labor Time 0" at bounding box center [326, 82] width 54 height 17
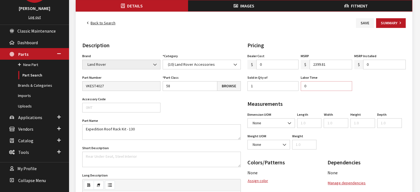
click at [334, 82] on input "0" at bounding box center [326, 86] width 51 height 10
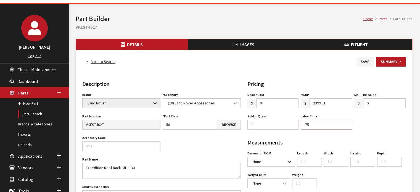
scroll to position [16, 0]
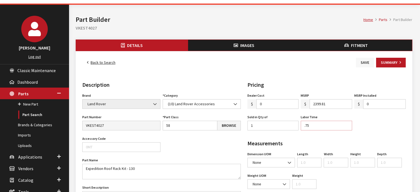
type input ".75"
click at [363, 65] on button "Save" at bounding box center [365, 63] width 18 height 10
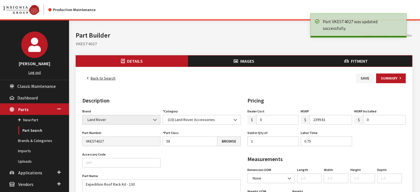
click at [324, 60] on button "Fitment" at bounding box center [356, 60] width 112 height 11
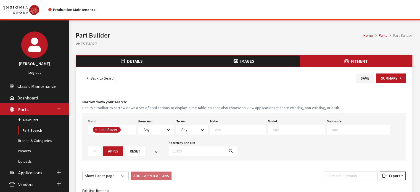
scroll to position [55, 0]
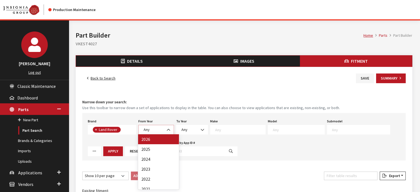
click at [154, 130] on span "Any" at bounding box center [156, 130] width 28 height 6
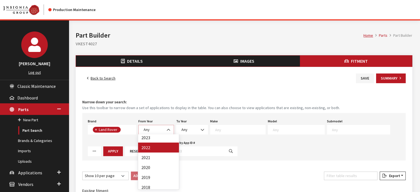
scroll to position [54, 0]
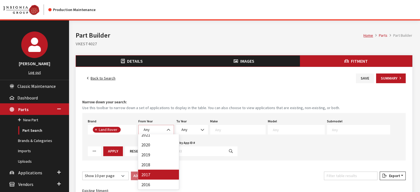
select select "2017"
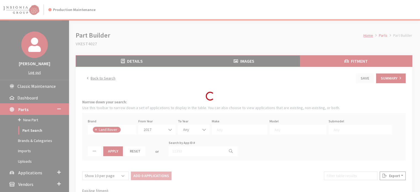
select select
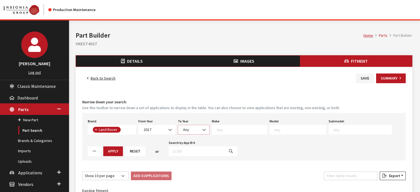
click at [187, 127] on span "Any" at bounding box center [193, 130] width 25 height 6
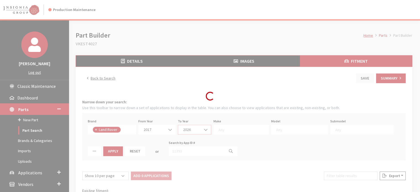
select select "2026"
select select
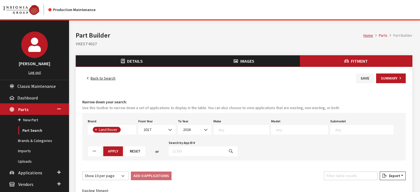
click at [230, 132] on span at bounding box center [240, 130] width 55 height 10
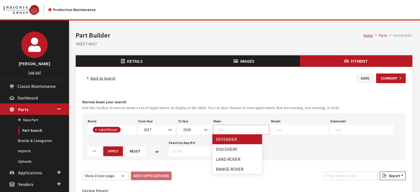
select select "64"
select select
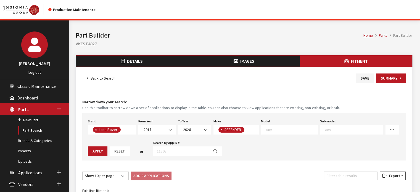
click at [250, 129] on span "× DEFENDER" at bounding box center [236, 130] width 46 height 10
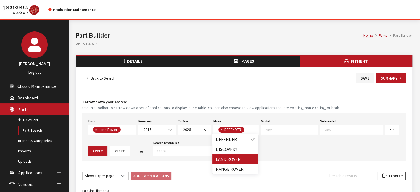
drag, startPoint x: 245, startPoint y: 158, endPoint x: 281, endPoint y: 136, distance: 42.5
select select
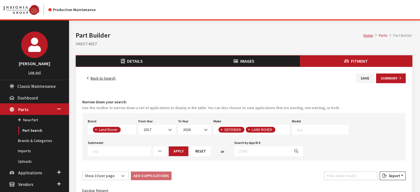
click at [282, 133] on span "× DEFENDER × LAND ROVER" at bounding box center [251, 130] width 76 height 10
click at [317, 129] on textarea "Search" at bounding box center [323, 129] width 52 height 5
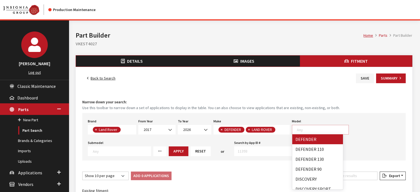
select select "1070"
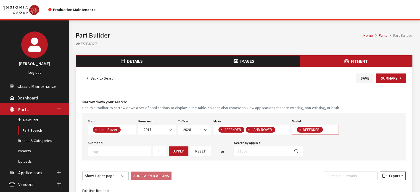
click at [332, 131] on span "× DEFENDER" at bounding box center [315, 130] width 47 height 10
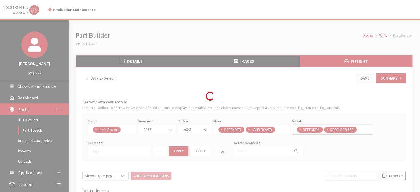
select select
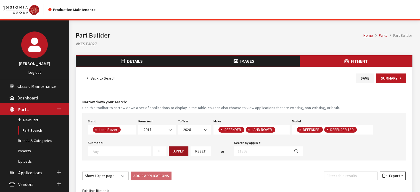
click at [177, 149] on button "Apply" at bounding box center [179, 151] width 20 height 10
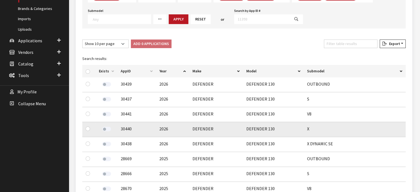
scroll to position [138, 0]
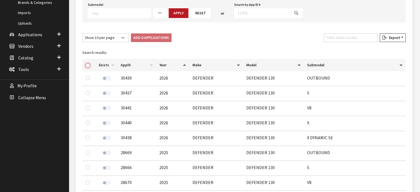
click at [89, 63] on input "checkbox" at bounding box center [88, 65] width 4 height 4
checkbox input "true"
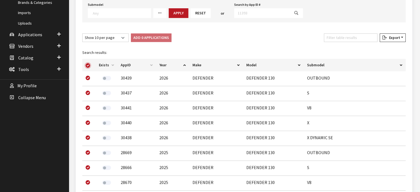
checkbox input "true"
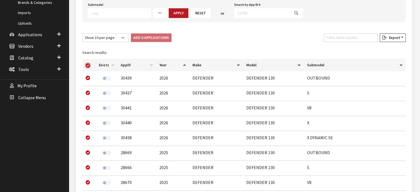
checkbox input "true"
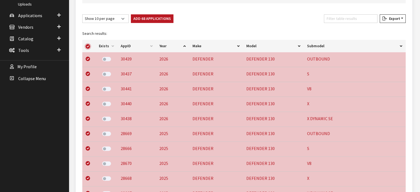
scroll to position [221, 0]
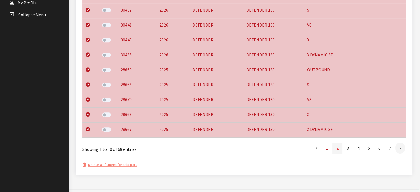
click at [339, 149] on link "2" at bounding box center [337, 147] width 10 height 11
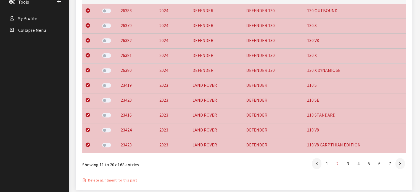
scroll to position [193, 0]
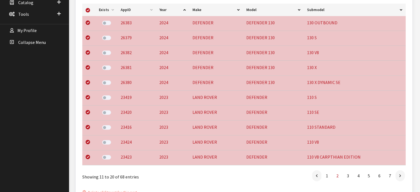
click at [85, 95] on td at bounding box center [88, 98] width 13 height 15
click at [88, 97] on input "checkbox" at bounding box center [88, 97] width 4 height 4
checkbox input "false"
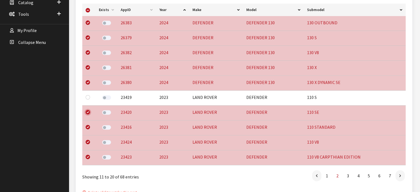
click at [88, 111] on input "checkbox" at bounding box center [88, 112] width 4 height 4
checkbox input "false"
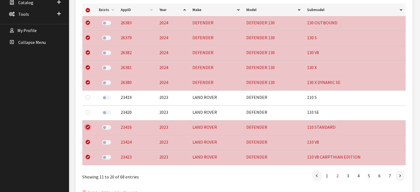
click at [88, 126] on input "checkbox" at bounding box center [88, 127] width 4 height 4
checkbox input "false"
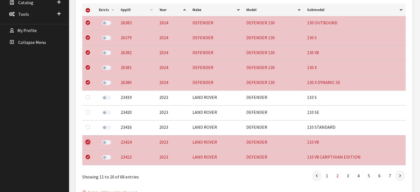
click at [87, 142] on input "checkbox" at bounding box center [88, 142] width 4 height 4
checkbox input "false"
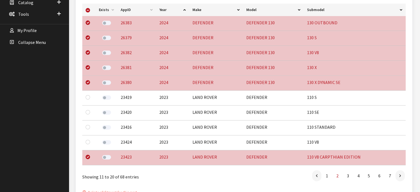
click at [89, 159] on div at bounding box center [89, 156] width 7 height 7
click at [87, 156] on input "checkbox" at bounding box center [88, 157] width 4 height 4
checkbox input "false"
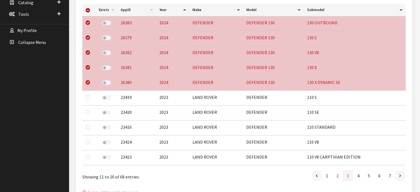
click at [348, 173] on link "3" at bounding box center [348, 175] width 10 height 11
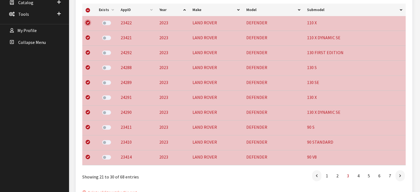
click at [87, 21] on input "checkbox" at bounding box center [88, 22] width 4 height 4
checkbox input "false"
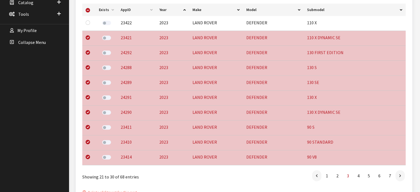
click at [91, 36] on div at bounding box center [89, 37] width 7 height 7
click at [88, 38] on input "checkbox" at bounding box center [88, 37] width 4 height 4
checkbox input "false"
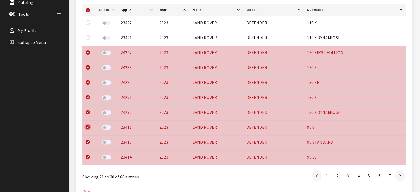
click at [87, 127] on input "checkbox" at bounding box center [88, 127] width 4 height 4
checkbox input "false"
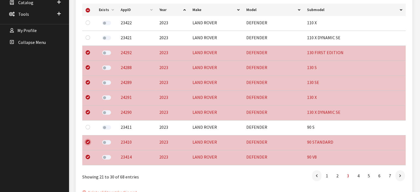
click at [89, 140] on input "checkbox" at bounding box center [88, 142] width 4 height 4
checkbox input "false"
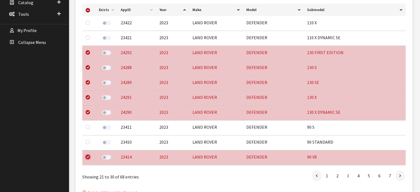
click at [88, 157] on input "checkbox" at bounding box center [88, 157] width 4 height 4
checkbox input "false"
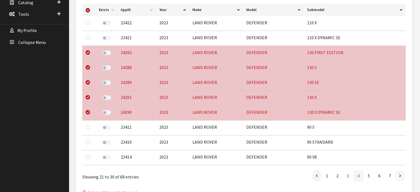
click at [357, 175] on link "4" at bounding box center [358, 175] width 10 height 11
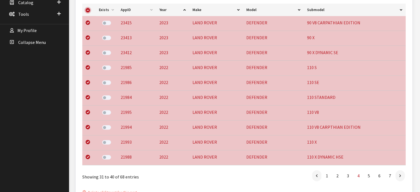
click at [87, 8] on input "checkbox" at bounding box center [88, 10] width 4 height 4
checkbox input "false"
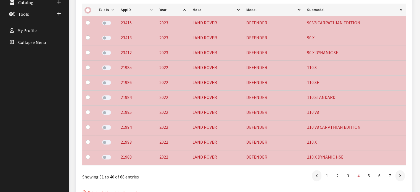
checkbox input "false"
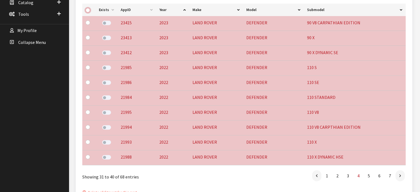
checkbox input "false"
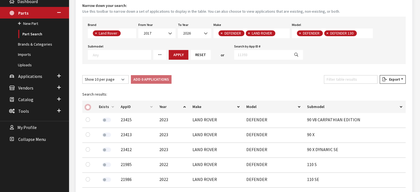
scroll to position [33, 0]
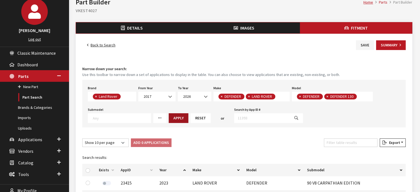
click at [171, 116] on button "Apply" at bounding box center [179, 118] width 20 height 10
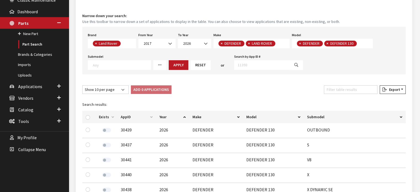
scroll to position [88, 0]
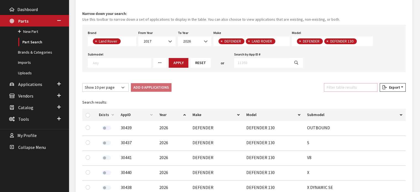
click at [339, 87] on input "Filter table results" at bounding box center [351, 87] width 54 height 9
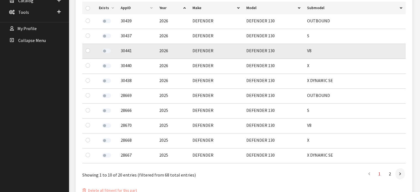
scroll to position [171, 0]
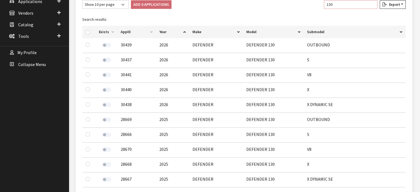
type input "130"
click at [88, 31] on input "checkbox" at bounding box center [88, 32] width 4 height 4
checkbox input "true"
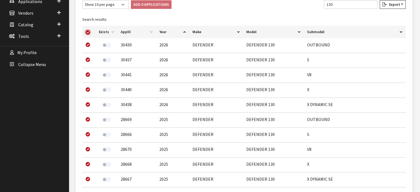
checkbox input "true"
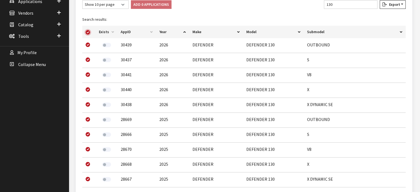
checkbox input "true"
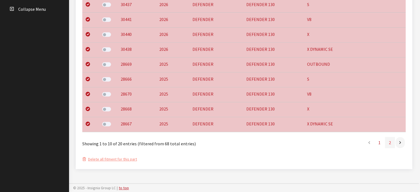
click at [388, 143] on link "2" at bounding box center [390, 142] width 10 height 11
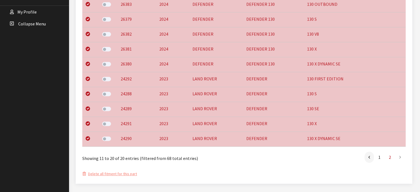
scroll to position [198, 0]
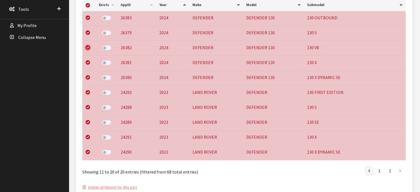
click at [89, 46] on input "checkbox" at bounding box center [88, 47] width 4 height 4
checkbox input "false"
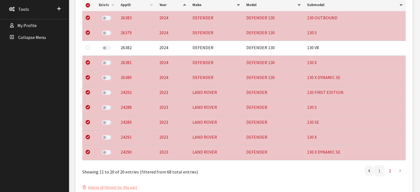
click at [381, 171] on link "1" at bounding box center [379, 170] width 10 height 11
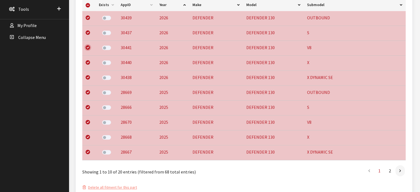
click at [89, 48] on input "checkbox" at bounding box center [88, 47] width 4 height 4
checkbox input "false"
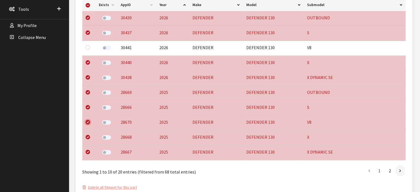
click at [90, 121] on input "checkbox" at bounding box center [88, 122] width 4 height 4
checkbox input "false"
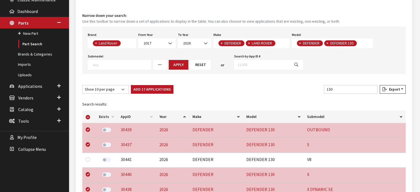
scroll to position [60, 0]
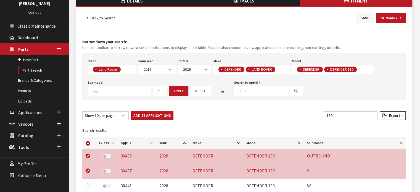
click at [359, 20] on button "Save" at bounding box center [365, 18] width 18 height 10
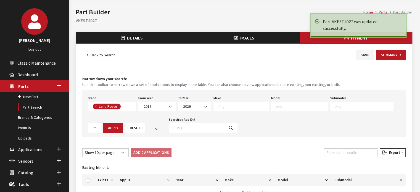
scroll to position [7, 0]
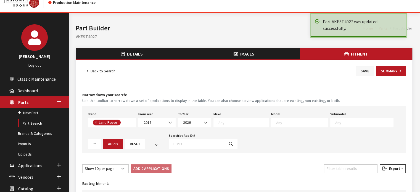
click at [364, 69] on button "Save" at bounding box center [365, 71] width 18 height 10
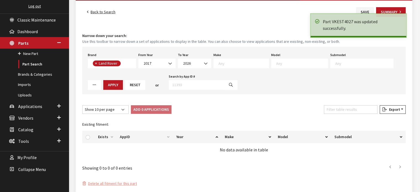
scroll to position [55, 0]
click at [146, 84] on div "or" at bounding box center [156, 85] width 21 height 9
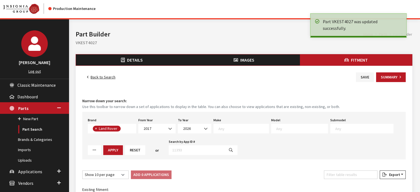
scroll to position [0, 0]
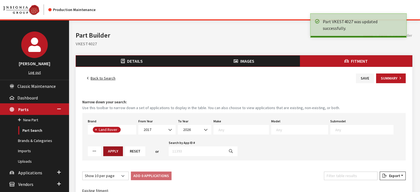
click at [103, 149] on button "Apply" at bounding box center [113, 151] width 20 height 10
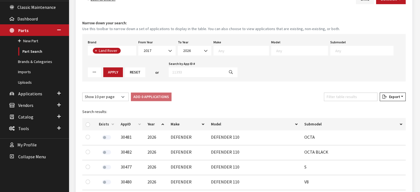
scroll to position [55, 0]
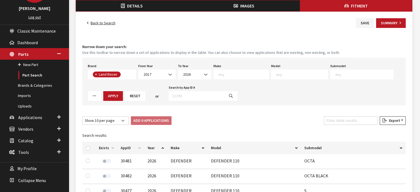
click at [235, 76] on textarea "Search" at bounding box center [243, 74] width 50 height 5
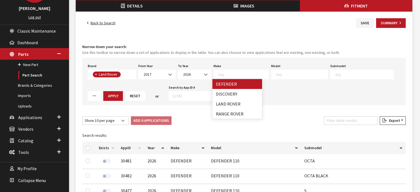
select select "64"
select select
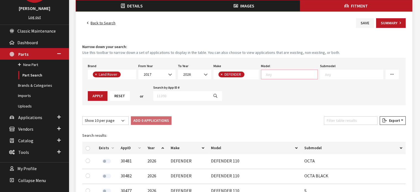
click at [276, 76] on textarea "Search" at bounding box center [292, 74] width 52 height 5
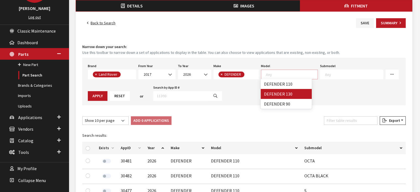
select select "1343"
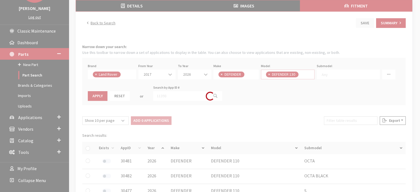
scroll to position [0, 0]
select select
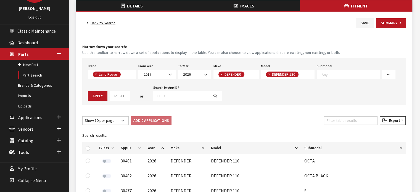
click at [301, 75] on textarea "Search" at bounding box center [301, 74] width 3 height 5
click at [351, 75] on textarea "Search" at bounding box center [351, 74] width 58 height 5
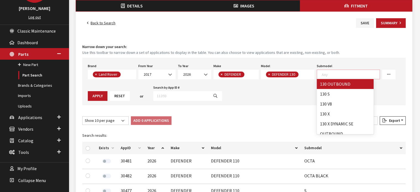
click at [237, 107] on div "Fitment Narrow down your search: Use this toolbar to narrow down a set of appli…" at bounding box center [243, 187] width 325 height 292
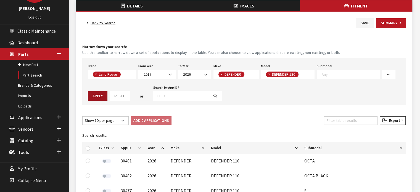
click at [99, 95] on button "Apply" at bounding box center [98, 96] width 20 height 10
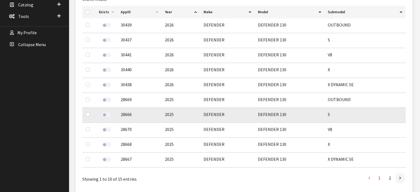
scroll to position [193, 0]
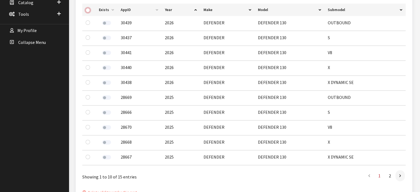
click at [88, 8] on input "checkbox" at bounding box center [88, 10] width 4 height 4
checkbox input "true"
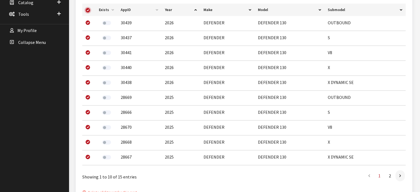
checkbox input "true"
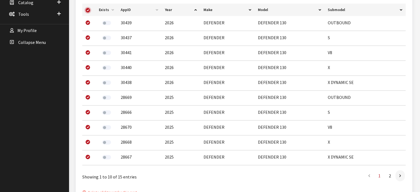
checkbox input "true"
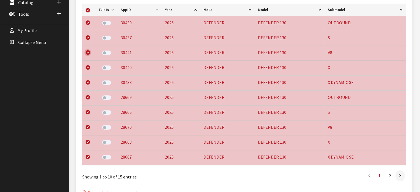
click input "checkbox"
checkbox input "false"
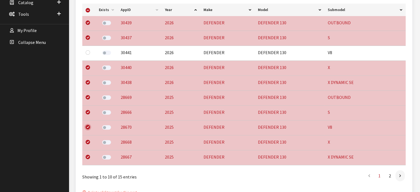
click input "checkbox"
checkbox input "false"
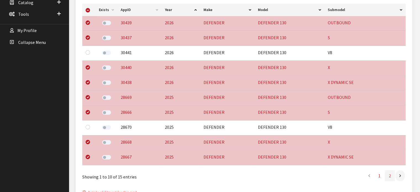
click link "2"
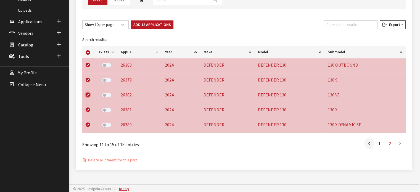
click input "checkbox"
checkbox input "false"
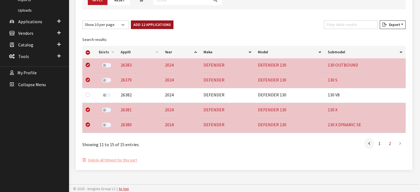
click button "Add 12 Applications"
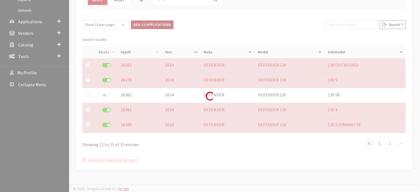
checkbox input "false"
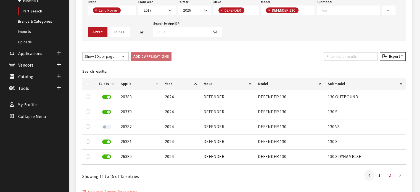
scroll to position [96, 0]
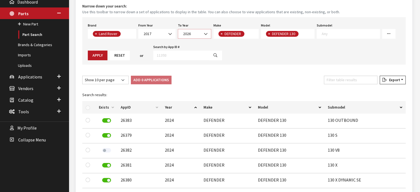
click span "2026"
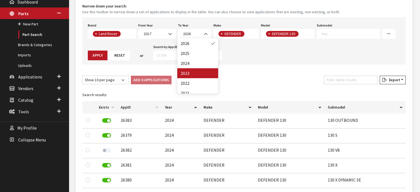
drag, startPoint x: 200, startPoint y: 71, endPoint x: 205, endPoint y: 68, distance: 6.1
select select "2023"
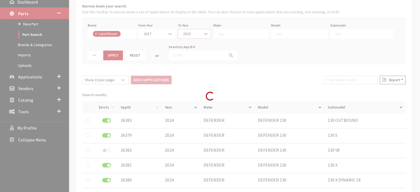
scroll to position [0, 0]
select select
select select "39"
select select
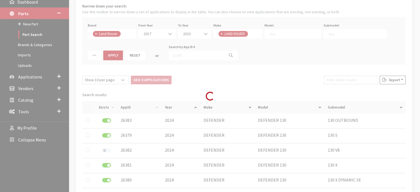
select select
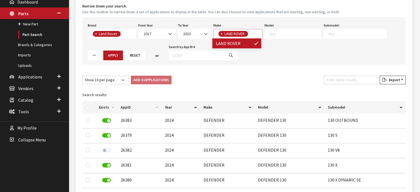
scroll to position [0, 0]
click span
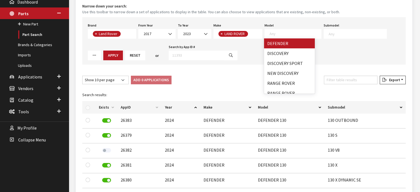
drag, startPoint x: 290, startPoint y: 43, endPoint x: 316, endPoint y: 44, distance: 25.4
select select "1070"
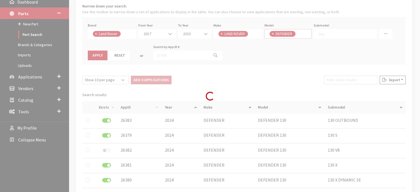
select select
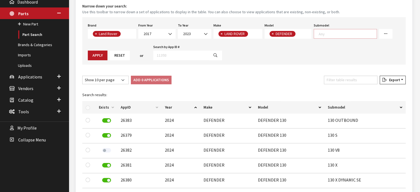
click span
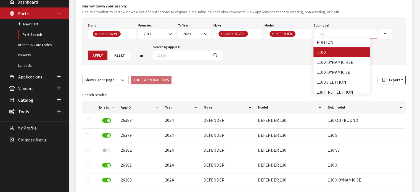
scroll to position [83, 0]
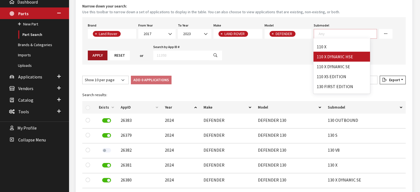
click button "Apply"
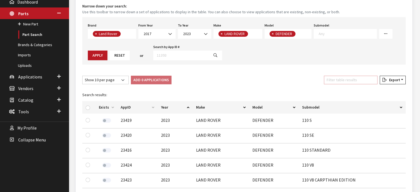
click input "Filter table results"
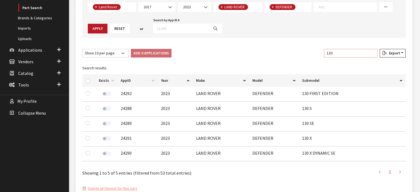
scroll to position [152, 0]
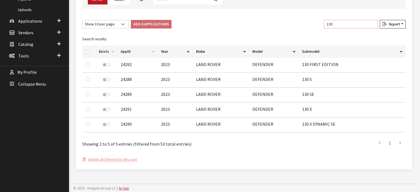
type input "130"
click input "checkbox"
checkbox input "true"
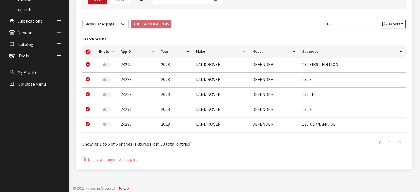
checkbox input "true"
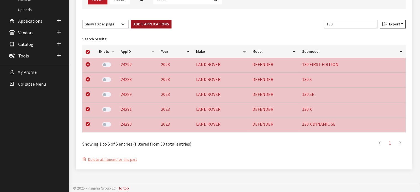
click button "Add 5 Applications"
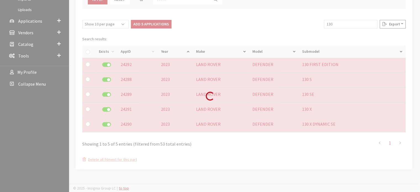
checkbox input "false"
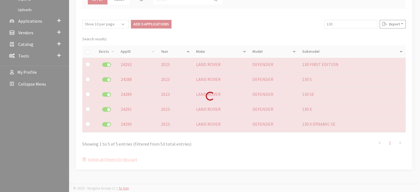
checkbox input "false"
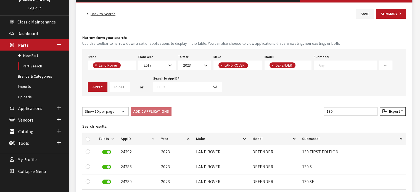
scroll to position [14, 0]
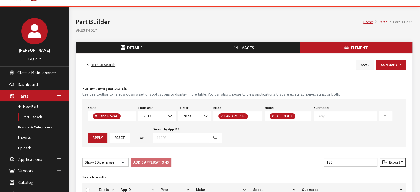
click button "Save"
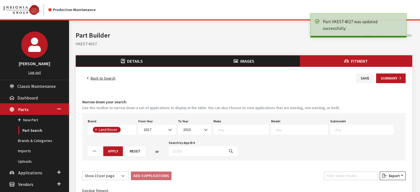
select select
click at [391, 77] on button "Summary" at bounding box center [391, 78] width 30 height 10
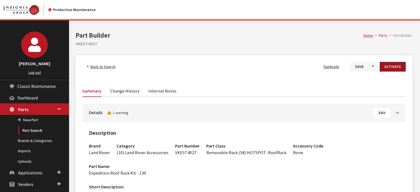
click at [391, 68] on button "Activate" at bounding box center [393, 67] width 26 height 10
click at [354, 66] on button "Save" at bounding box center [355, 67] width 18 height 10
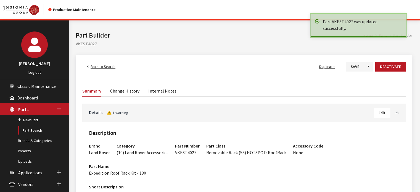
click at [107, 66] on span "Back to Search" at bounding box center [103, 66] width 25 height 5
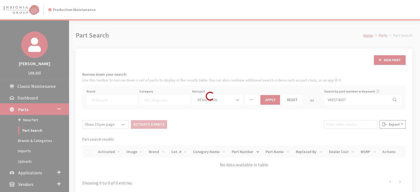
select select
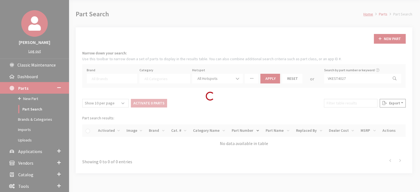
scroll to position [52, 0]
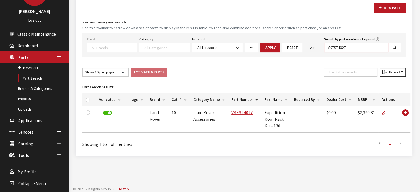
click at [354, 48] on input "VKEST4027" at bounding box center [356, 48] width 64 height 10
paste input "FTE4062"
type input "VKFTE4062"
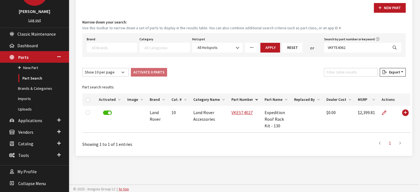
select select
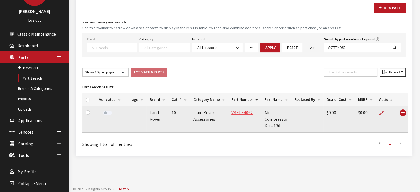
click at [243, 110] on link "VKFTE4062" at bounding box center [241, 113] width 21 height 6
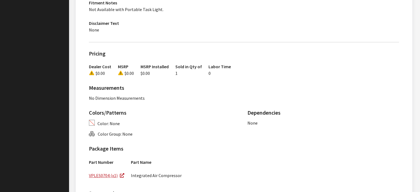
scroll to position [248, 0]
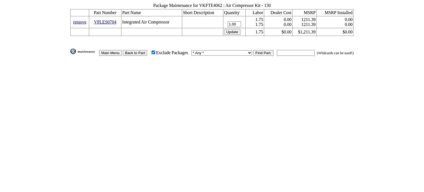
click at [89, 17] on td "remove" at bounding box center [79, 22] width 18 height 12
click at [86, 20] on link "remove" at bounding box center [79, 22] width 13 height 5
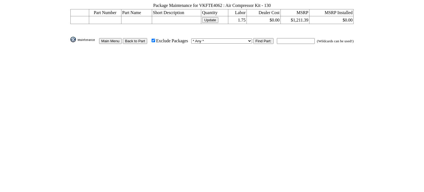
click at [147, 39] on input "Back to Part" at bounding box center [135, 41] width 25 height 6
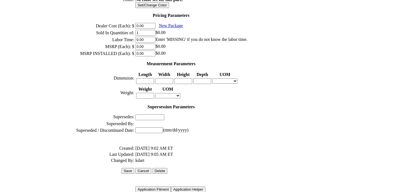
scroll to position [225, 0]
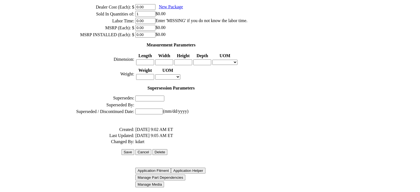
click at [133, 149] on input "Save" at bounding box center [127, 152] width 13 height 6
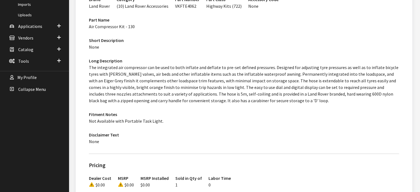
scroll to position [83, 0]
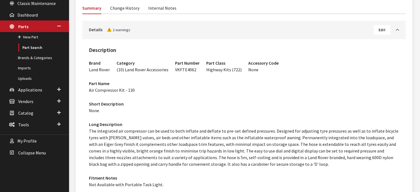
click at [392, 24] on div "Details 2 warnings Edit" at bounding box center [243, 30] width 323 height 18
click at [384, 25] on button "Edit" at bounding box center [382, 30] width 16 height 10
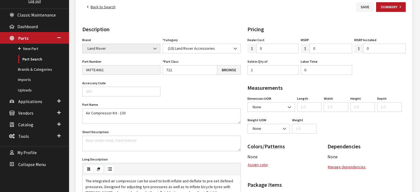
scroll to position [55, 0]
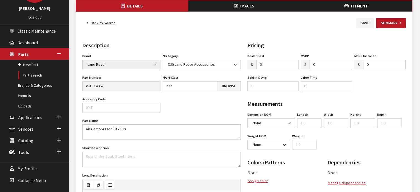
click at [327, 64] on input "0" at bounding box center [330, 65] width 43 height 10
type input "2473.17"
click at [319, 85] on input "0" at bounding box center [326, 86] width 51 height 10
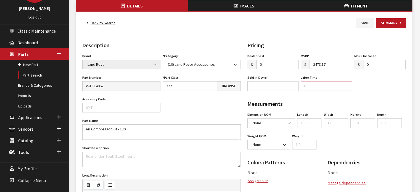
click at [319, 85] on input "0" at bounding box center [326, 86] width 51 height 10
type input "1.1"
click at [372, 99] on div "Pricing Dealer Cost $ 0 MSRP $ 2473.17 MSRP Installed $ 0 Sold in Qty of 1 Labo…" at bounding box center [326, 193] width 165 height 304
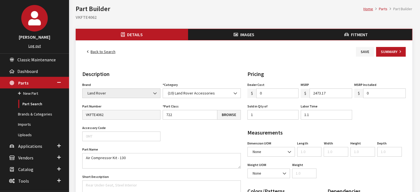
scroll to position [0, 0]
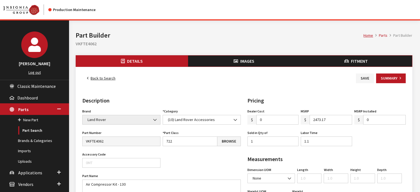
click at [363, 77] on button "Save" at bounding box center [365, 78] width 18 height 10
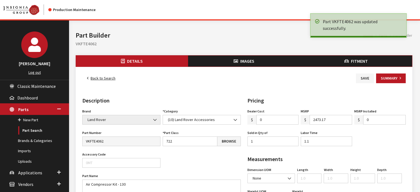
click at [340, 64] on button "Fitment" at bounding box center [356, 60] width 112 height 11
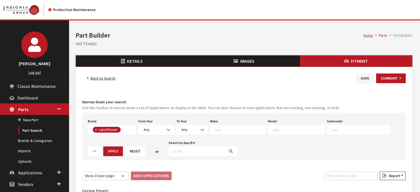
scroll to position [55, 0]
click at [165, 125] on span at bounding box center [168, 129] width 9 height 9
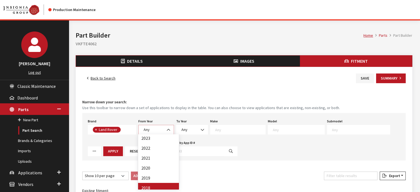
scroll to position [54, 0]
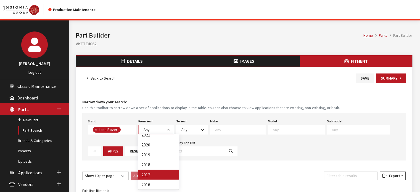
select select "2017"
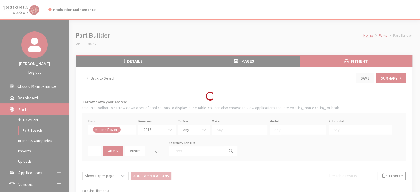
select select
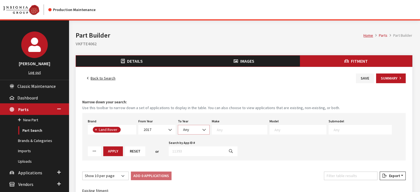
click at [195, 130] on span "Any" at bounding box center [193, 130] width 25 height 6
select select "2026"
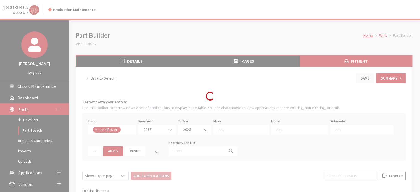
select select
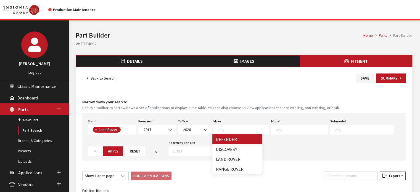
select select "64"
select select
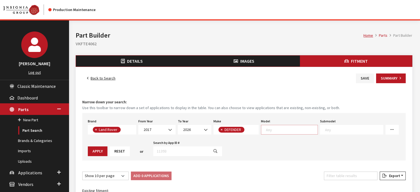
click at [274, 131] on textarea "Search" at bounding box center [292, 129] width 52 height 5
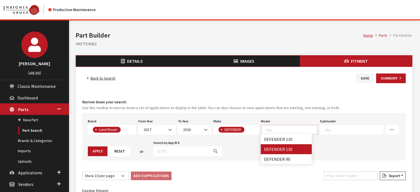
select select "1343"
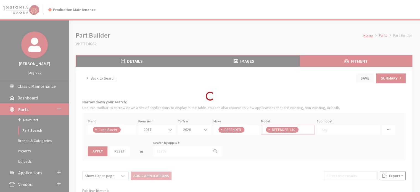
scroll to position [0, 0]
select select
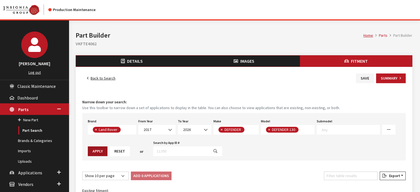
click at [104, 151] on button "Apply" at bounding box center [98, 151] width 20 height 10
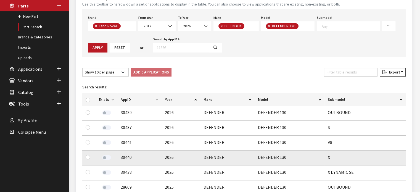
scroll to position [110, 0]
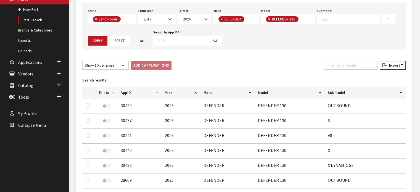
click at [86, 93] on div at bounding box center [89, 93] width 7 height 6
click at [86, 94] on input "checkbox" at bounding box center [88, 93] width 4 height 4
checkbox input "true"
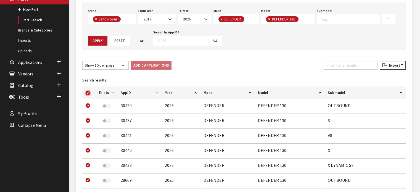
checkbox input "true"
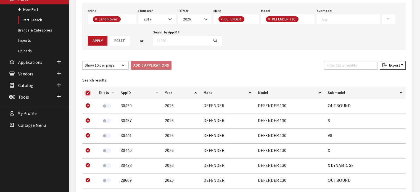
checkbox input "true"
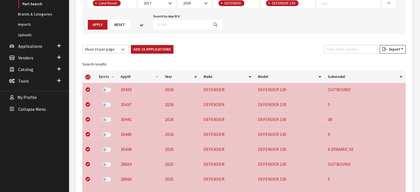
scroll to position [116, 0]
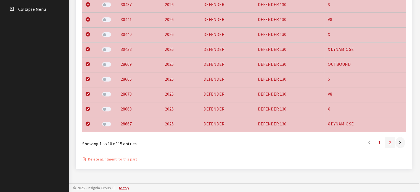
click at [393, 144] on link "2" at bounding box center [390, 142] width 10 height 11
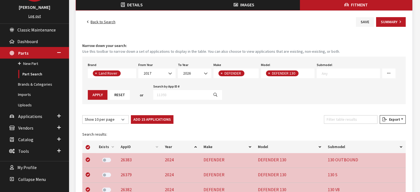
scroll to position [13, 0]
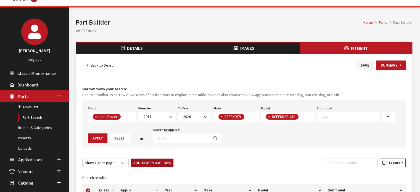
click at [145, 161] on button "Add 15 Applications" at bounding box center [152, 162] width 43 height 9
checkbox input "false"
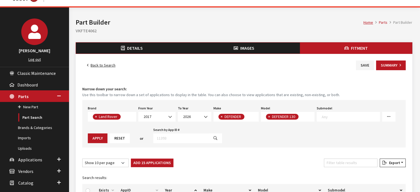
checkbox input "false"
click at [192, 115] on span "2026" at bounding box center [194, 117] width 26 height 6
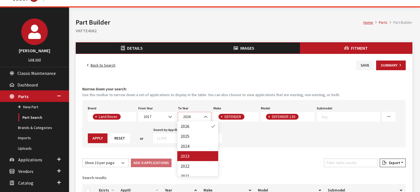
select select "2023"
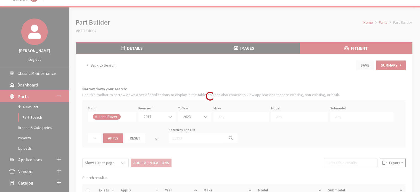
select select
select select "39"
select select
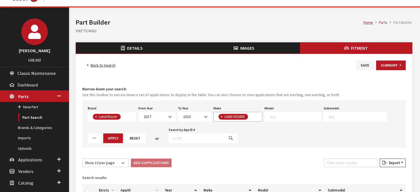
click at [243, 117] on span "LAND ROVER" at bounding box center [235, 116] width 22 height 5
click at [273, 114] on textarea "Search" at bounding box center [295, 116] width 52 height 5
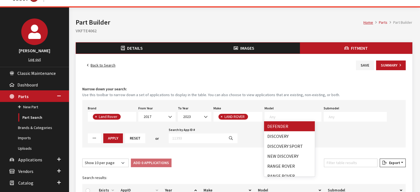
drag, startPoint x: 287, startPoint y: 129, endPoint x: 344, endPoint y: 122, distance: 57.0
select select "1070"
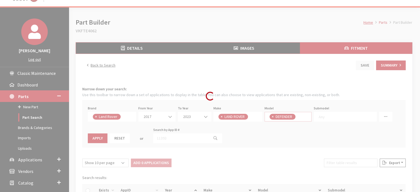
select select
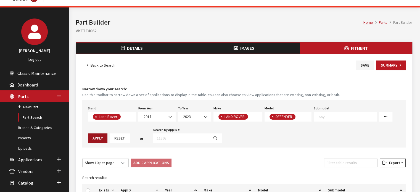
click at [102, 138] on button "Apply" at bounding box center [98, 138] width 20 height 10
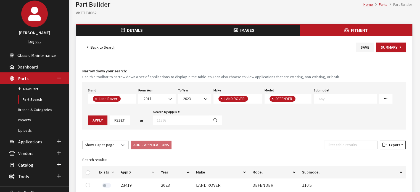
scroll to position [68, 0]
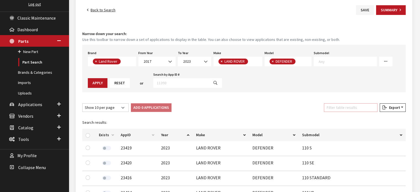
click at [343, 108] on input "Filter table results" at bounding box center [351, 107] width 54 height 9
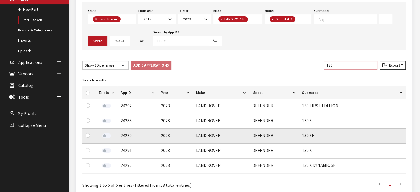
scroll to position [152, 0]
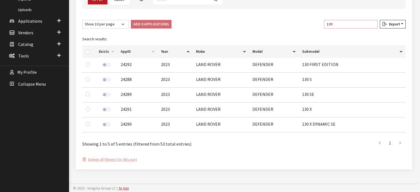
type input "130"
drag, startPoint x: 86, startPoint y: 51, endPoint x: 108, endPoint y: 49, distance: 21.3
click at [87, 51] on input "checkbox" at bounding box center [88, 52] width 4 height 4
checkbox input "true"
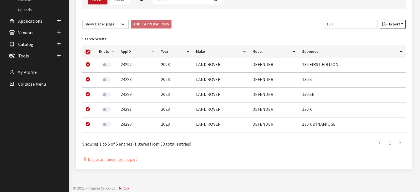
checkbox input "true"
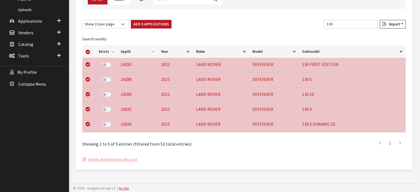
drag, startPoint x: 155, startPoint y: 32, endPoint x: 157, endPoint y: 24, distance: 8.0
click at [155, 31] on div "Search results: Exists AppID Year Make Model Submodel 24292 2023 LAND ROVER DEF…" at bounding box center [244, 84] width 330 height 106
click at [157, 24] on button "Add 5 Applications" at bounding box center [151, 24] width 41 height 9
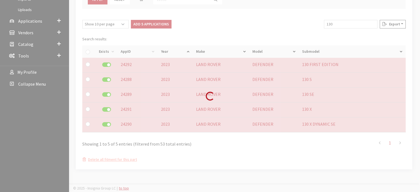
checkbox input "false"
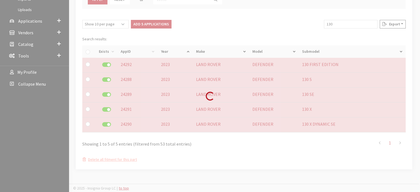
checkbox input "false"
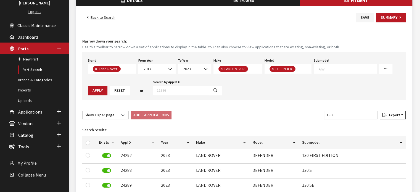
scroll to position [14, 0]
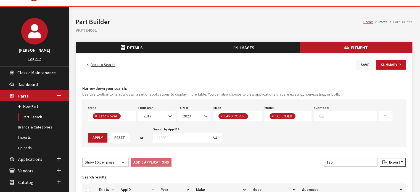
click at [365, 60] on button "Save" at bounding box center [365, 65] width 18 height 10
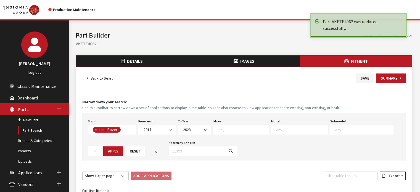
select select
click at [389, 76] on button "Summary" at bounding box center [391, 78] width 30 height 10
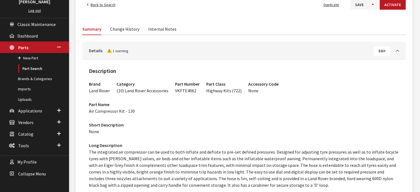
scroll to position [55, 0]
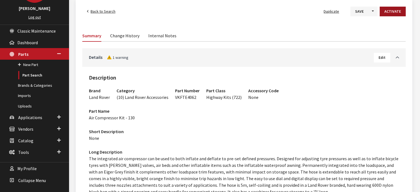
click at [391, 14] on button "Activate" at bounding box center [393, 12] width 26 height 10
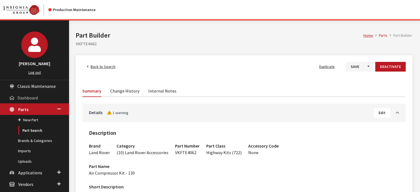
scroll to position [0, 0]
click at [100, 65] on span "Back to Search" at bounding box center [103, 66] width 25 height 5
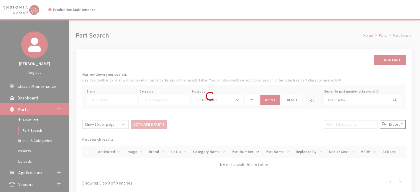
select select
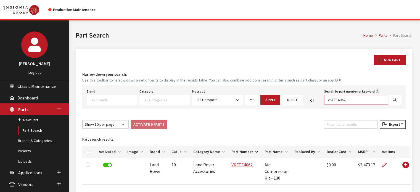
click at [349, 101] on input "VKFTE4062" at bounding box center [356, 100] width 64 height 10
click at [349, 100] on input "VKFTE4062" at bounding box center [356, 100] width 64 height 10
paste input "BIK4039"
type input "VKBIK4039"
select select
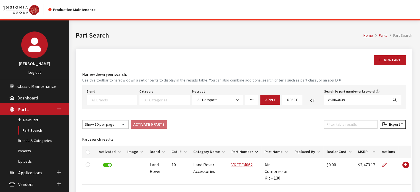
select select
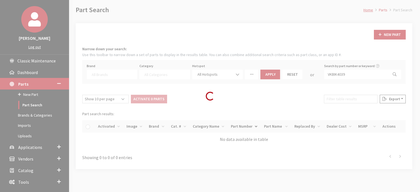
scroll to position [52, 0]
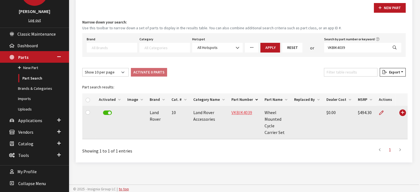
click at [244, 110] on link "VKBIK4039" at bounding box center [241, 113] width 21 height 6
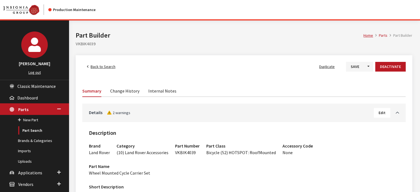
click at [103, 68] on span "Back to Search" at bounding box center [103, 66] width 25 height 5
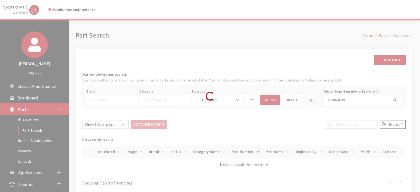
select select
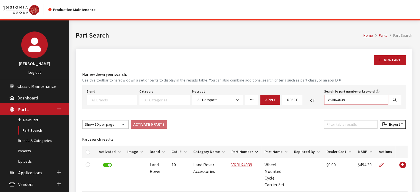
click at [334, 103] on input "VKBIK4039" at bounding box center [356, 100] width 64 height 10
paste input "CUR4037"
type input "VKCUR4037"
select select
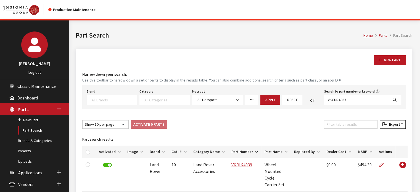
select select
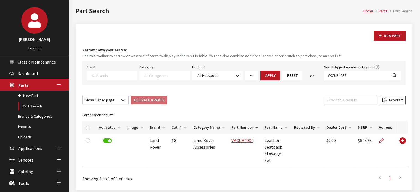
scroll to position [52, 0]
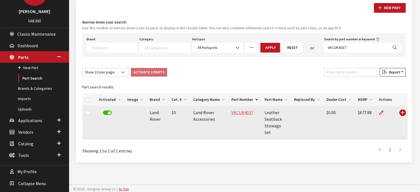
click at [248, 115] on td "VKCUR4037" at bounding box center [244, 122] width 33 height 33
click at [245, 110] on link "VKCUR4037" at bounding box center [242, 113] width 22 height 6
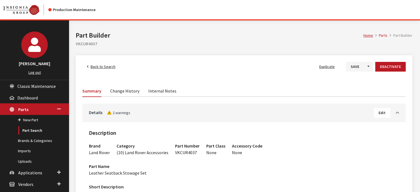
drag, startPoint x: 94, startPoint y: 52, endPoint x: 90, endPoint y: 44, distance: 8.8
click at [94, 51] on div "Home Parts Part Builder Part Builder VKCUR4037" at bounding box center [243, 37] width 343 height 35
click at [90, 44] on h2 "VKCUR4037" at bounding box center [244, 43] width 336 height 7
copy h2 "VKCUR4037"
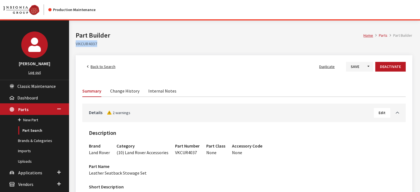
click at [92, 64] on span "Back to Search" at bounding box center [103, 66] width 25 height 5
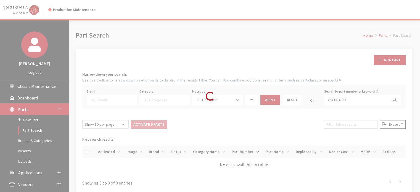
select select
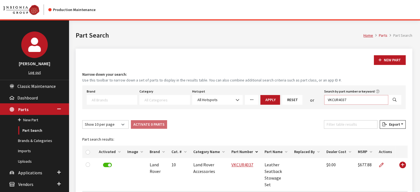
click at [350, 100] on input "VKCUR4037" at bounding box center [356, 100] width 64 height 10
click at [351, 100] on input "VKCUR4037" at bounding box center [356, 100] width 64 height 10
paste input "8"
type input "VKCUR4038"
select select
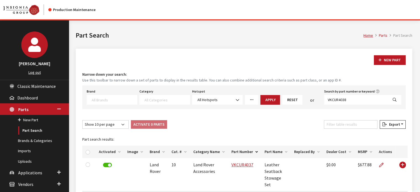
select select
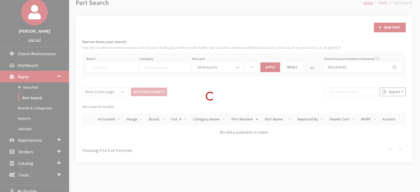
scroll to position [52, 0]
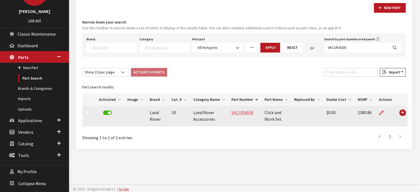
click at [232, 114] on link "VKCUR4038" at bounding box center [242, 113] width 22 height 6
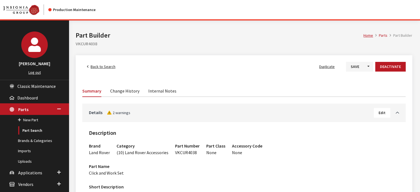
click at [90, 43] on h2 "VKCUR4038" at bounding box center [244, 43] width 336 height 7
copy h2 "VKCUR4038"
click at [98, 69] on link "Back to Search" at bounding box center [101, 67] width 38 height 10
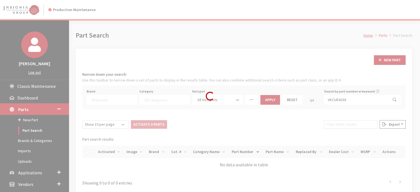
select select
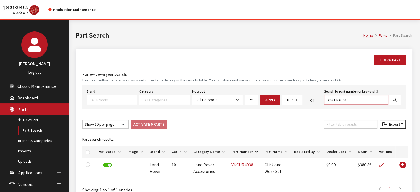
click at [342, 97] on input "VKCUR4038" at bounding box center [356, 100] width 64 height 10
paste input "PLLE0015"
type input "VPLLE0015"
select select
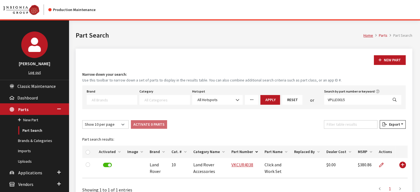
select select
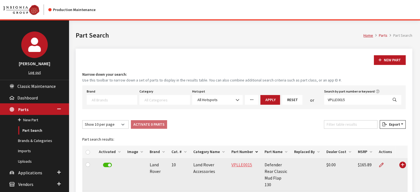
click at [235, 160] on td "VPLLE0015" at bounding box center [244, 174] width 33 height 33
click at [236, 166] on link "VPLLE0015" at bounding box center [241, 165] width 21 height 6
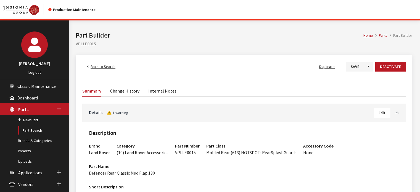
click at [86, 68] on link "Back to Search" at bounding box center [101, 67] width 38 height 10
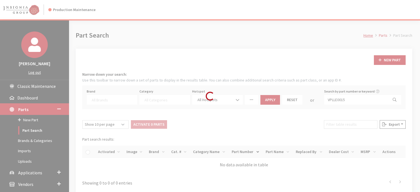
select select
click at [336, 97] on div "Loading..." at bounding box center [210, 96] width 420 height 192
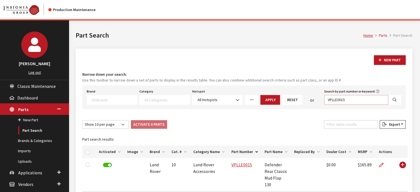
click at [353, 101] on input "VPLLE0015" at bounding box center [356, 100] width 64 height 10
paste input "VKEST4025"
drag, startPoint x: 323, startPoint y: 97, endPoint x: 298, endPoint y: 97, distance: 25.4
click at [298, 97] on div "Brand Acura Alfa Romeo Audi BMW DoubleTake [PERSON_NAME] Racing GM GST Honda Hy…" at bounding box center [244, 95] width 317 height 17
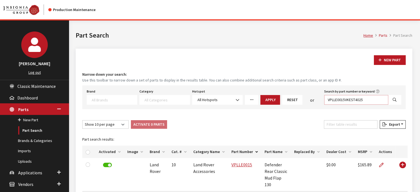
paste input "text"
drag, startPoint x: 386, startPoint y: 100, endPoint x: 395, endPoint y: 99, distance: 8.6
click at [392, 100] on div "VKEST4025" at bounding box center [362, 100] width 77 height 10
type input "VKEST4025"
click at [405, 99] on div "New Part Narrow down your search: Use this toolbar to narrow down a set of part…" at bounding box center [244, 132] width 336 height 166
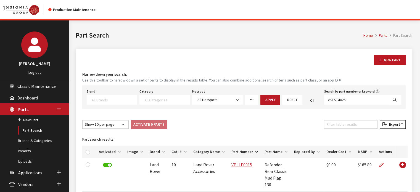
click at [391, 99] on button "Search" at bounding box center [394, 100] width 13 height 10
select select
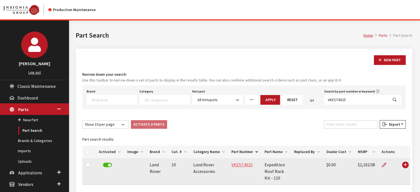
click at [243, 163] on link "VKEST4025" at bounding box center [241, 165] width 21 height 6
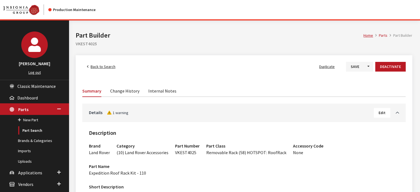
click at [102, 68] on span "Back to Search" at bounding box center [103, 66] width 25 height 5
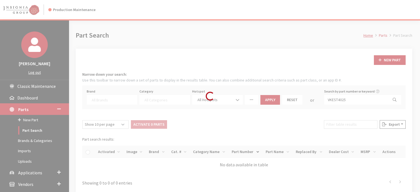
select select
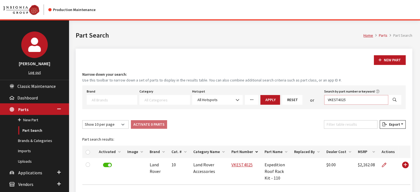
click at [367, 101] on input "VKEST4025" at bounding box center [356, 100] width 64 height 10
paste input "6"
type input "VKEST4026"
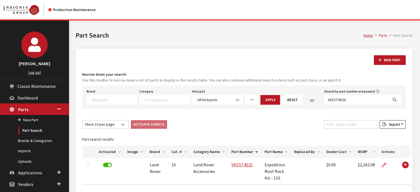
select select
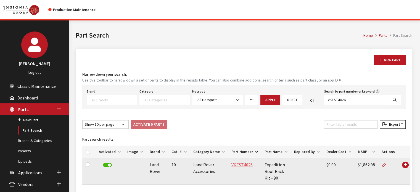
click at [244, 162] on link "VKEST4026" at bounding box center [241, 165] width 21 height 6
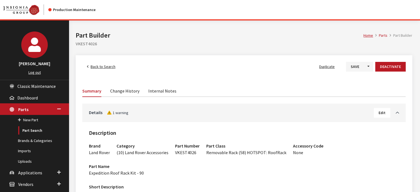
drag, startPoint x: 266, startPoint y: 156, endPoint x: 202, endPoint y: 46, distance: 128.0
click at [202, 46] on div "Home Parts Part Builder Part Builder VKEST4026" at bounding box center [243, 37] width 343 height 35
click at [110, 66] on span "Back to Search" at bounding box center [103, 66] width 25 height 5
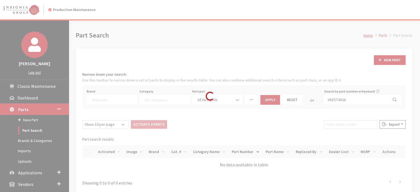
select select
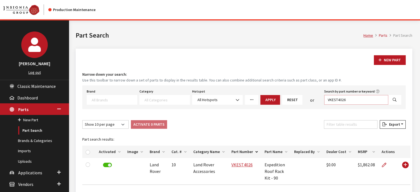
click at [369, 95] on input "VKEST4026" at bounding box center [356, 100] width 64 height 10
paste input "7"
type input "VKEST4027"
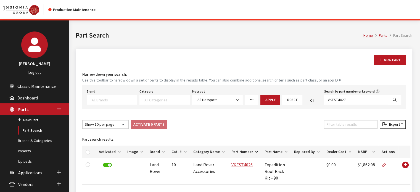
select select
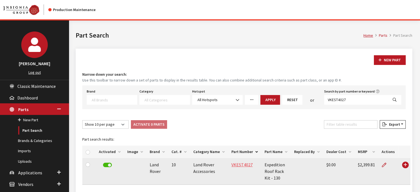
click at [235, 164] on link "VKEST4027" at bounding box center [241, 165] width 21 height 6
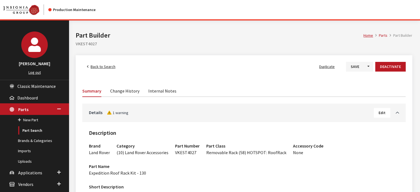
drag, startPoint x: 100, startPoint y: 66, endPoint x: 109, endPoint y: 70, distance: 10.1
click at [100, 66] on span "Back to Search" at bounding box center [103, 66] width 25 height 5
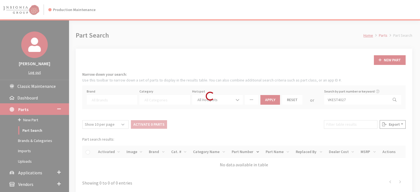
select select
click at [344, 98] on div "Loading..." at bounding box center [210, 96] width 420 height 192
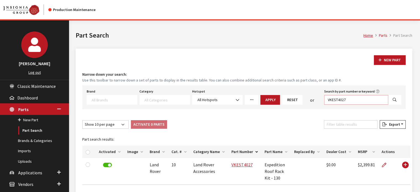
click at [343, 98] on input "VKEST4027" at bounding box center [356, 100] width 64 height 10
paste input "FTE4062"
type input "VKFTE4062"
select select
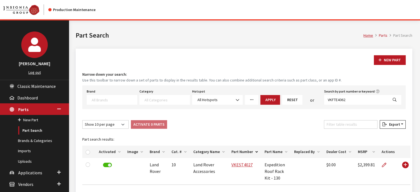
select select
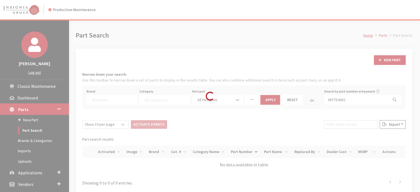
scroll to position [52, 0]
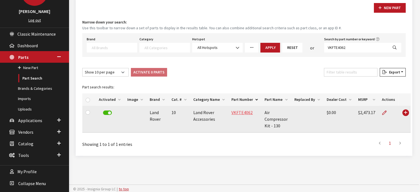
click at [237, 110] on link "VKFTE4062" at bounding box center [241, 113] width 21 height 6
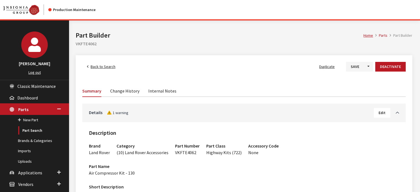
click at [106, 65] on span "Back to Search" at bounding box center [103, 66] width 25 height 5
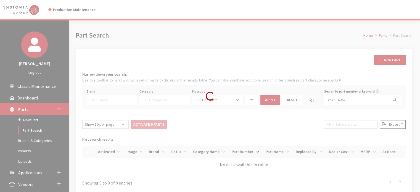
select select
